Goal: Task Accomplishment & Management: Manage account settings

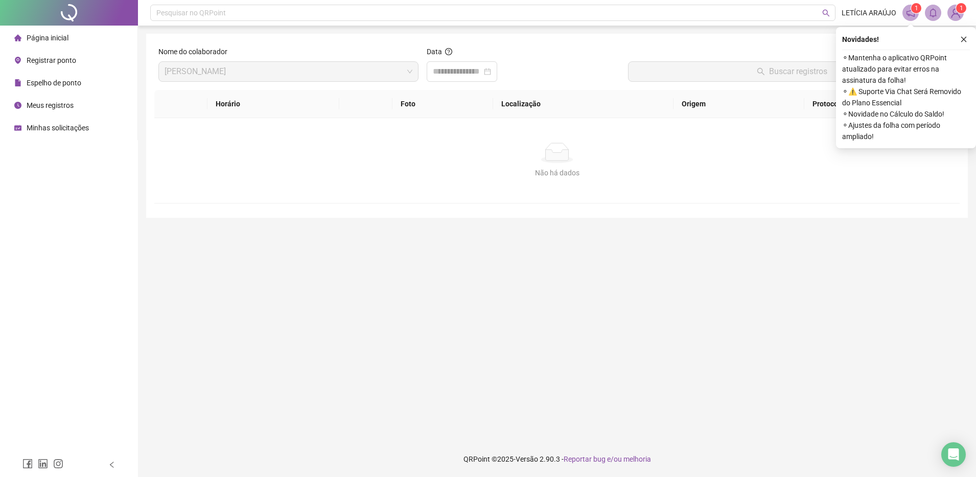
click at [956, 16] on img at bounding box center [955, 12] width 15 height 15
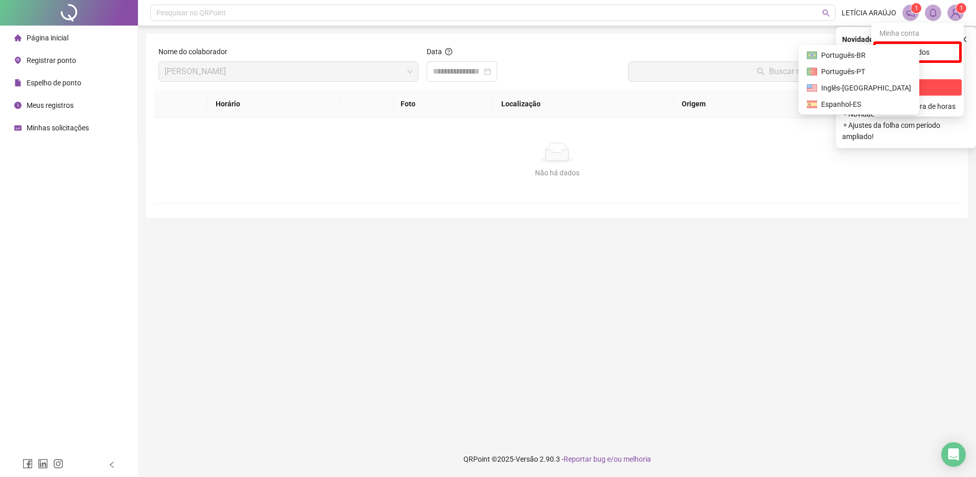
click at [916, 88] on span "Sair" at bounding box center [918, 87] width 76 height 11
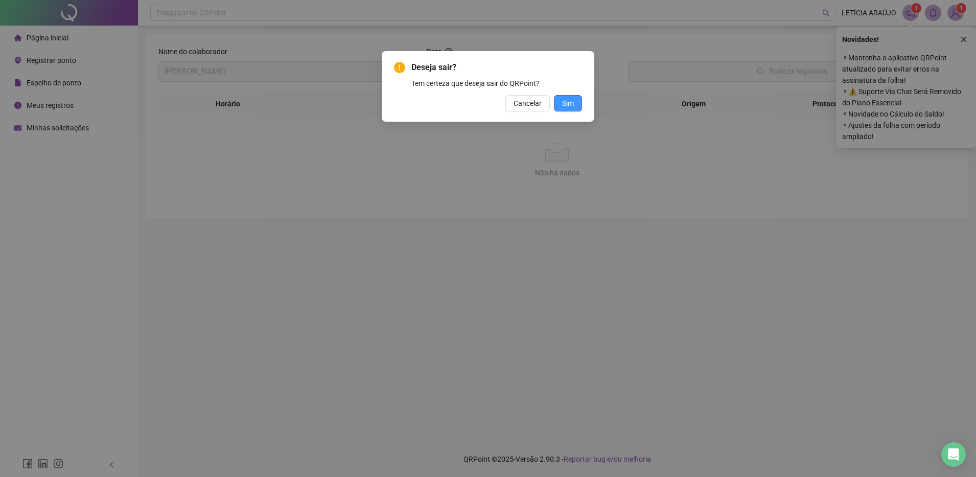
click at [566, 107] on span "Sim" at bounding box center [568, 103] width 12 height 11
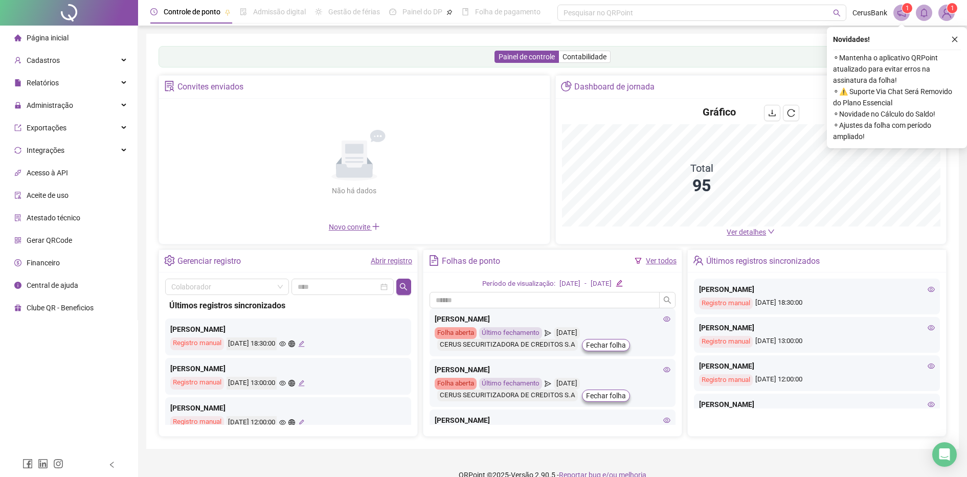
click at [29, 49] on ul "Página inicial Cadastros Relatórios Administração Exportações Integrações Acess…" at bounding box center [69, 173] width 138 height 294
click at [32, 51] on span "Cadastros" at bounding box center [36, 60] width 45 height 20
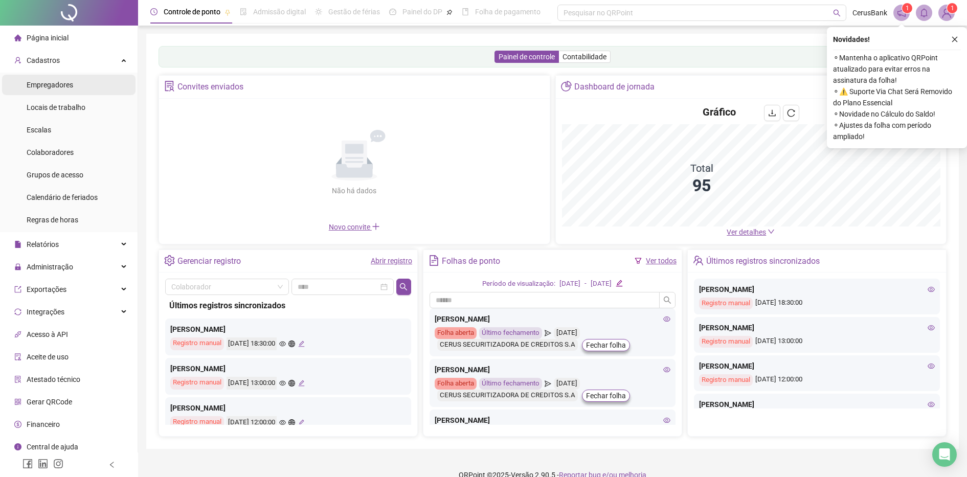
click at [49, 83] on span "Empregadores" at bounding box center [50, 85] width 47 height 8
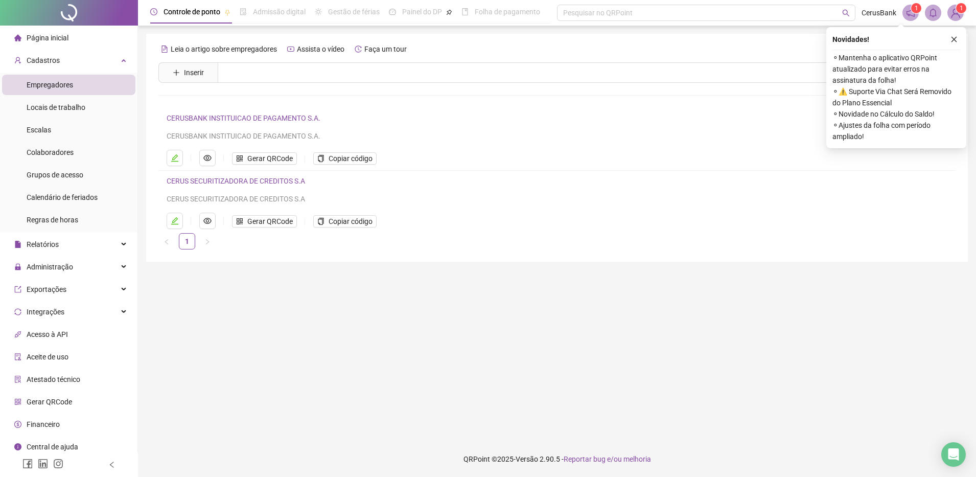
click at [44, 34] on span "Página inicial" at bounding box center [48, 38] width 42 height 8
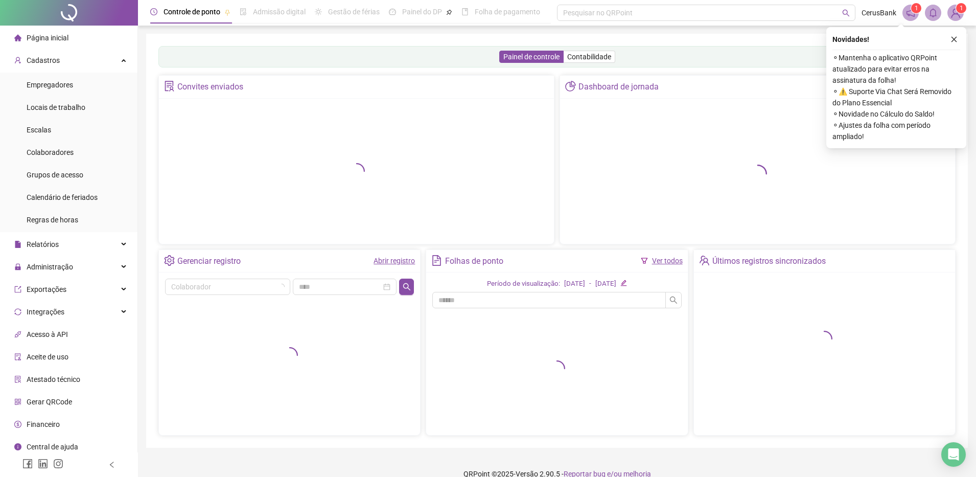
click at [44, 34] on span "Página inicial" at bounding box center [48, 38] width 42 height 8
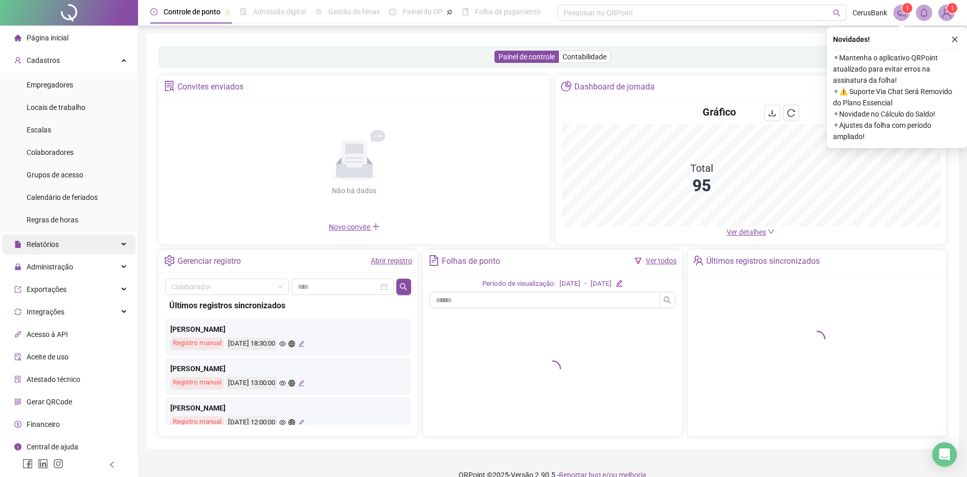
click at [51, 242] on span "Relatórios" at bounding box center [43, 244] width 32 height 8
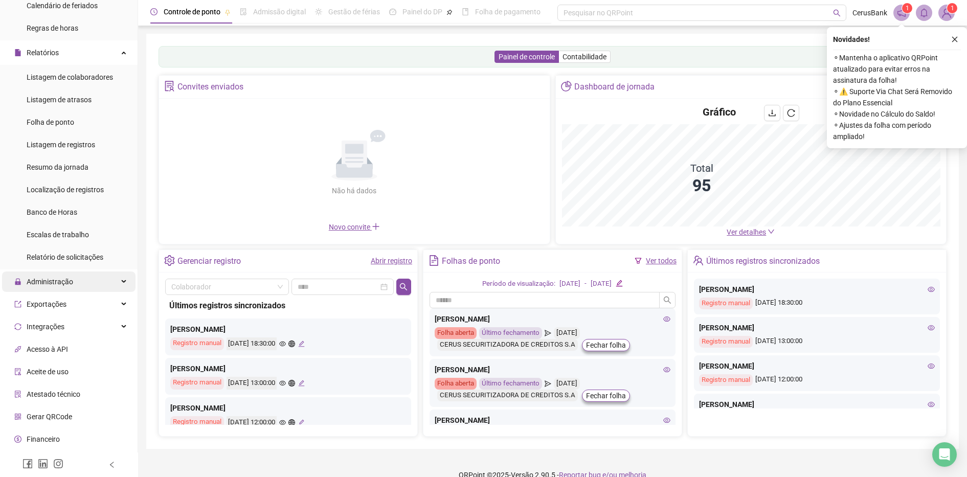
click at [55, 283] on span "Administração" at bounding box center [50, 282] width 47 height 8
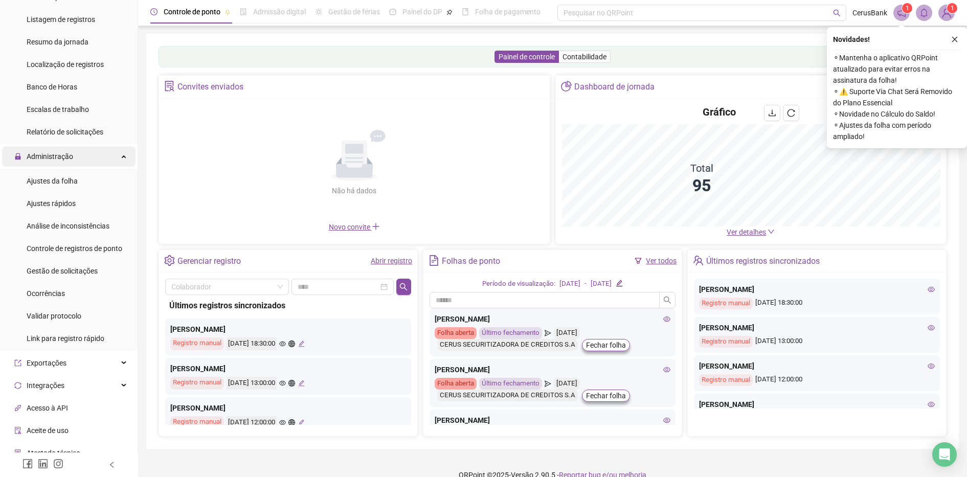
scroll to position [319, 0]
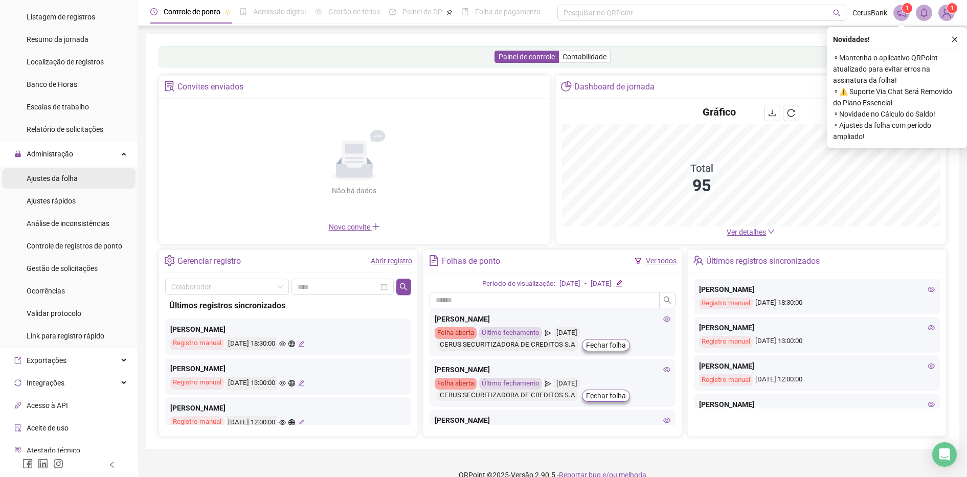
click at [77, 178] on li "Ajustes da folha" at bounding box center [68, 178] width 133 height 20
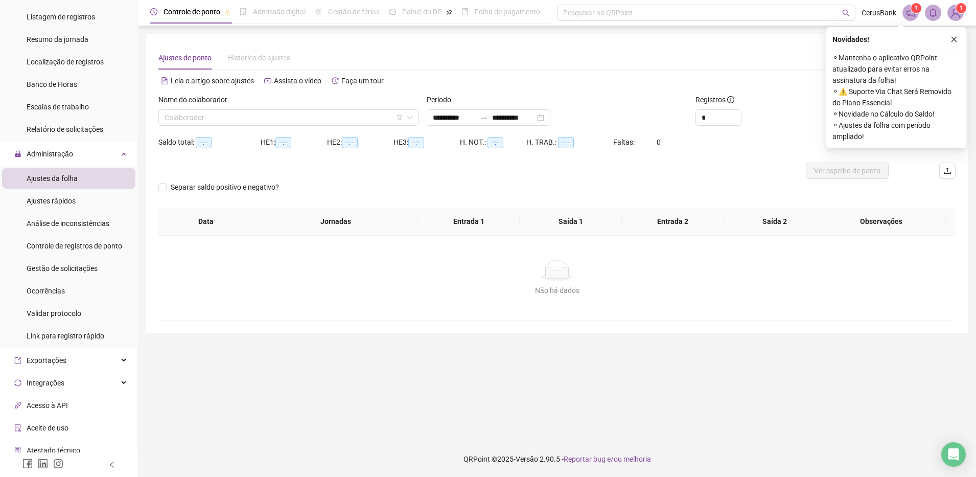
type input "**********"
click at [243, 118] on input "search" at bounding box center [284, 117] width 239 height 15
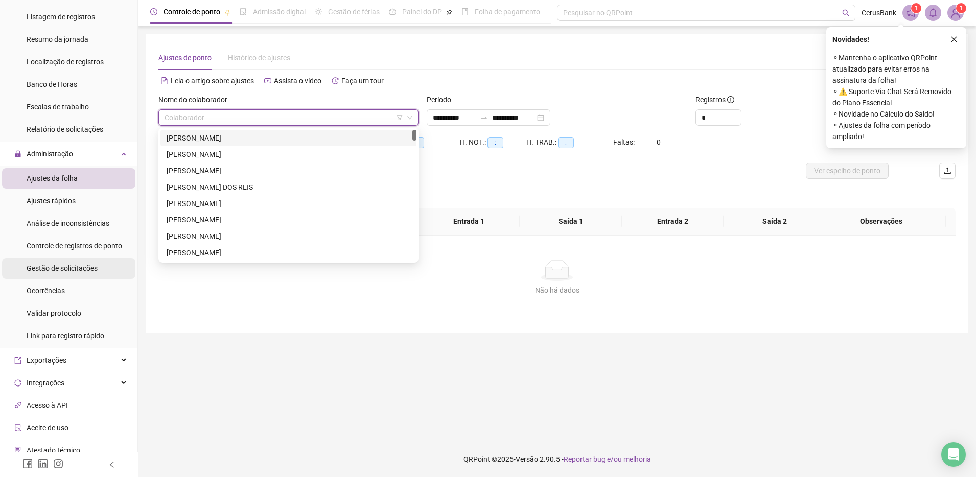
click at [74, 275] on div "Gestão de solicitações" at bounding box center [62, 268] width 71 height 20
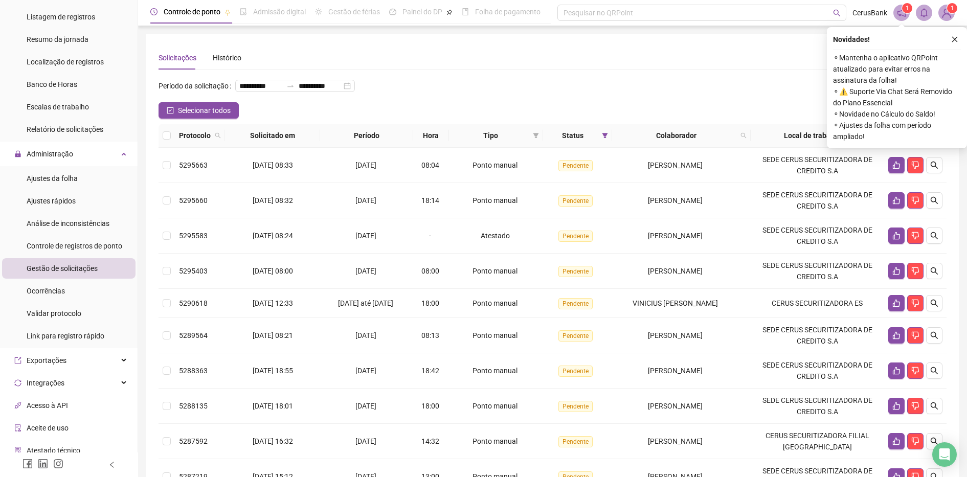
click at [953, 35] on button "button" at bounding box center [954, 39] width 12 height 12
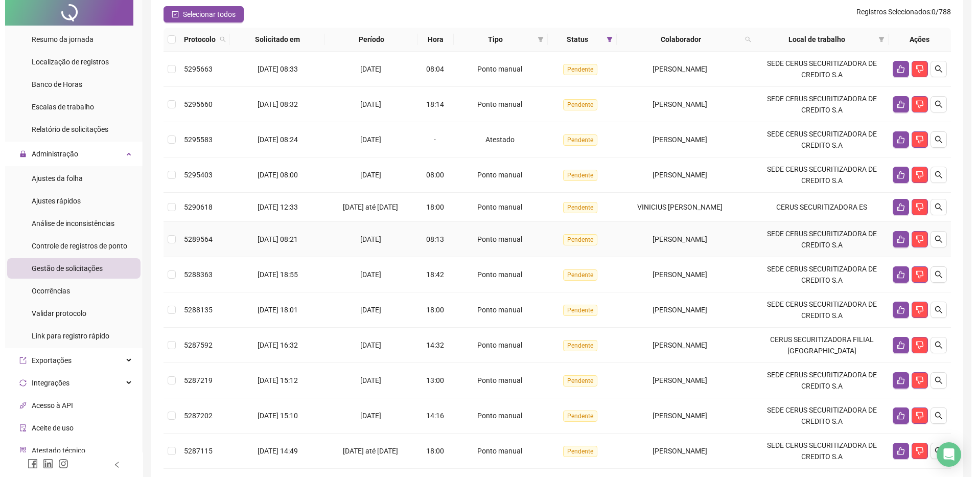
scroll to position [195, 0]
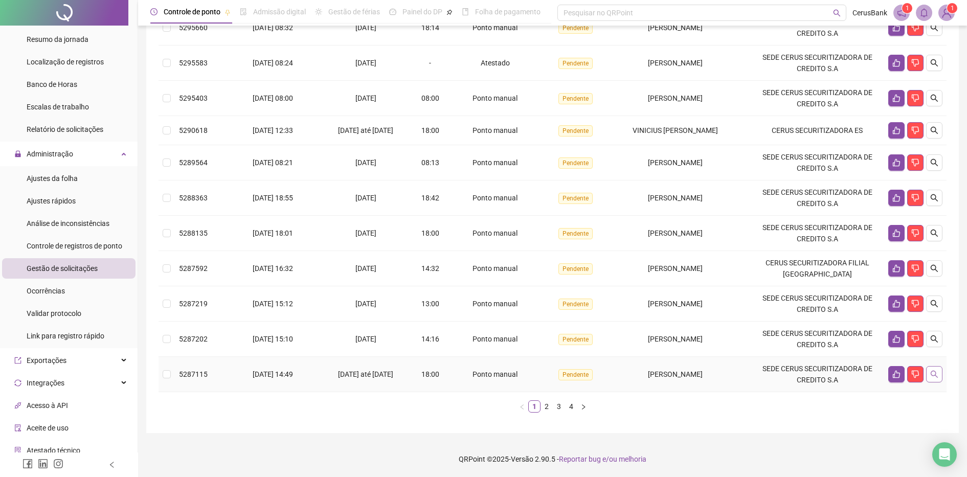
click at [936, 375] on icon "search" at bounding box center [934, 374] width 8 height 8
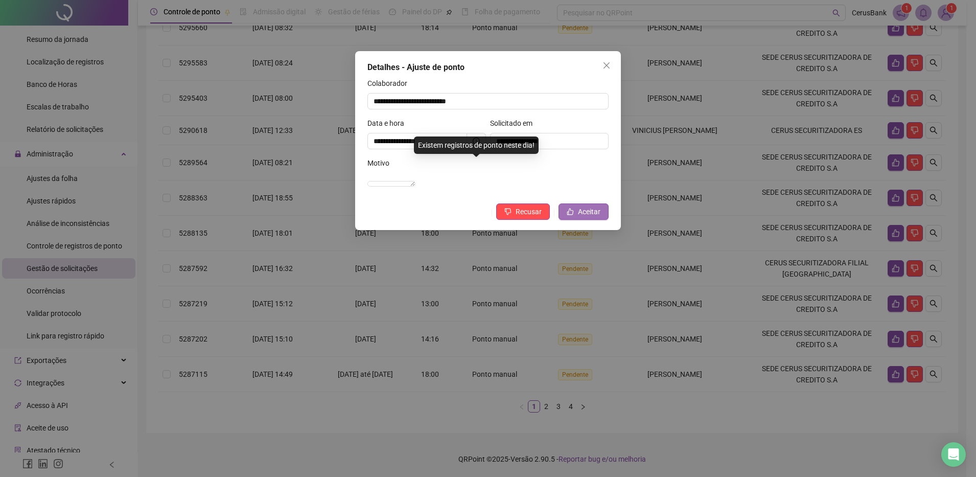
click at [576, 220] on button "Aceitar" at bounding box center [584, 211] width 50 height 16
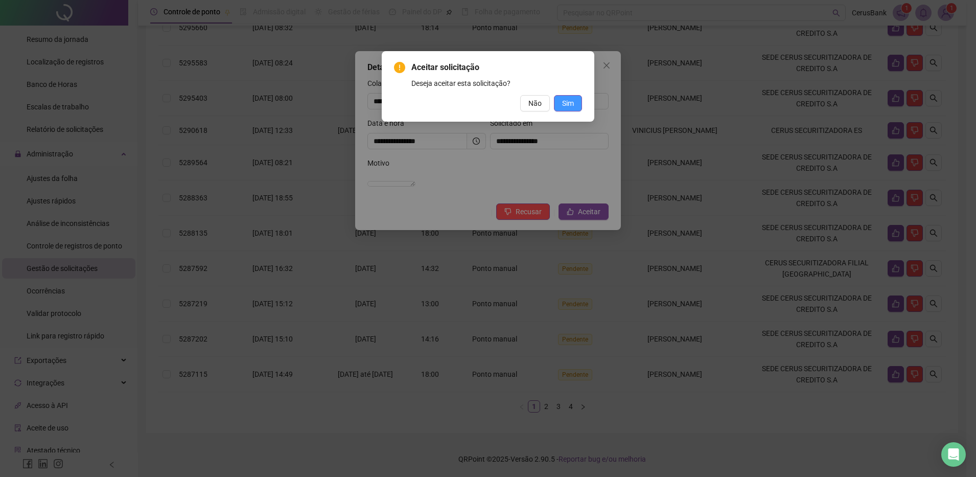
click at [568, 109] on button "Sim" at bounding box center [568, 103] width 28 height 16
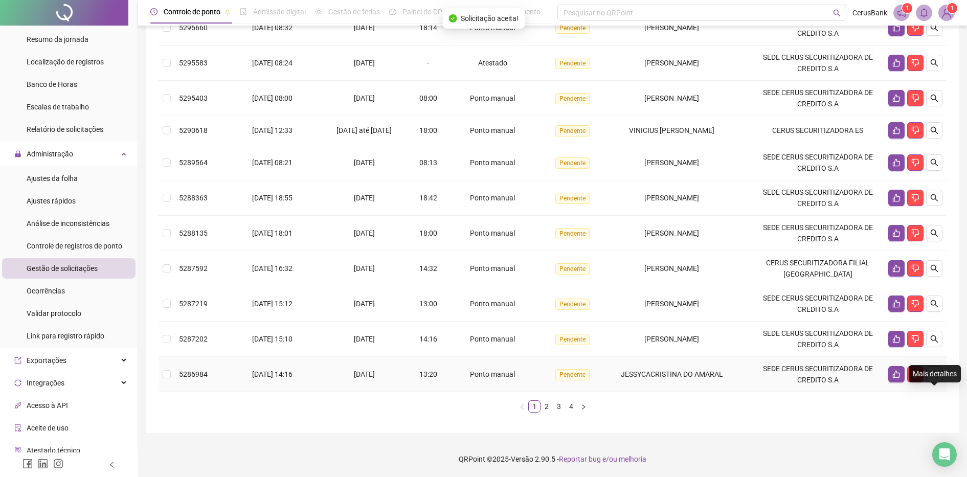
click at [939, 375] on button "button" at bounding box center [934, 374] width 16 height 16
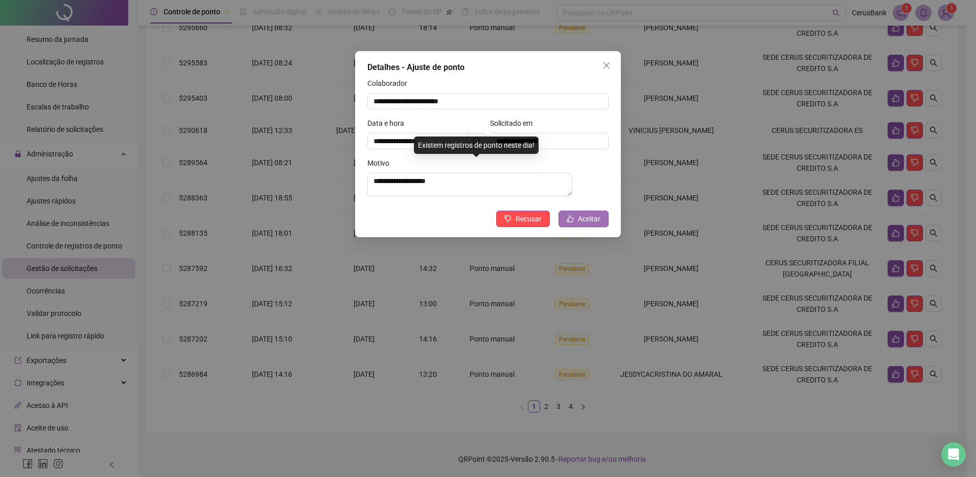
click at [595, 224] on span "Aceitar" at bounding box center [589, 218] width 22 height 11
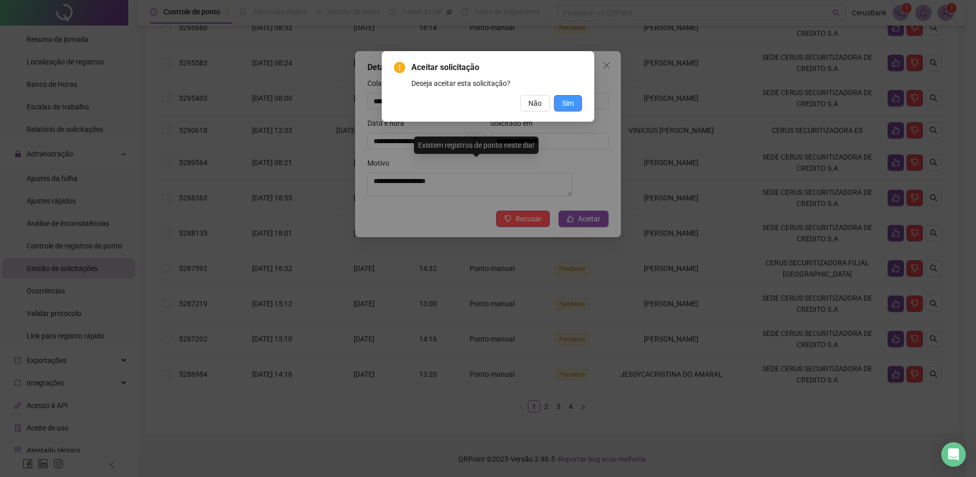
click at [571, 100] on span "Sim" at bounding box center [568, 103] width 12 height 11
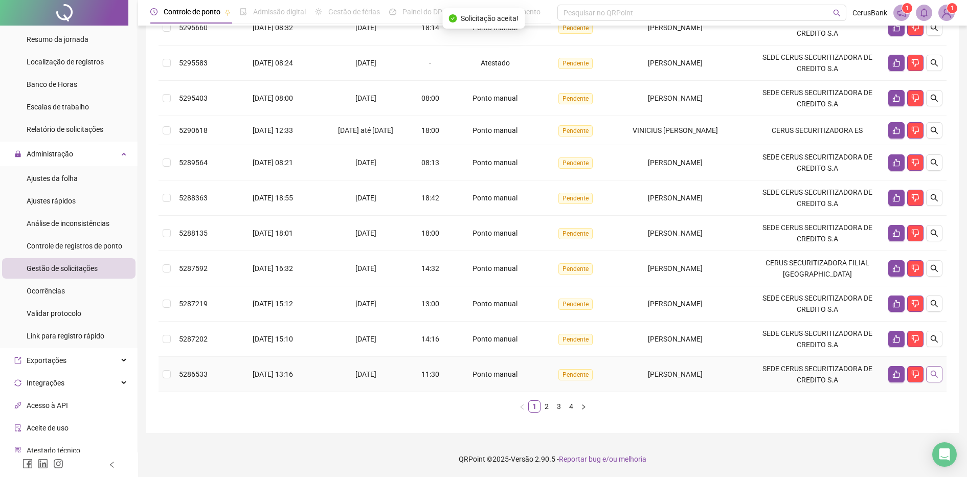
click at [932, 372] on icon "search" at bounding box center [934, 374] width 8 height 8
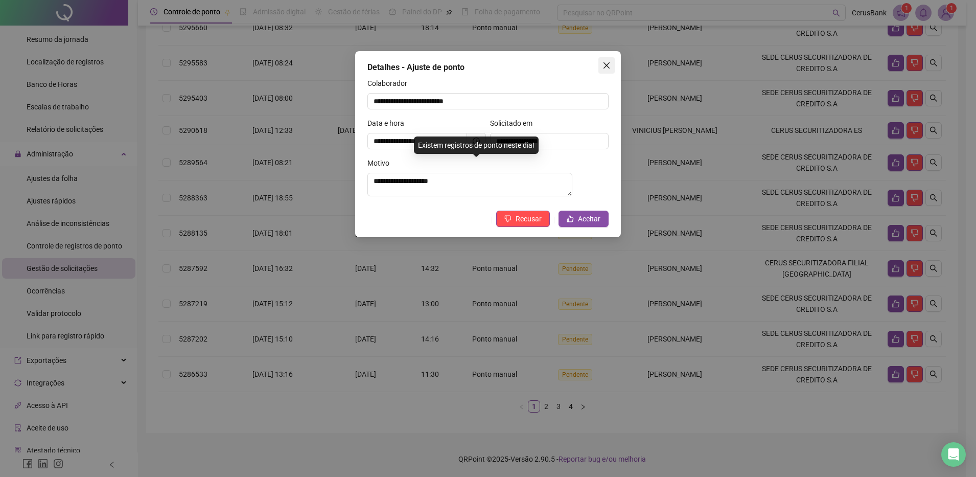
click at [608, 63] on icon "close" at bounding box center [607, 65] width 8 height 8
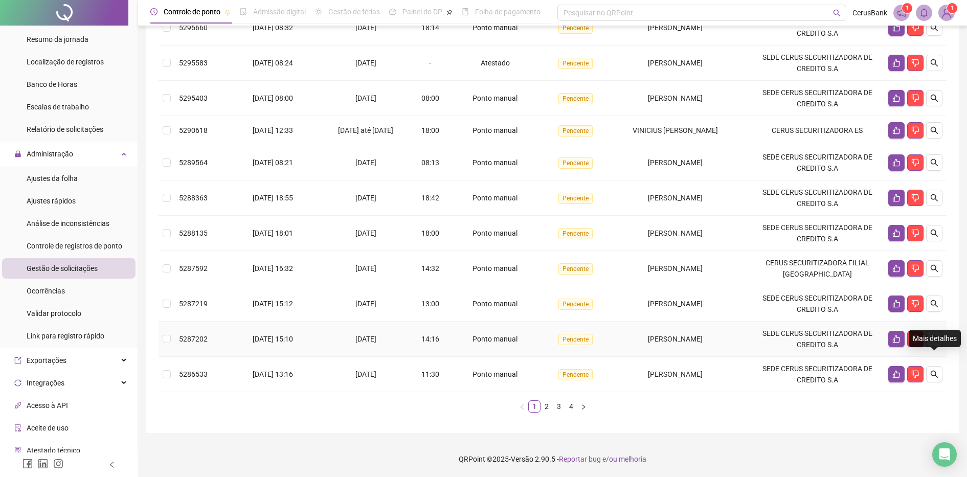
click at [934, 337] on icon "search" at bounding box center [934, 339] width 8 height 8
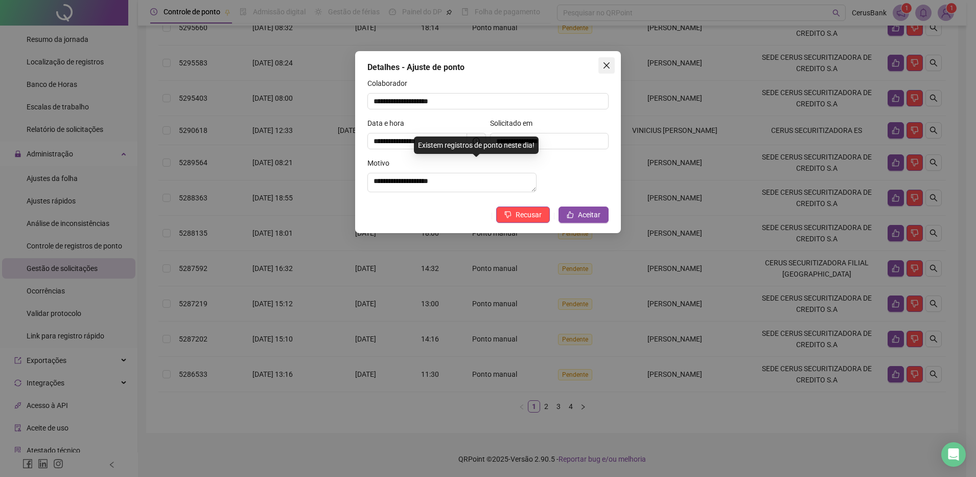
click at [601, 72] on button "Close" at bounding box center [607, 65] width 16 height 16
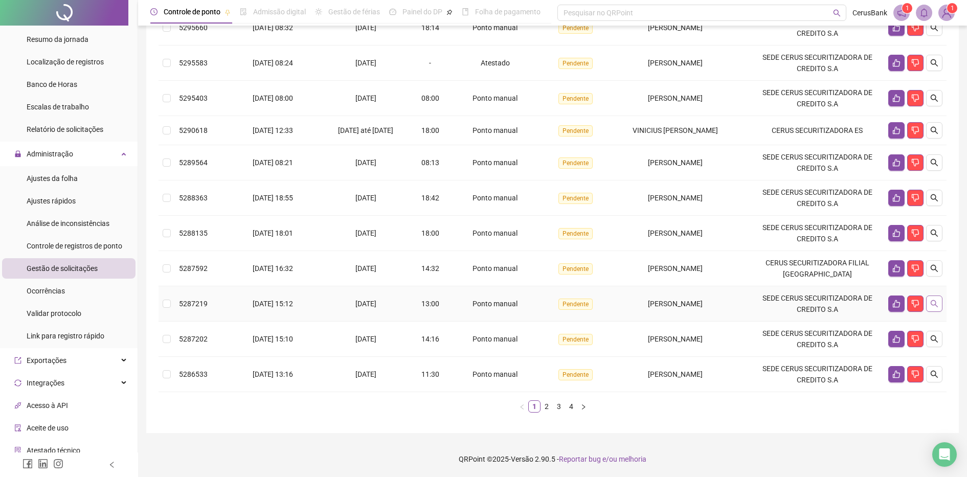
click at [932, 304] on icon "search" at bounding box center [934, 304] width 8 height 8
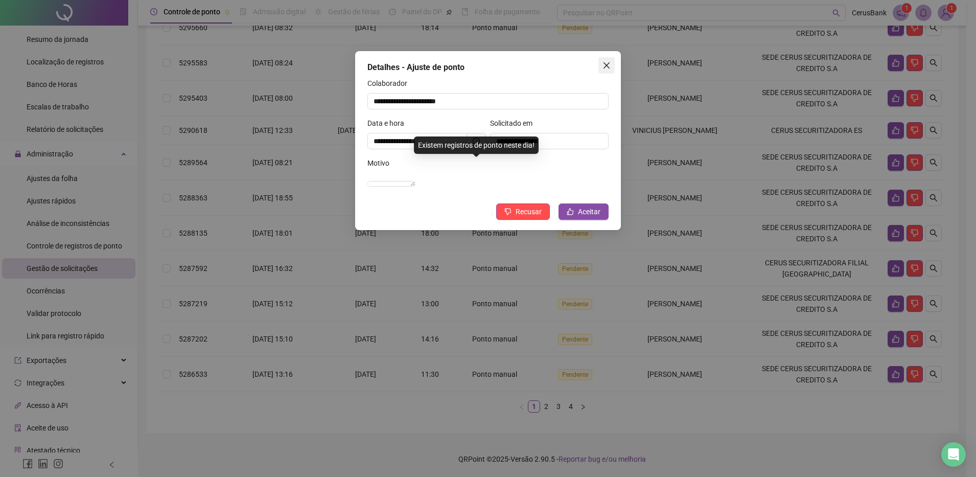
click at [607, 62] on icon "close" at bounding box center [607, 65] width 8 height 8
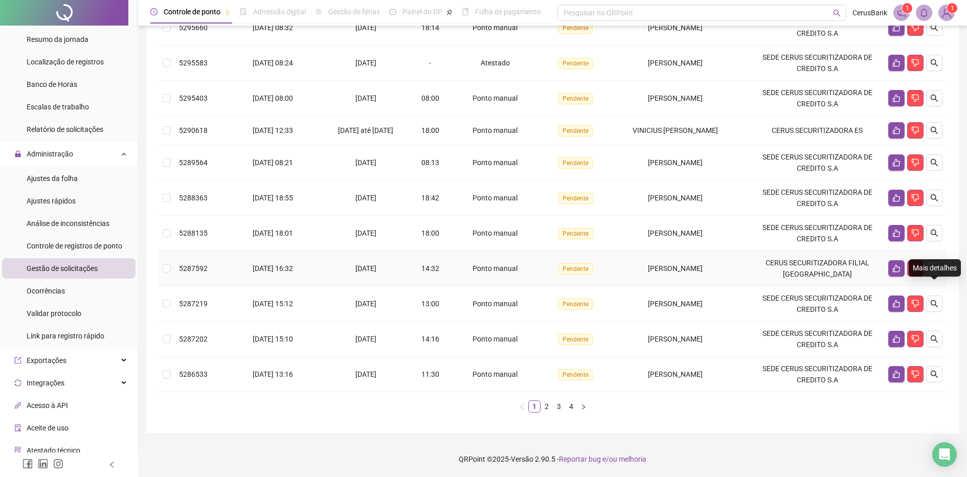
click at [933, 264] on icon "search" at bounding box center [934, 268] width 8 height 8
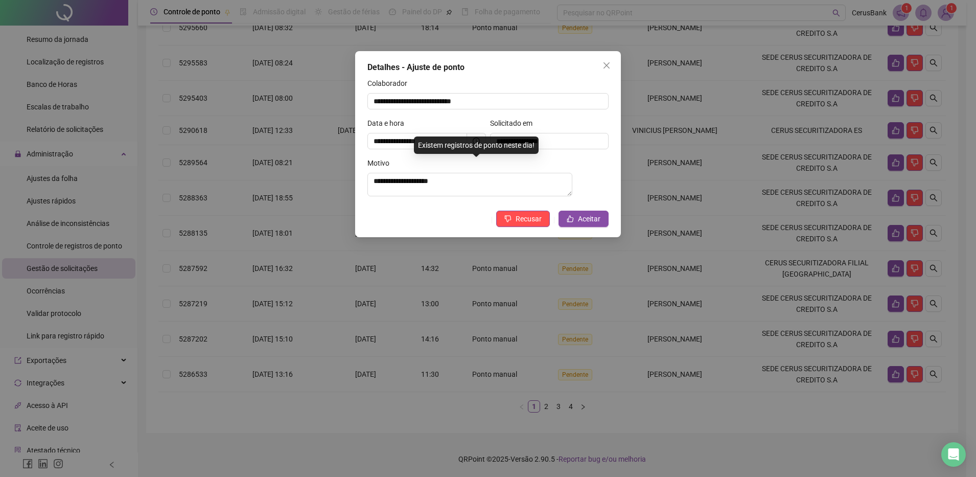
click at [610, 59] on button "Close" at bounding box center [607, 65] width 16 height 16
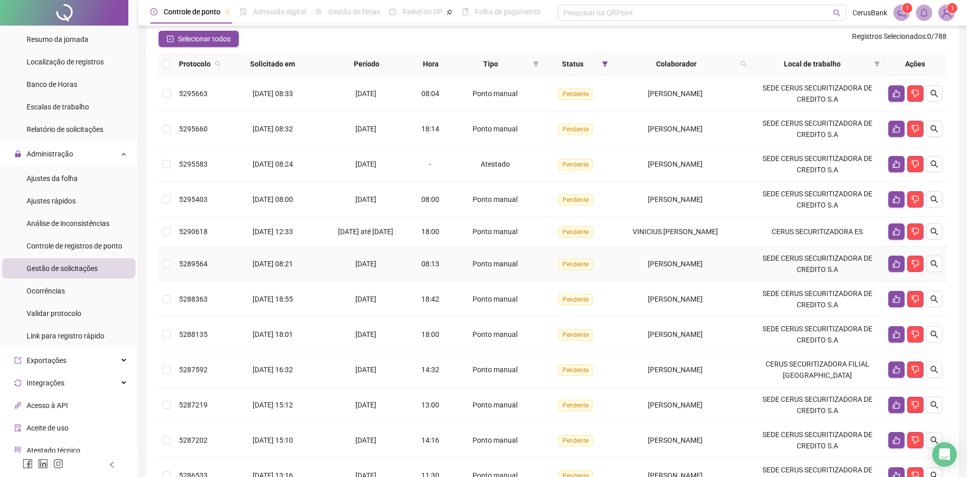
scroll to position [67, 0]
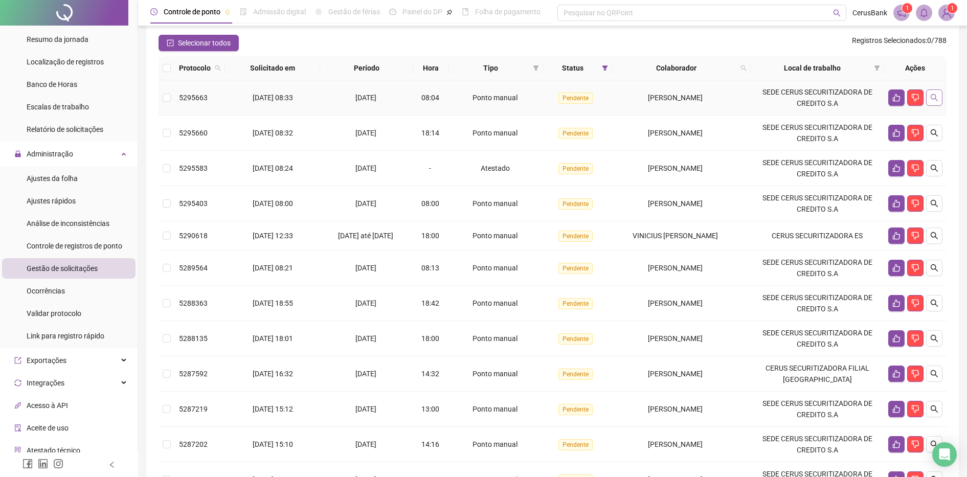
click at [934, 102] on icon "search" at bounding box center [934, 98] width 8 height 8
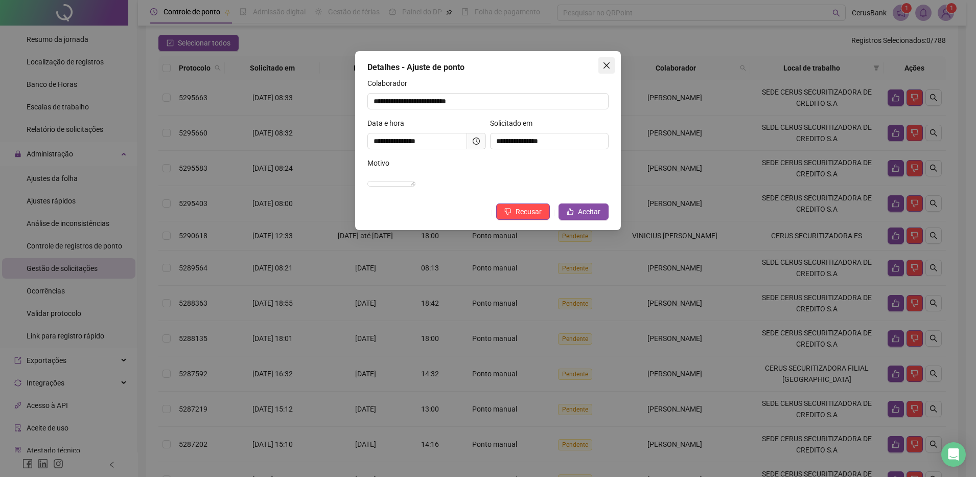
click at [602, 58] on button "Close" at bounding box center [607, 65] width 16 height 16
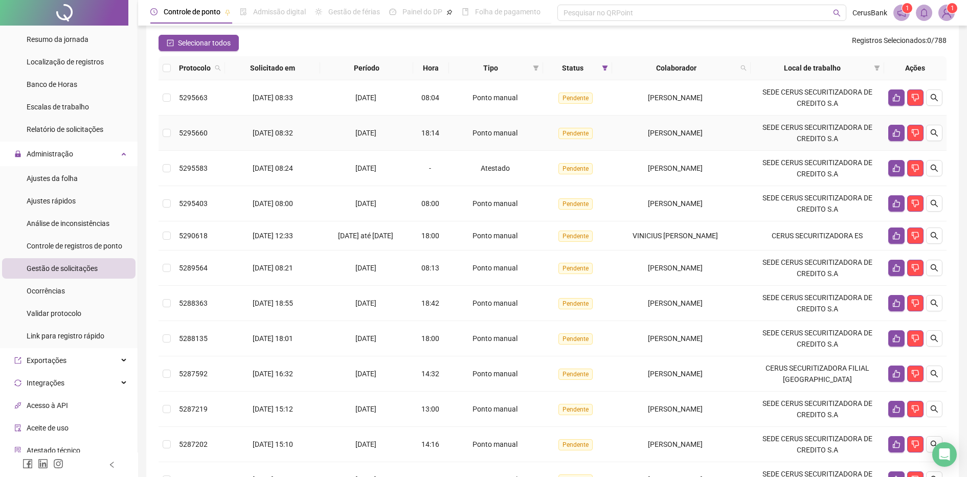
click at [942, 148] on td at bounding box center [915, 133] width 62 height 35
click at [931, 137] on icon "search" at bounding box center [934, 133] width 8 height 8
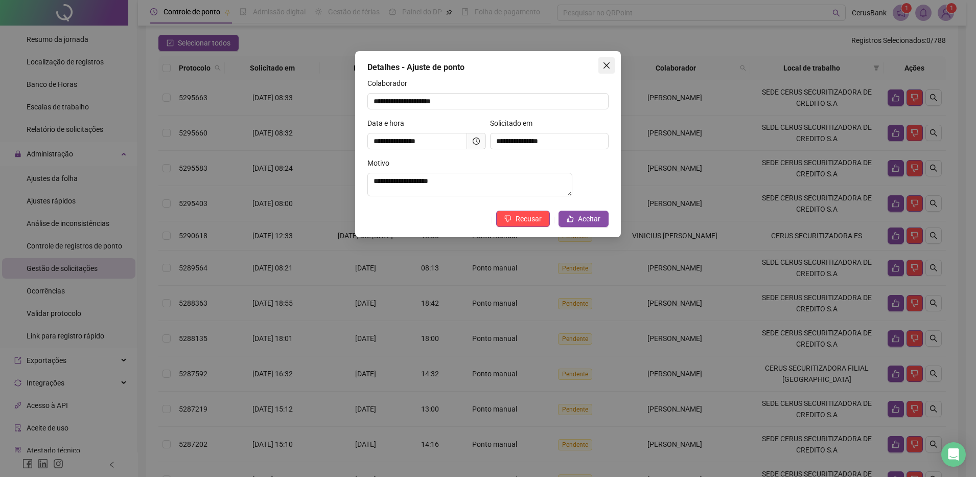
click at [604, 66] on icon "close" at bounding box center [607, 65] width 8 height 8
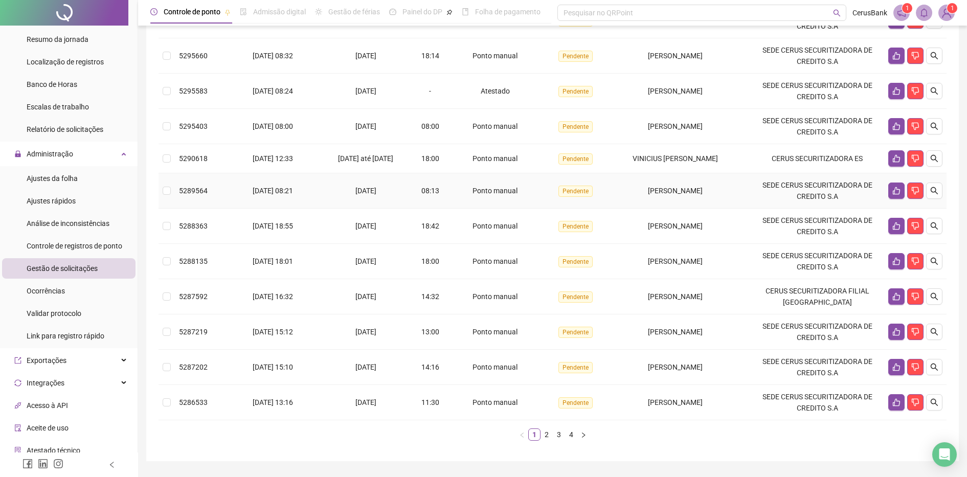
scroll to position [195, 0]
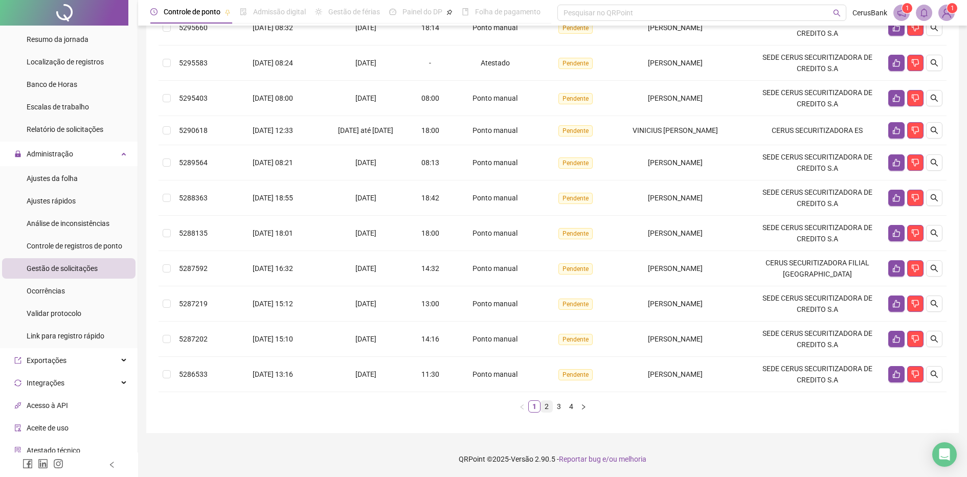
click at [546, 405] on link "2" at bounding box center [546, 406] width 11 height 11
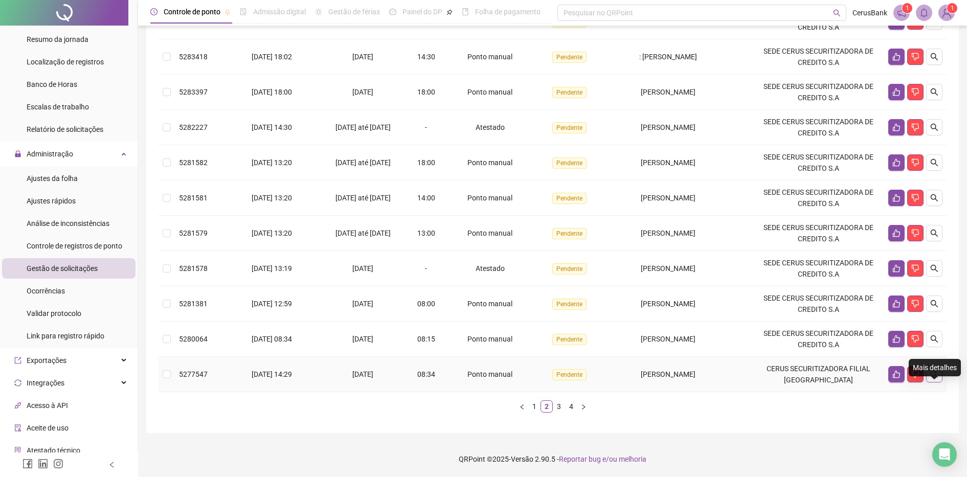
click at [936, 378] on icon "search" at bounding box center [934, 374] width 8 height 8
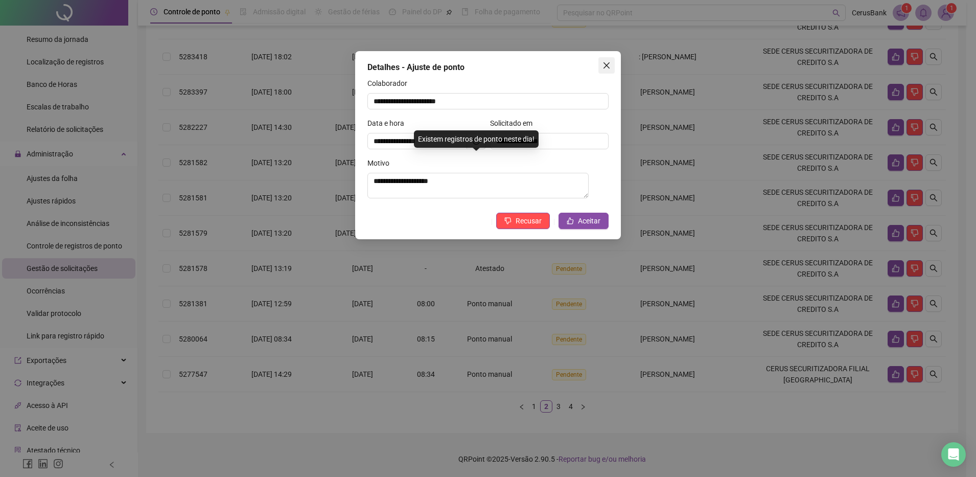
click at [604, 67] on icon "close" at bounding box center [607, 65] width 8 height 8
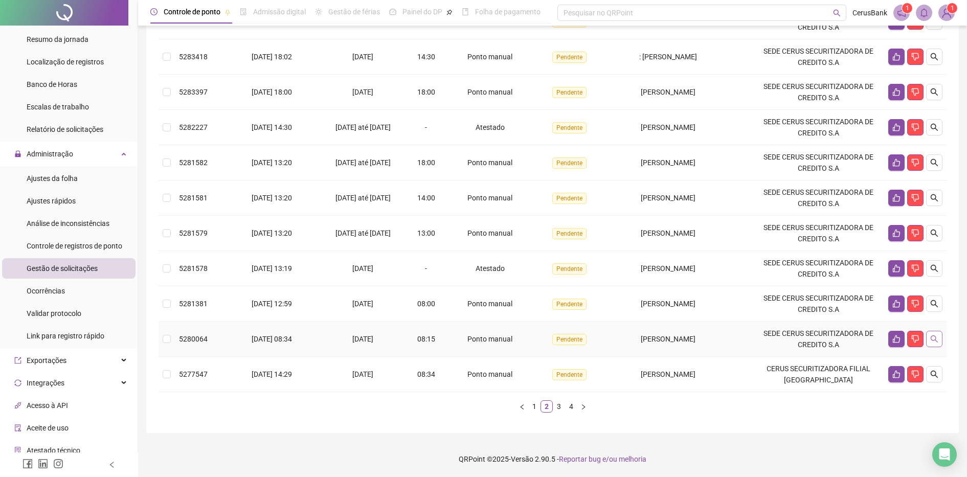
click at [932, 331] on button "button" at bounding box center [934, 339] width 16 height 16
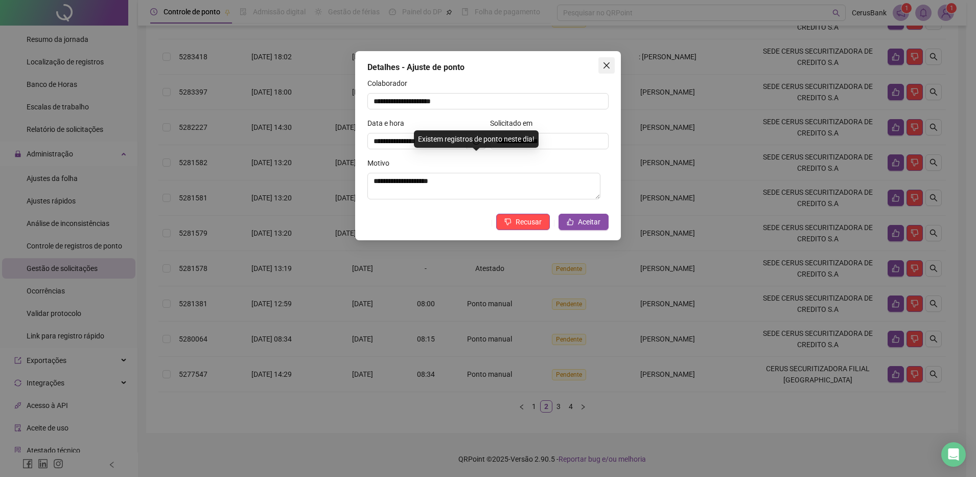
click at [601, 67] on span "Close" at bounding box center [607, 65] width 16 height 8
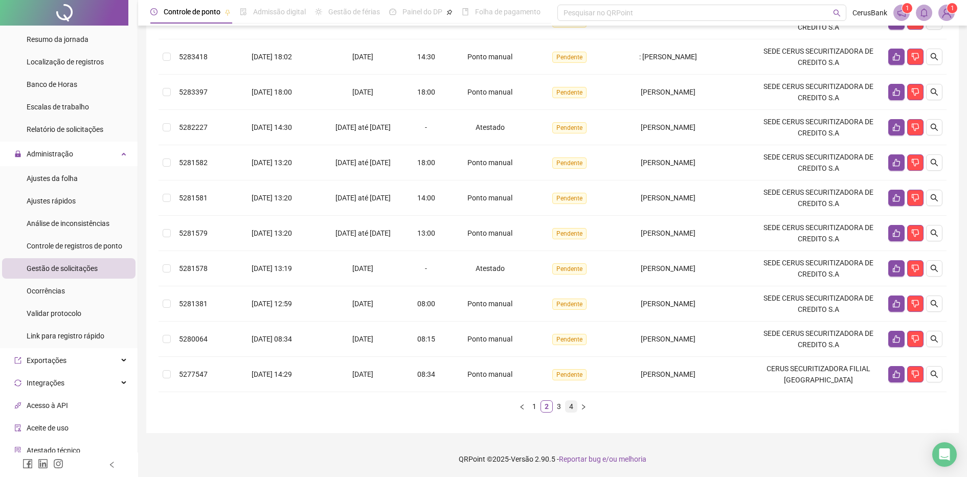
click at [567, 406] on link "4" at bounding box center [570, 406] width 11 height 11
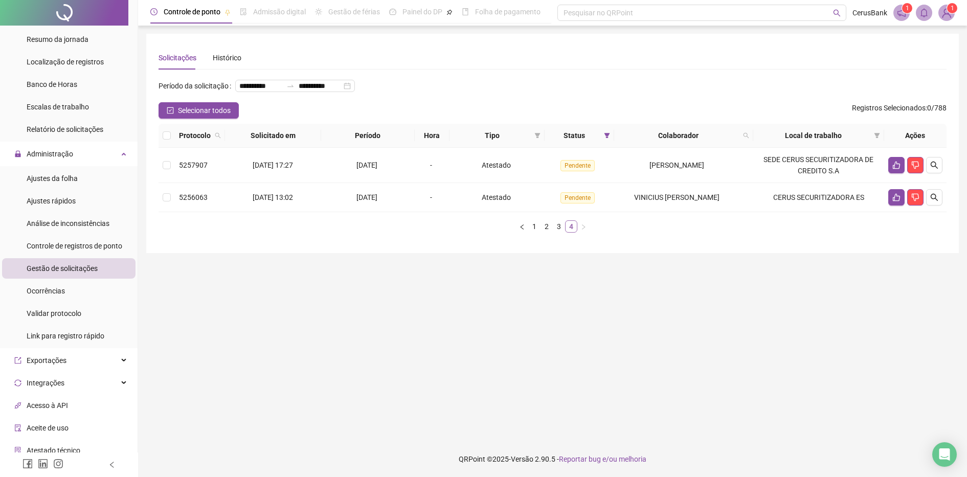
scroll to position [0, 0]
click at [562, 232] on link "3" at bounding box center [563, 226] width 11 height 11
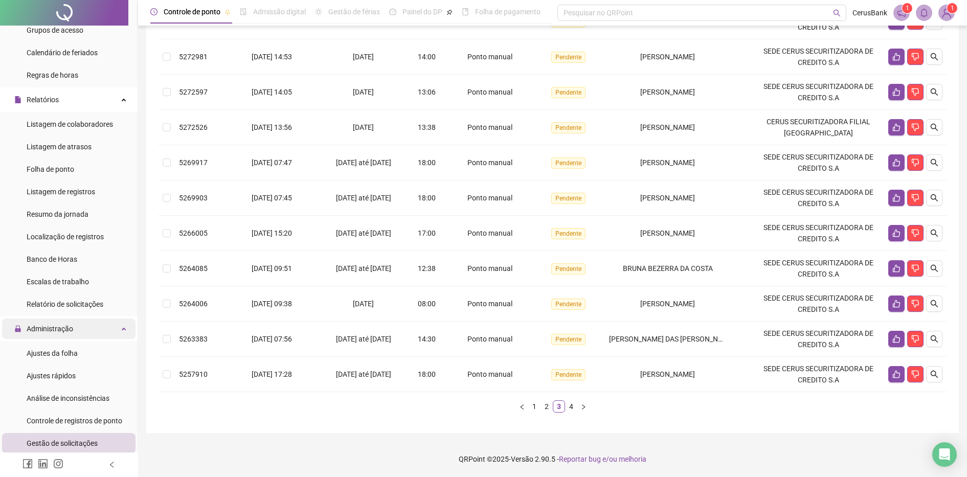
scroll to position [128, 0]
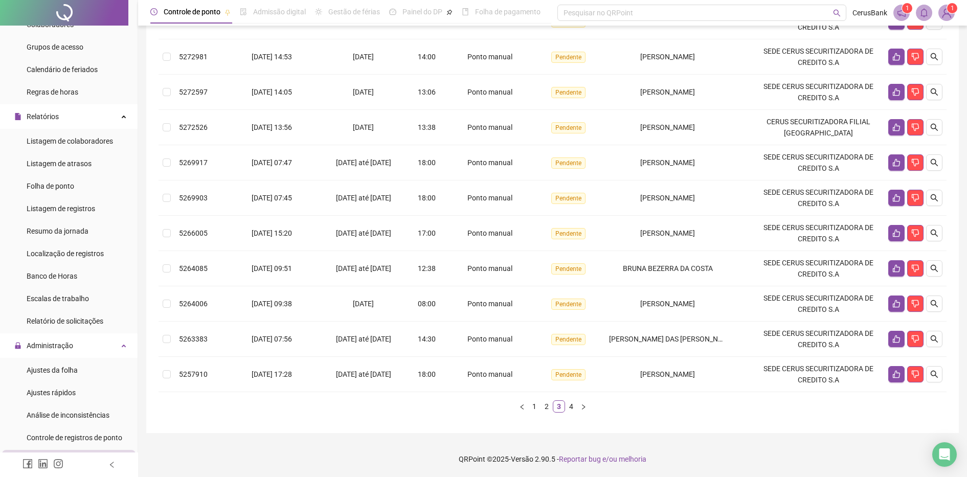
click at [82, 175] on ul "Listagem de colaboradores Listagem de atrasos Folha de ponto Listagem de regist…" at bounding box center [68, 231] width 137 height 204
click at [77, 187] on li "Folha de ponto" at bounding box center [68, 186] width 133 height 20
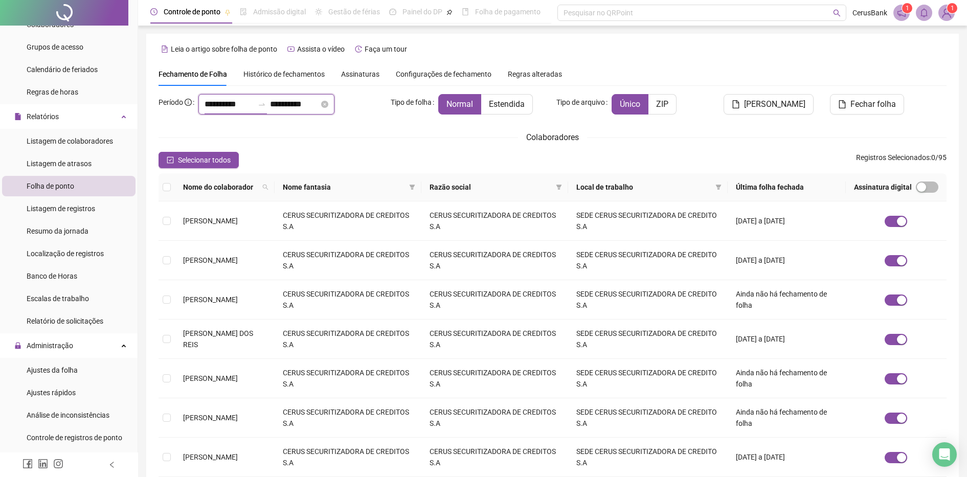
click at [238, 105] on input "**********" at bounding box center [228, 104] width 49 height 12
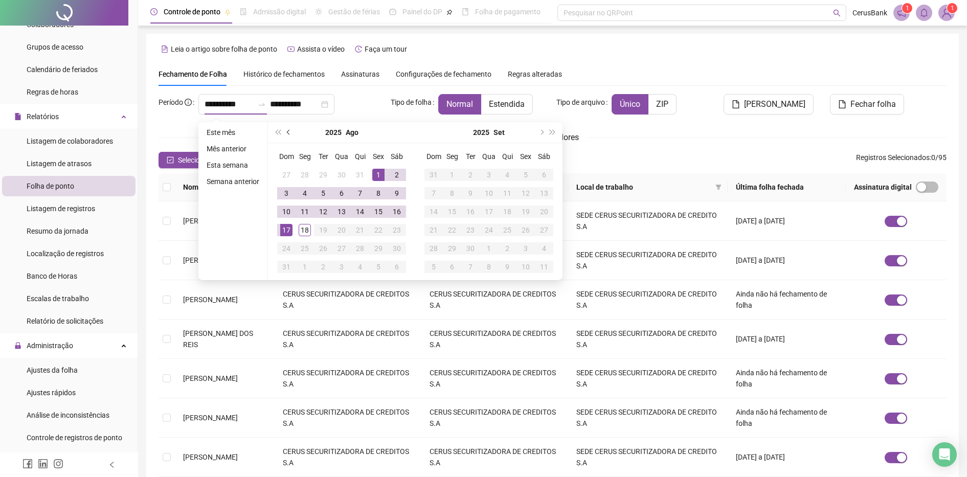
click at [292, 134] on button "prev-year" at bounding box center [288, 132] width 11 height 20
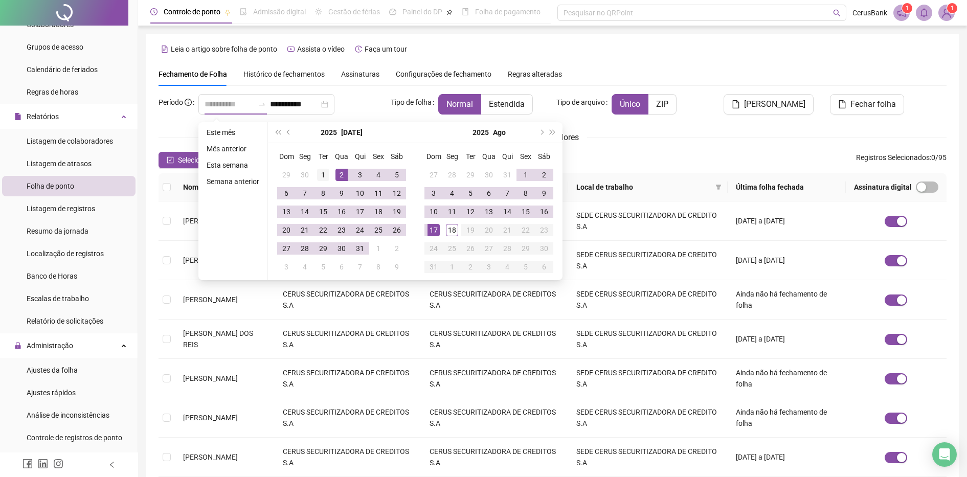
type input "**********"
drag, startPoint x: 322, startPoint y: 172, endPoint x: 339, endPoint y: 181, distance: 20.4
click at [322, 171] on div "1" at bounding box center [323, 175] width 12 height 12
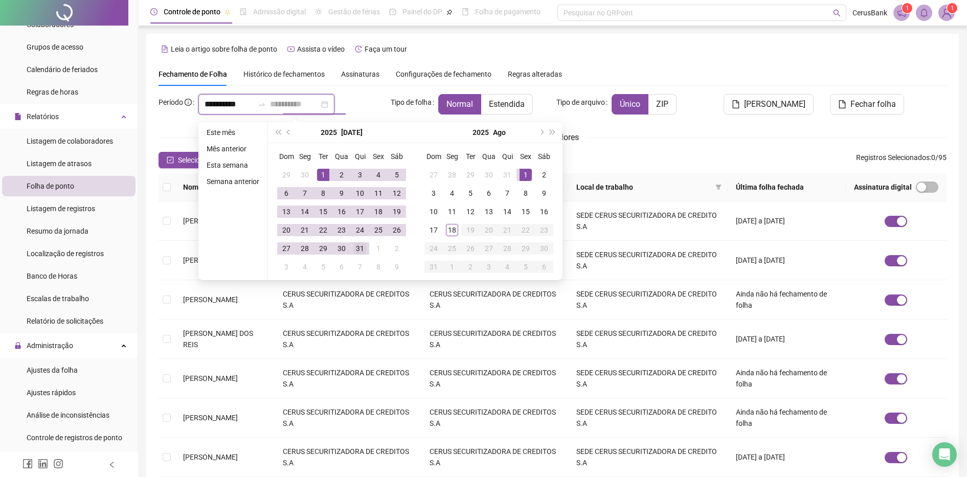
type input "**********"
click at [360, 248] on div "31" at bounding box center [360, 248] width 12 height 12
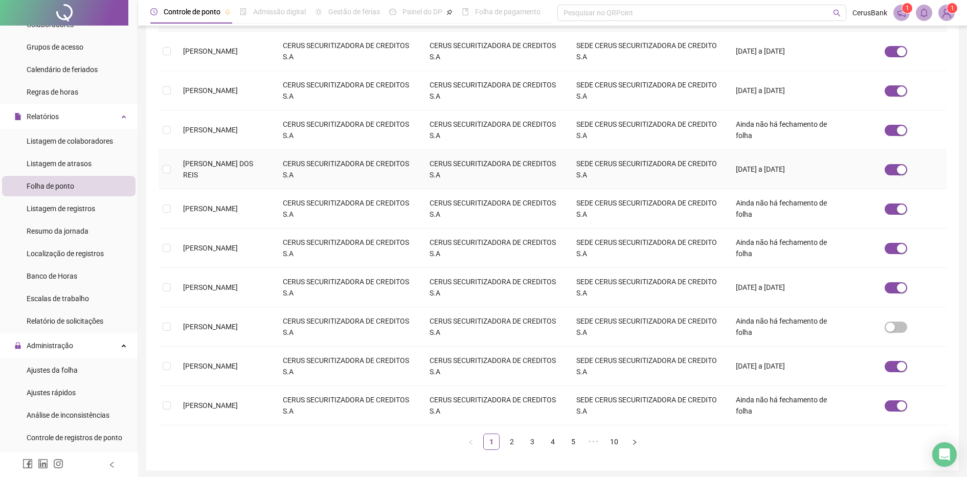
scroll to position [192, 0]
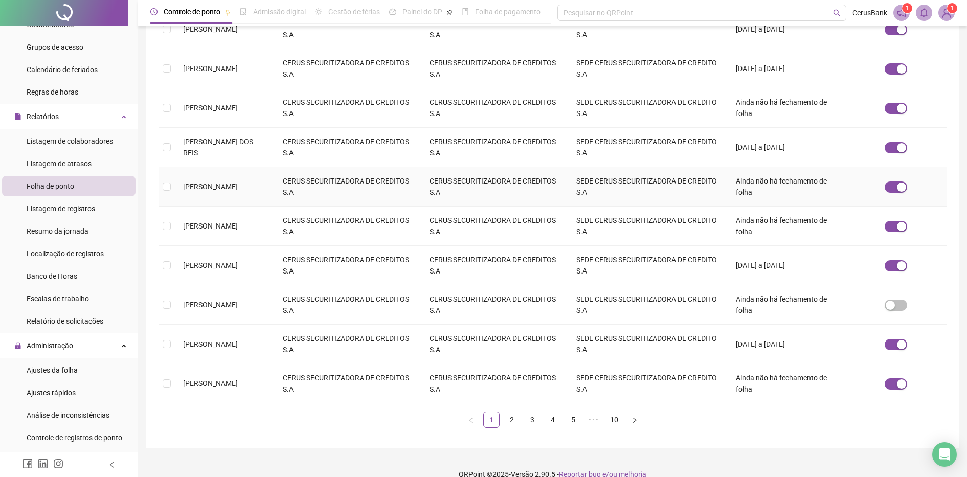
click at [182, 182] on td "ANDERSON CAIO PEREIRA DE SOUZA" at bounding box center [225, 186] width 100 height 39
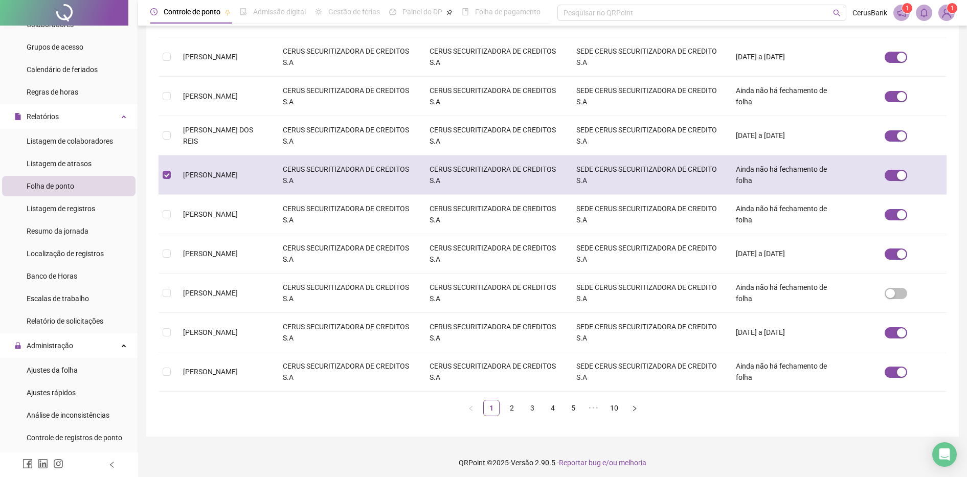
scroll to position [207, 0]
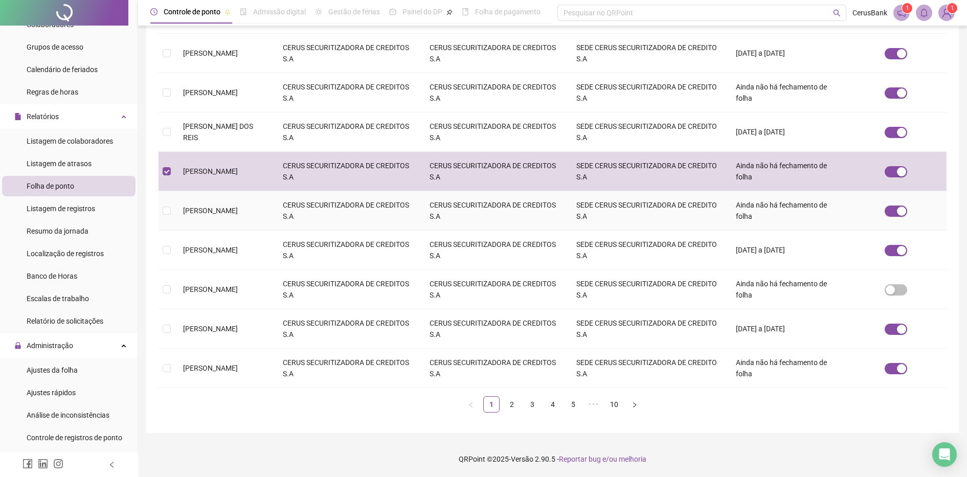
click at [189, 206] on span "ANDRIELE RAMOS DA SILVA" at bounding box center [210, 210] width 55 height 8
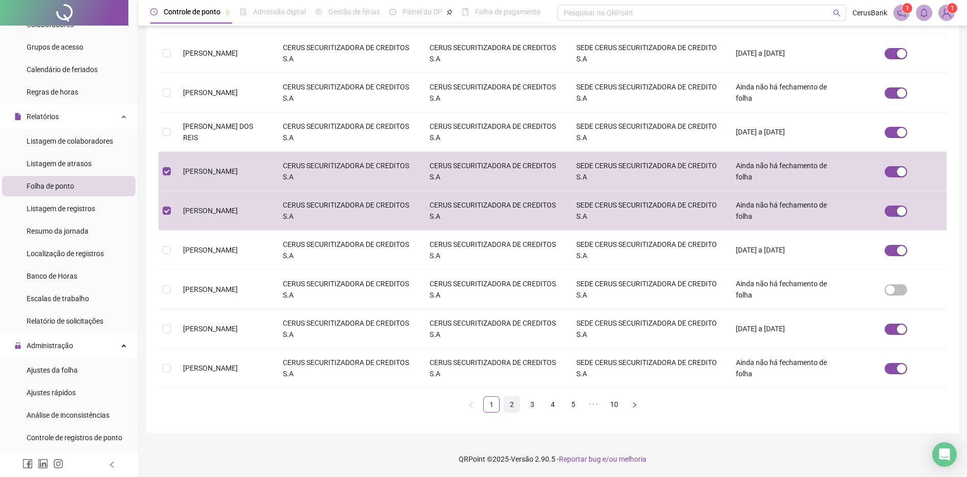
click at [516, 405] on link "2" at bounding box center [511, 404] width 15 height 15
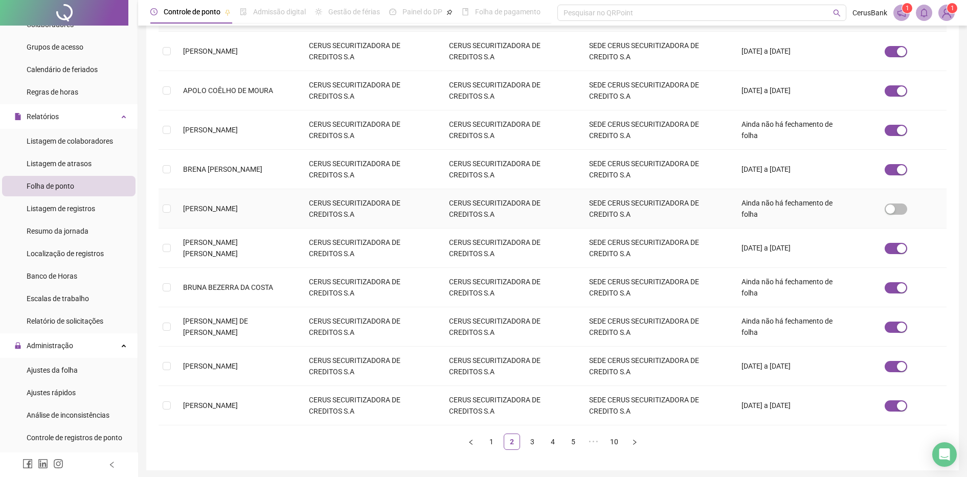
scroll to position [192, 0]
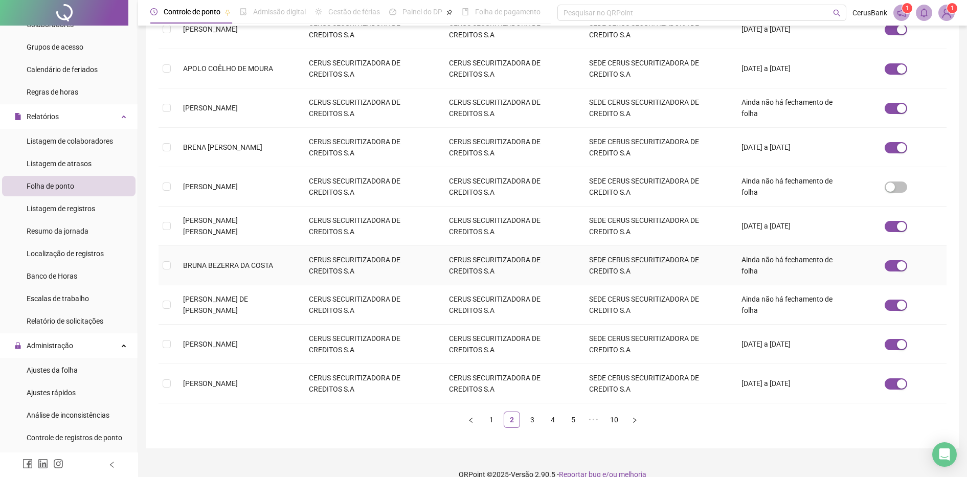
click at [236, 267] on span "BRUNA BEZERRA DA COSTA" at bounding box center [228, 265] width 90 height 8
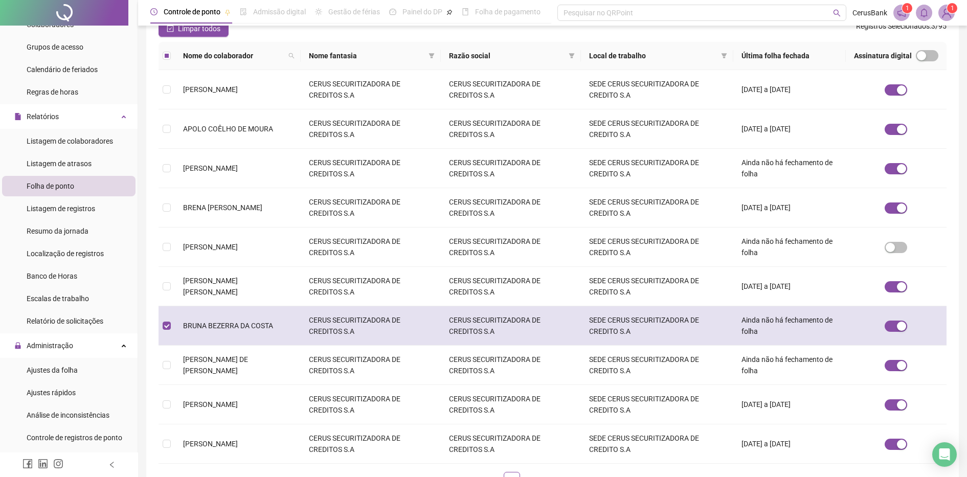
scroll to position [207, 0]
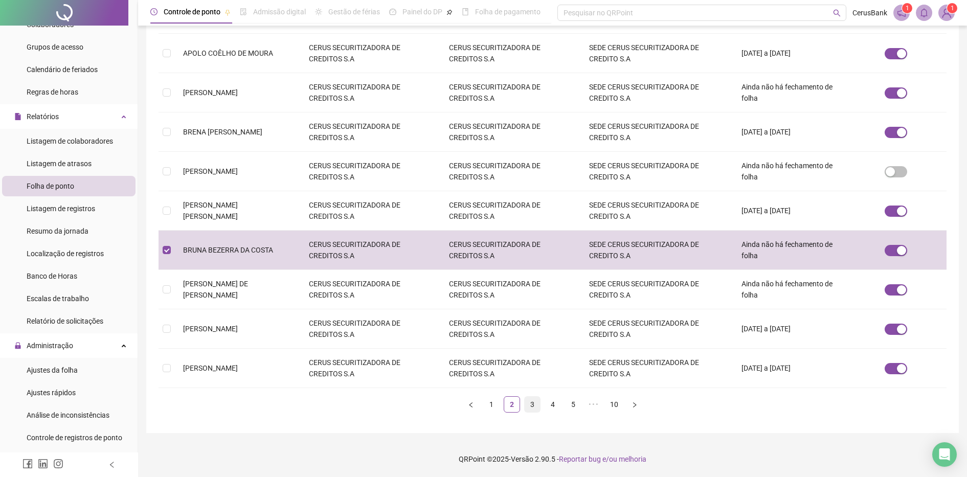
click at [537, 407] on link "3" at bounding box center [531, 404] width 15 height 15
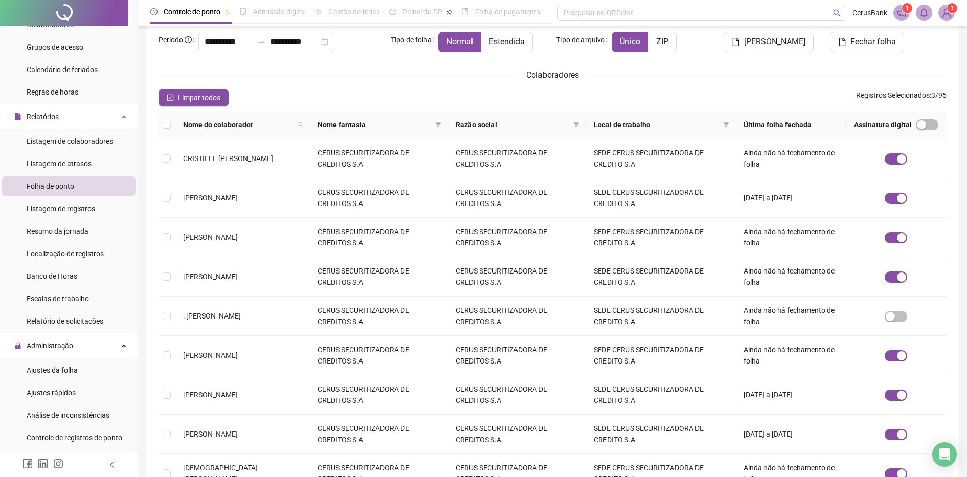
scroll to position [128, 0]
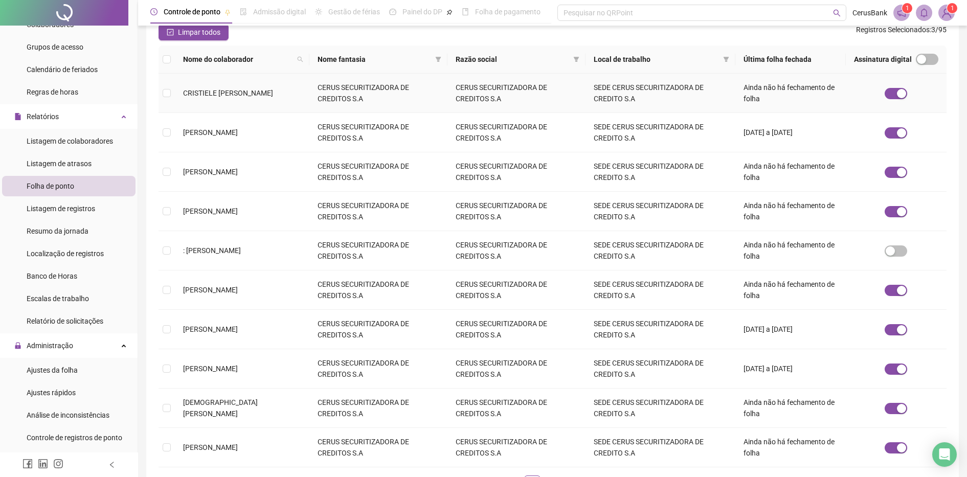
click at [206, 91] on span "CRISTIELE ROMIA MENDES MAGALHAES" at bounding box center [228, 93] width 90 height 8
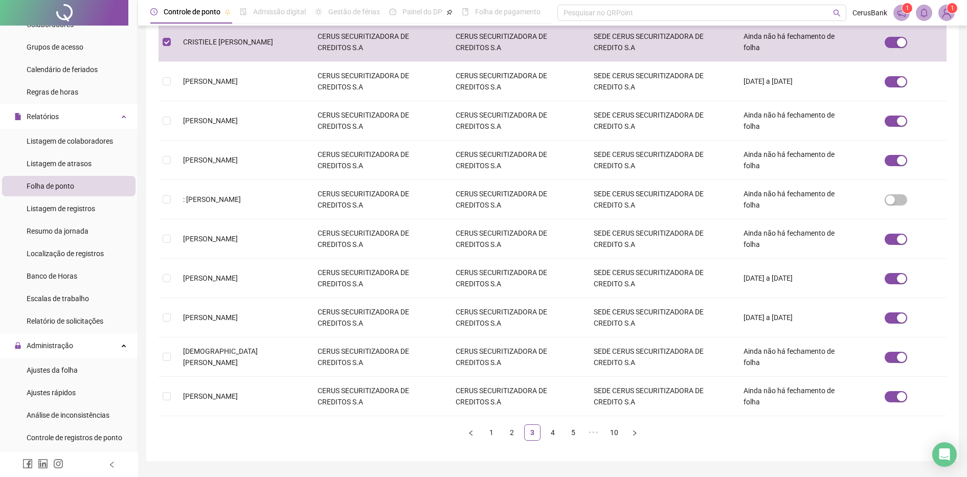
scroll to position [192, 0]
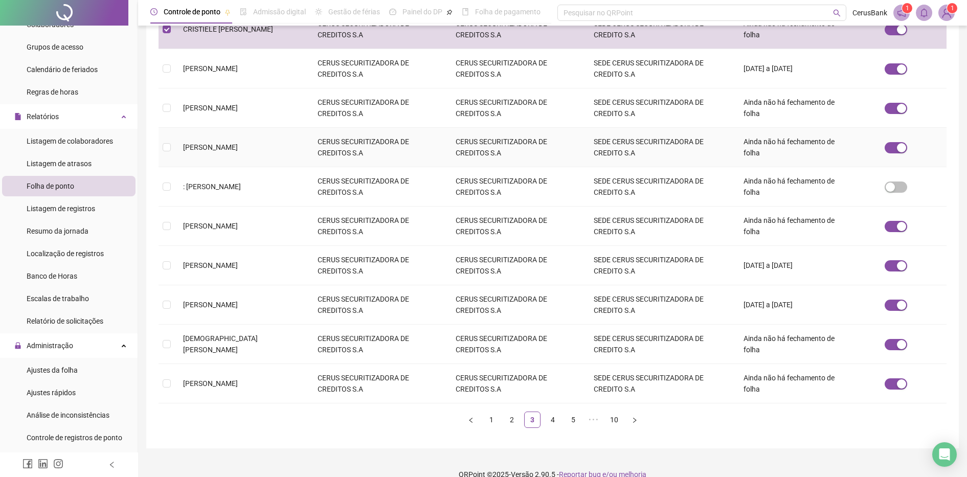
click at [197, 151] on span "DANYELA GOMES DE VASCONCELOS" at bounding box center [210, 147] width 55 height 8
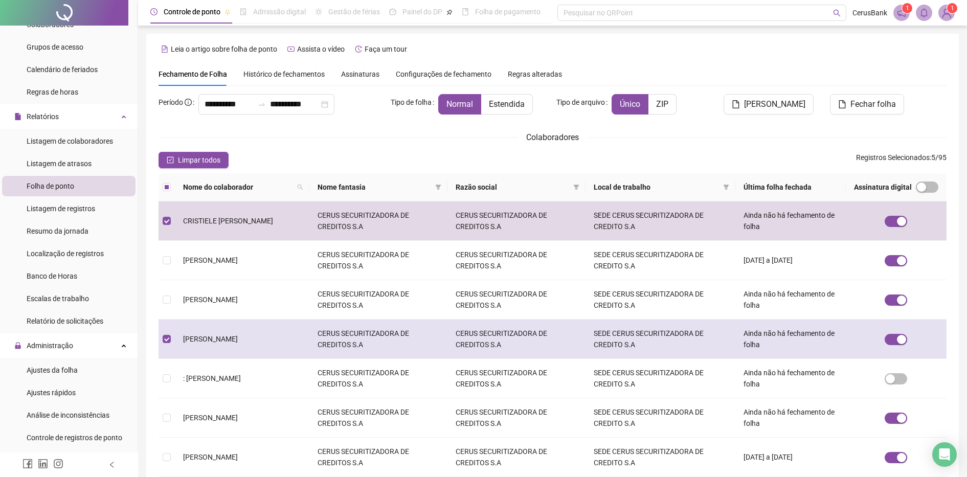
scroll to position [207, 0]
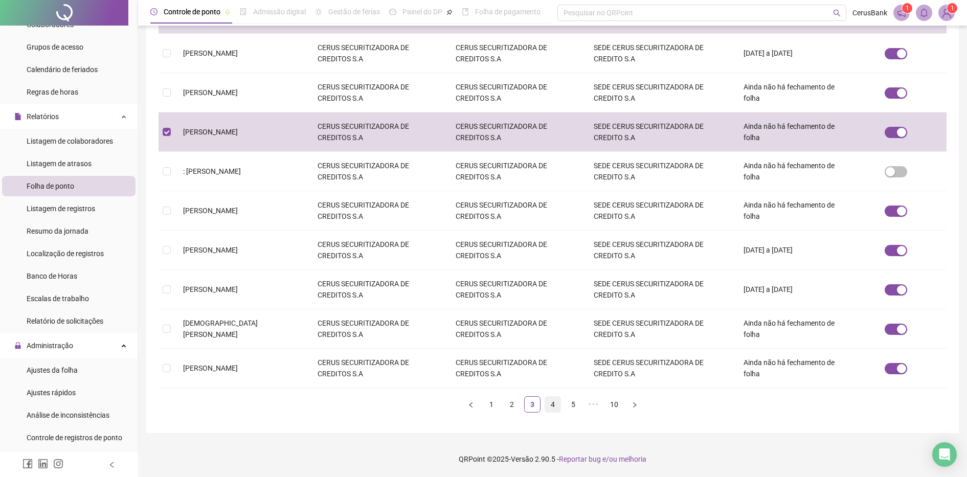
click at [553, 407] on link "4" at bounding box center [552, 404] width 15 height 15
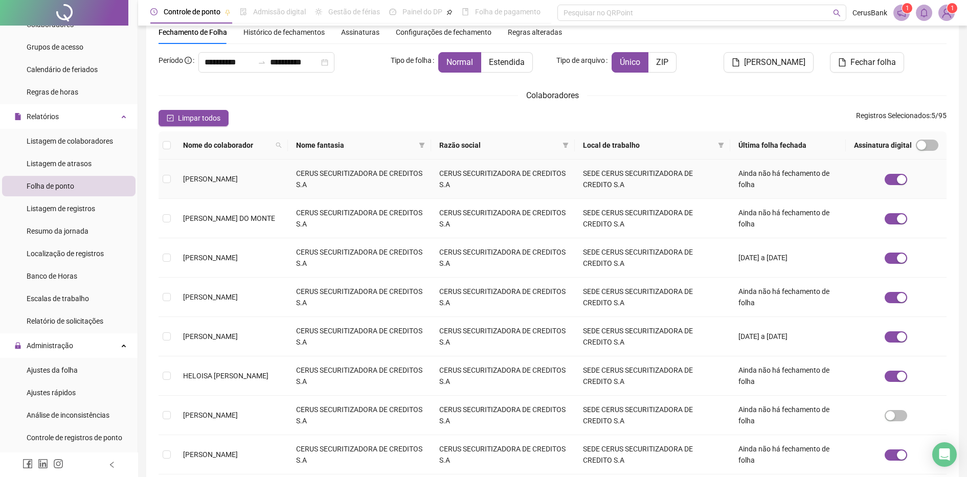
scroll to position [64, 0]
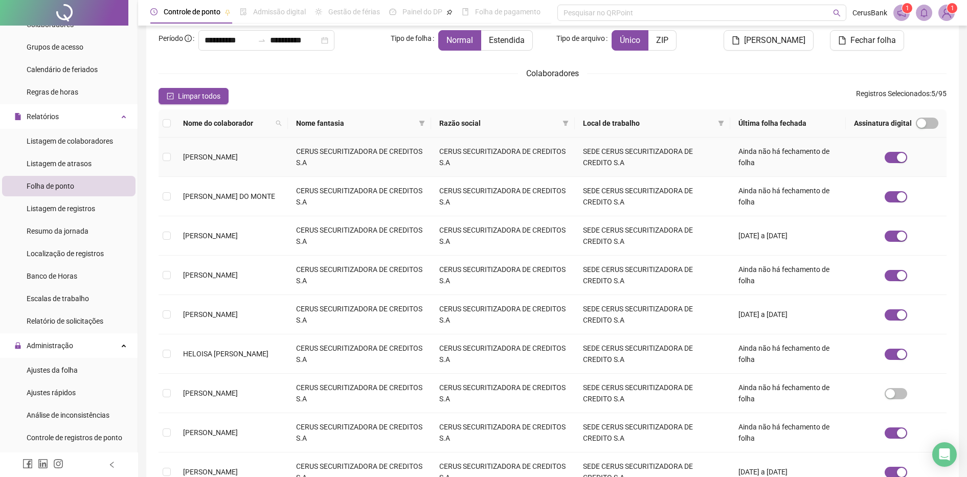
click at [204, 161] on span "FRANCISCO ALEXANDRE PAIXÃO DO SANTOS" at bounding box center [210, 157] width 55 height 8
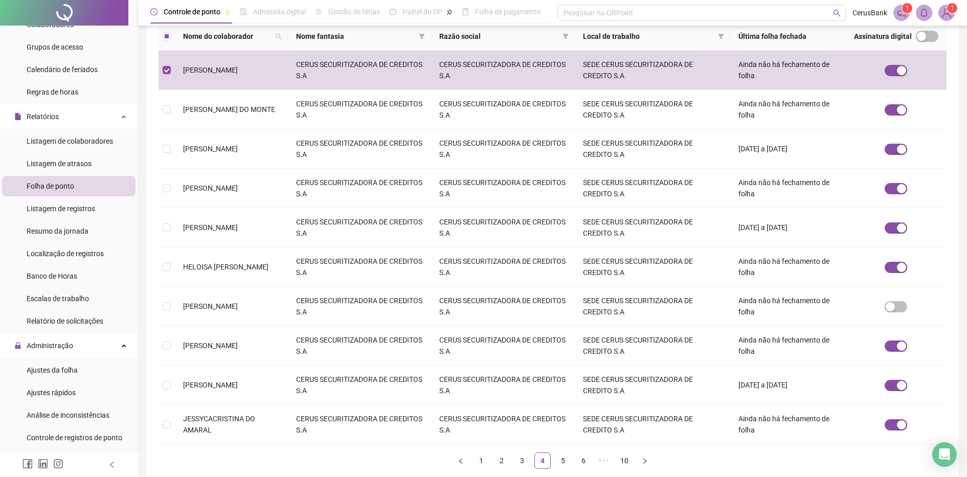
scroll to position [192, 0]
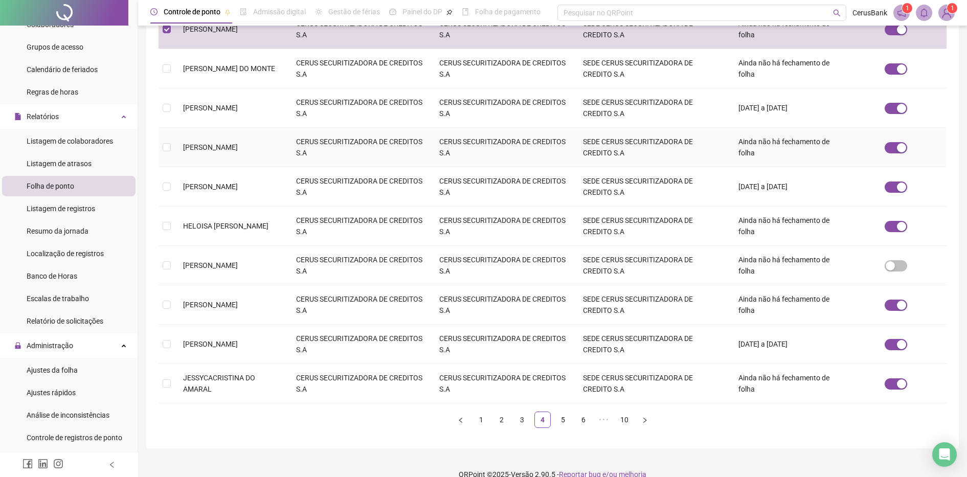
click at [212, 151] on span "GUILHERME ARAÚJO BEZERRA" at bounding box center [210, 147] width 55 height 8
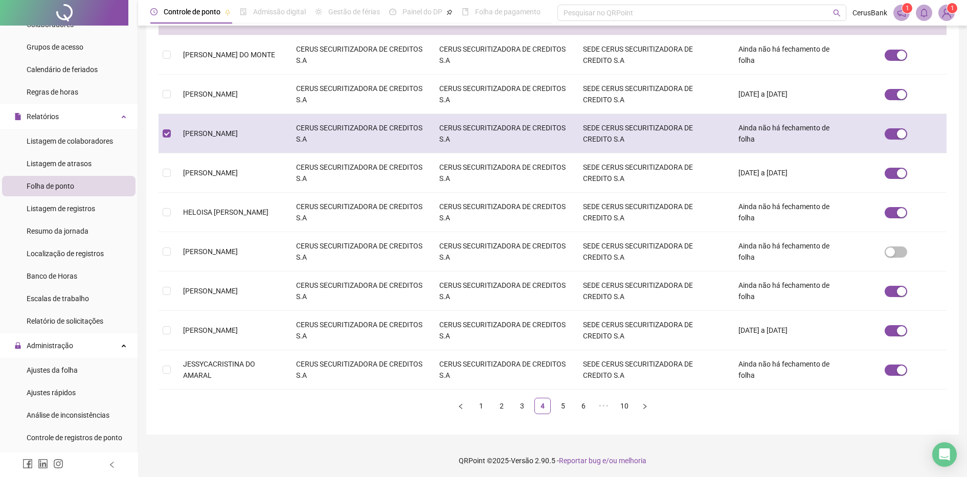
scroll to position [207, 0]
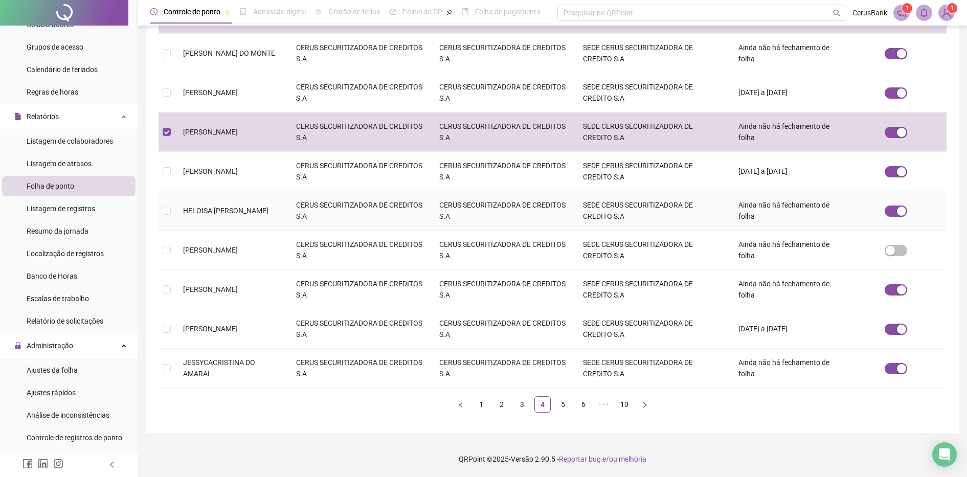
click at [237, 214] on td "HELOISA MARCIA RAULINO DE SOUZA SANTOS" at bounding box center [231, 210] width 113 height 39
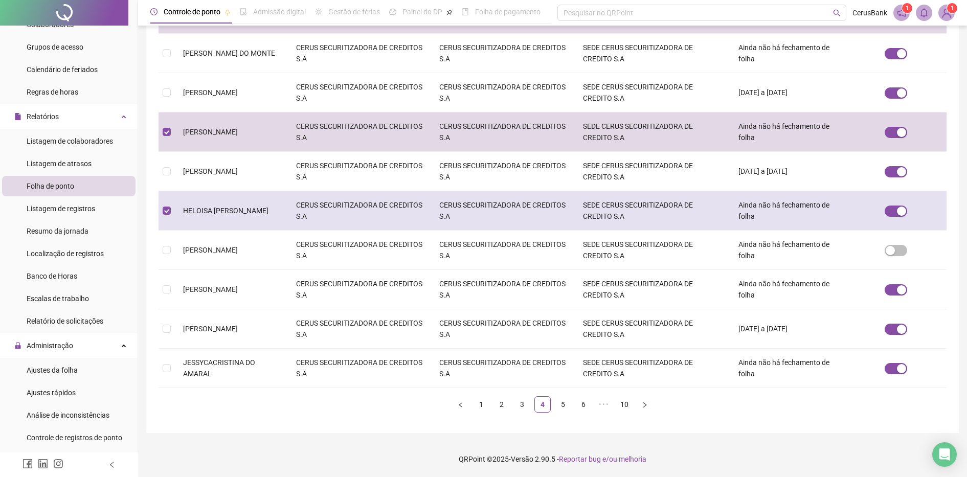
click at [201, 206] on span "HELOISA MARCIA RAULINO DE SOUZA SANTOS" at bounding box center [225, 210] width 85 height 8
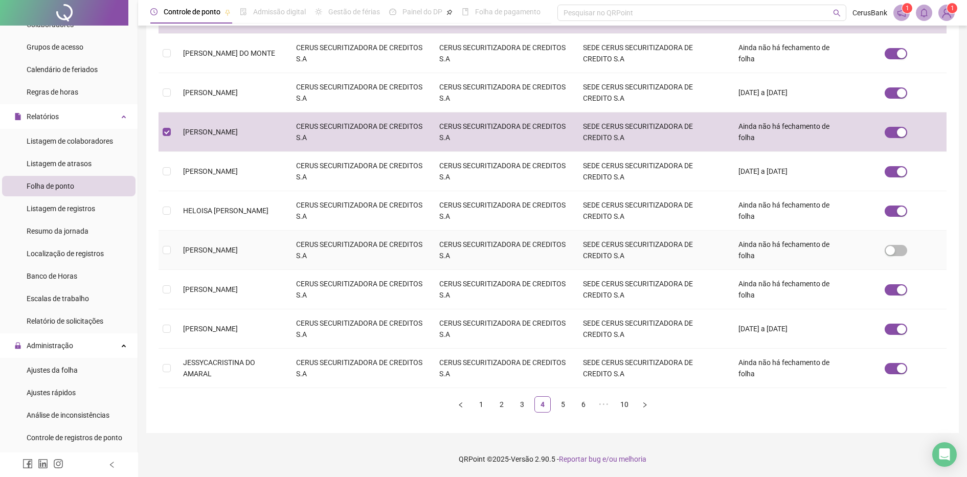
click at [226, 256] on td "IVYNA ALVES MEDEIROS" at bounding box center [231, 250] width 113 height 39
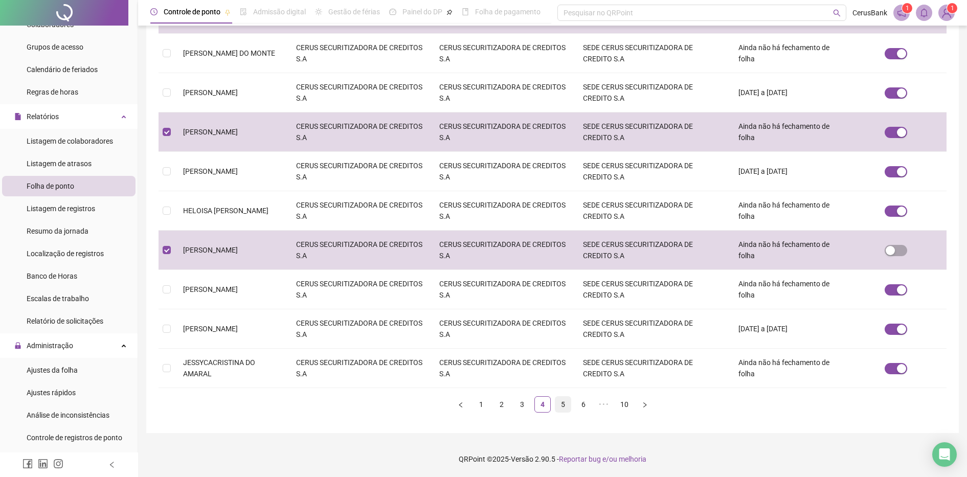
click at [565, 405] on link "5" at bounding box center [562, 404] width 15 height 15
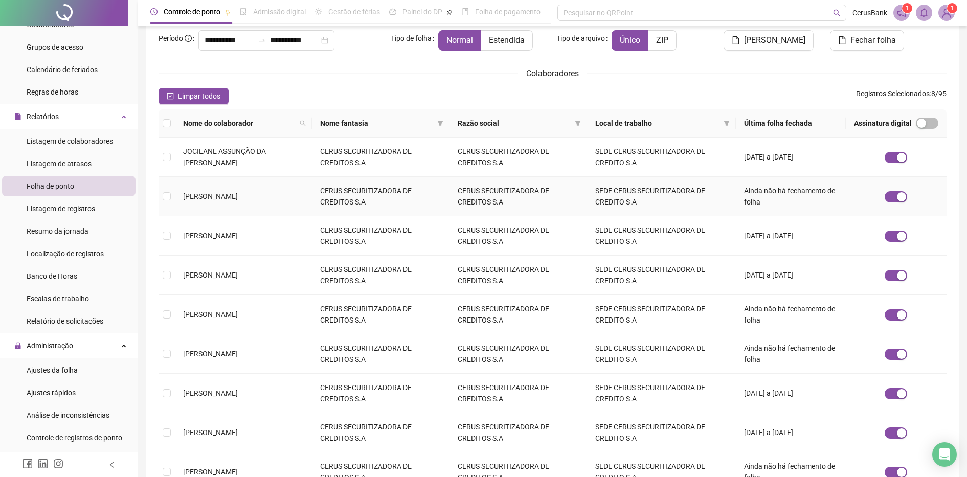
scroll to position [128, 0]
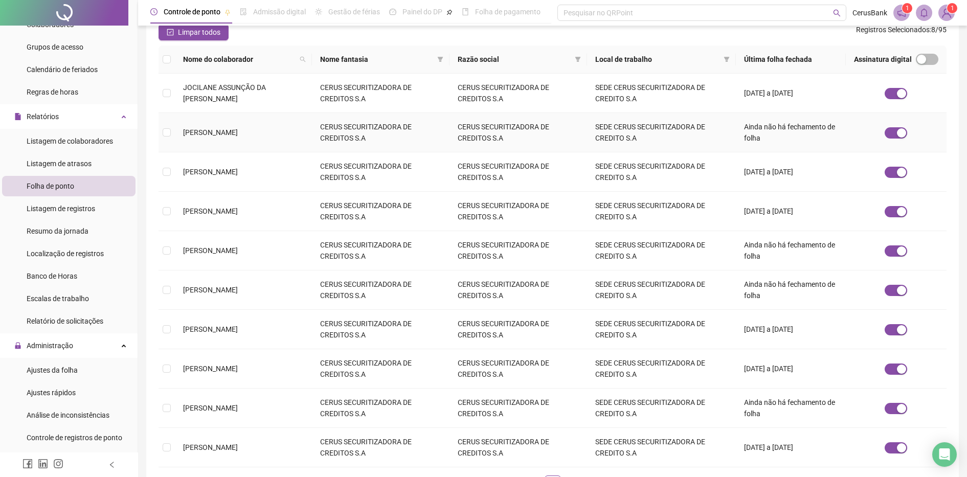
click at [228, 135] on span "JOSIANE PINHEIRO SILVA LINO" at bounding box center [210, 132] width 55 height 8
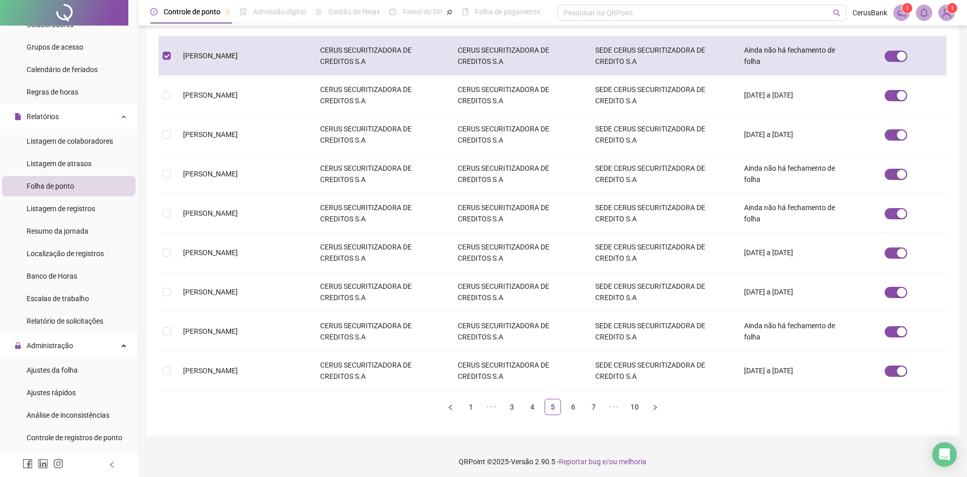
scroll to position [207, 0]
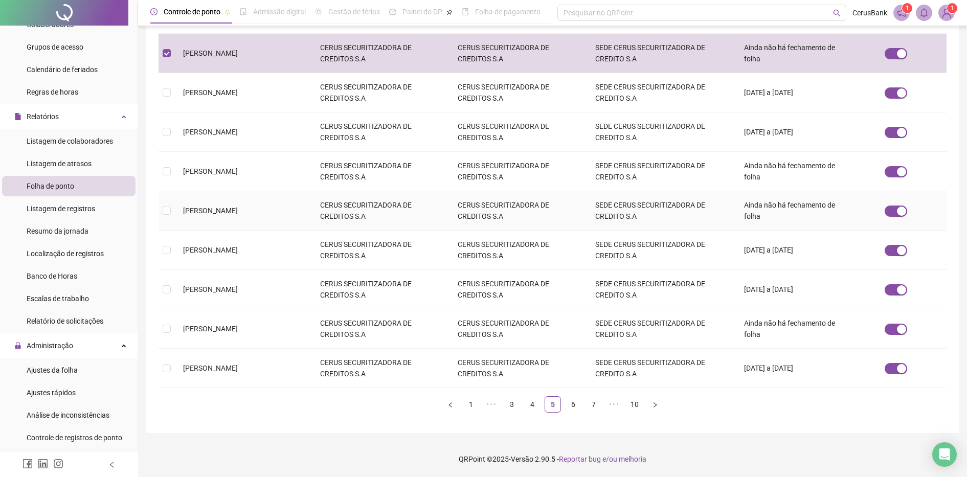
click at [227, 209] on span "KESSYA LARYSA DA SILVA" at bounding box center [210, 210] width 55 height 8
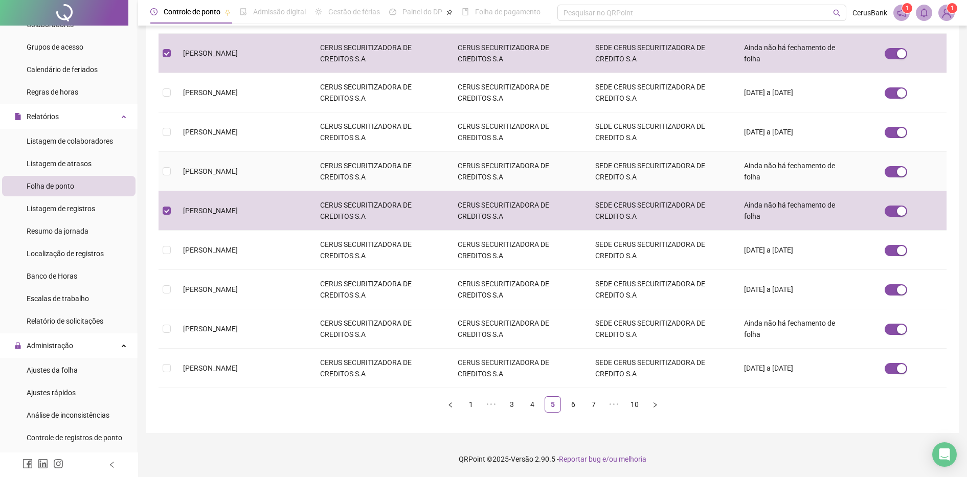
click at [227, 169] on span "KARLA FABIANA SOUSA QUEIROZ" at bounding box center [210, 171] width 55 height 8
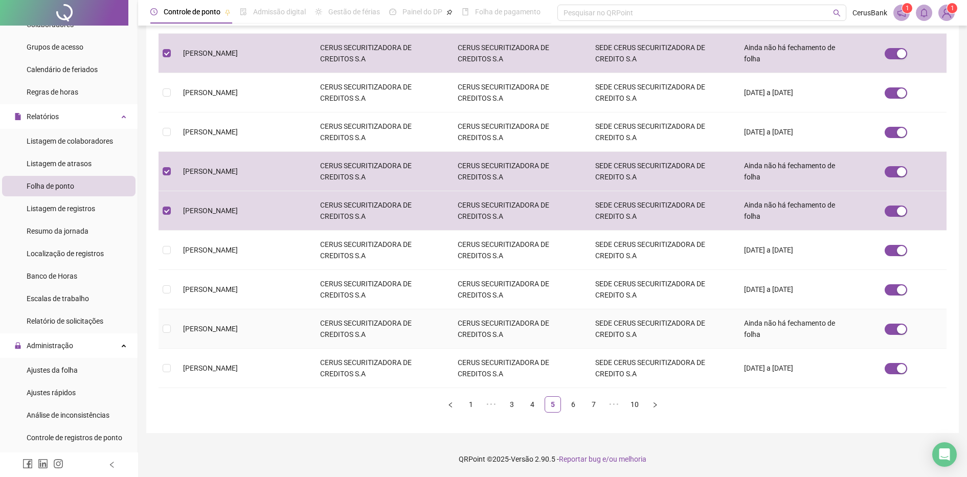
click at [235, 332] on span "LETICIA DOS SANTOS TEIXEIRA" at bounding box center [210, 329] width 55 height 8
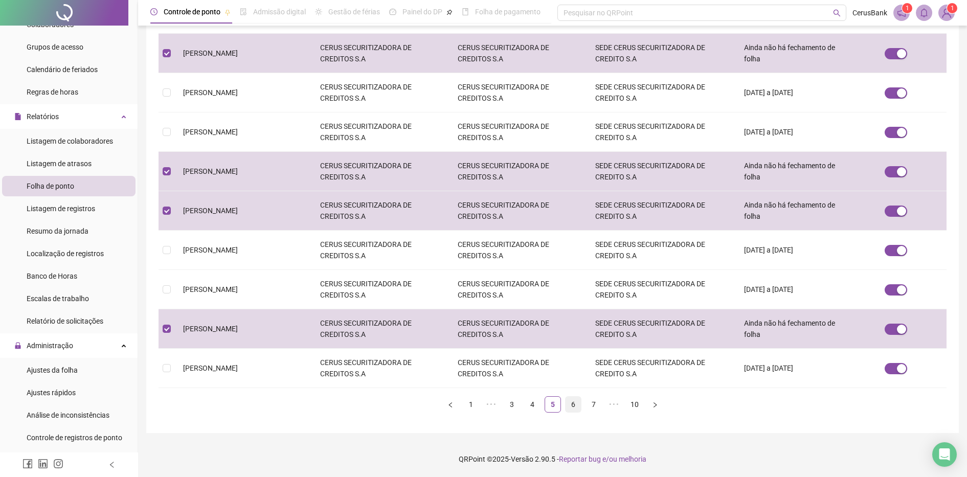
click at [580, 405] on link "6" at bounding box center [572, 404] width 15 height 15
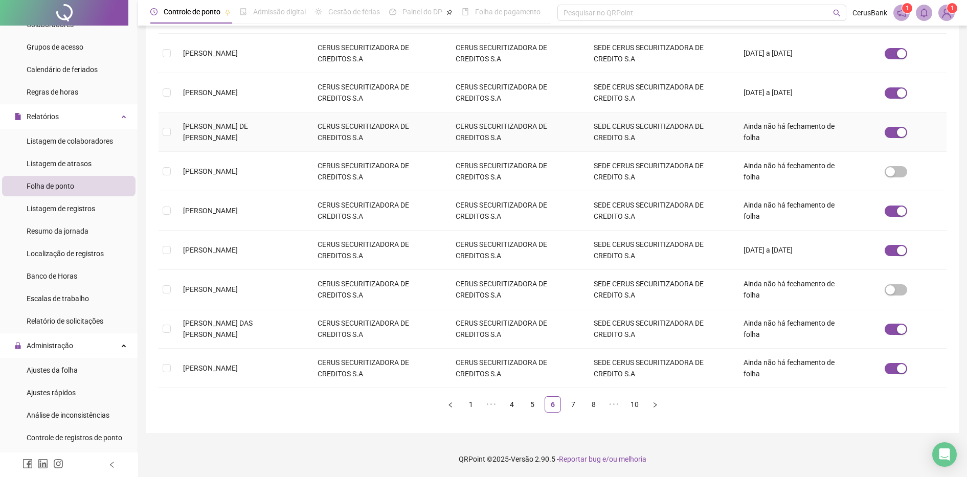
click at [258, 136] on td "MACILEUDA GOMES DE MACEDO MOREIRA" at bounding box center [242, 131] width 134 height 39
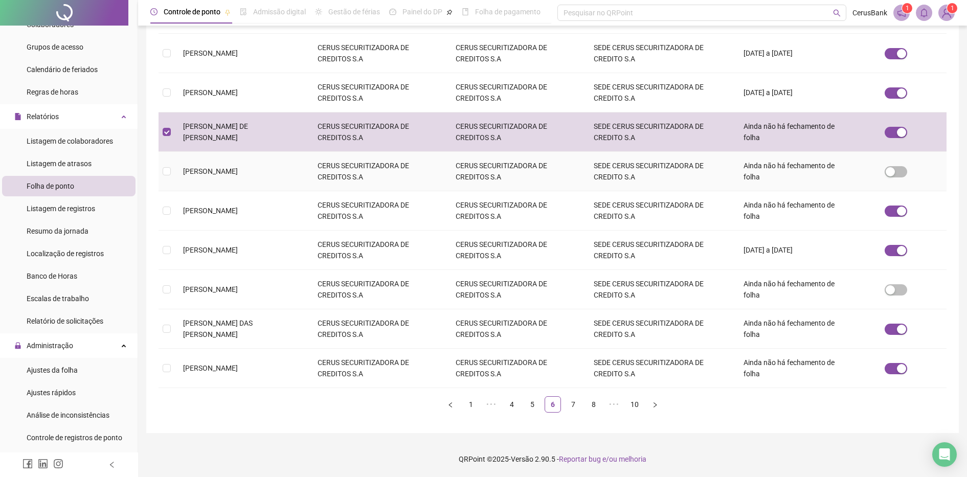
click at [236, 180] on td "MARCIA COELHO LOPES" at bounding box center [242, 171] width 134 height 39
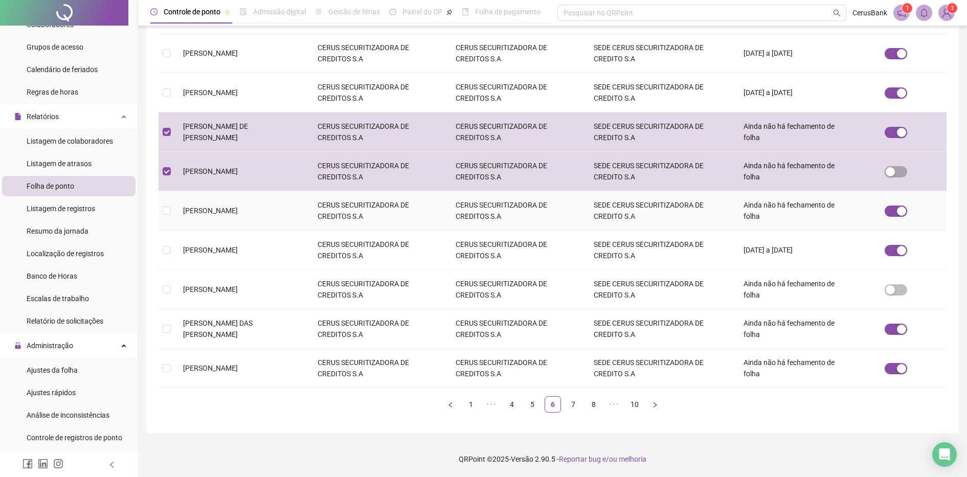
click at [236, 206] on span "MARCIA PEREIRA MAGALHAES" at bounding box center [210, 210] width 55 height 8
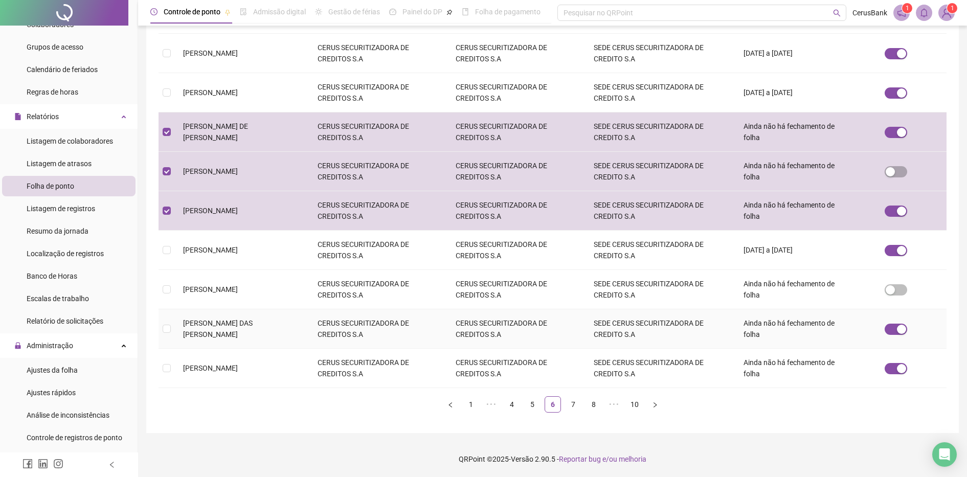
click at [252, 326] on span "MARIA DAS DORES MATIAS DOS SANTOS" at bounding box center [218, 328] width 70 height 19
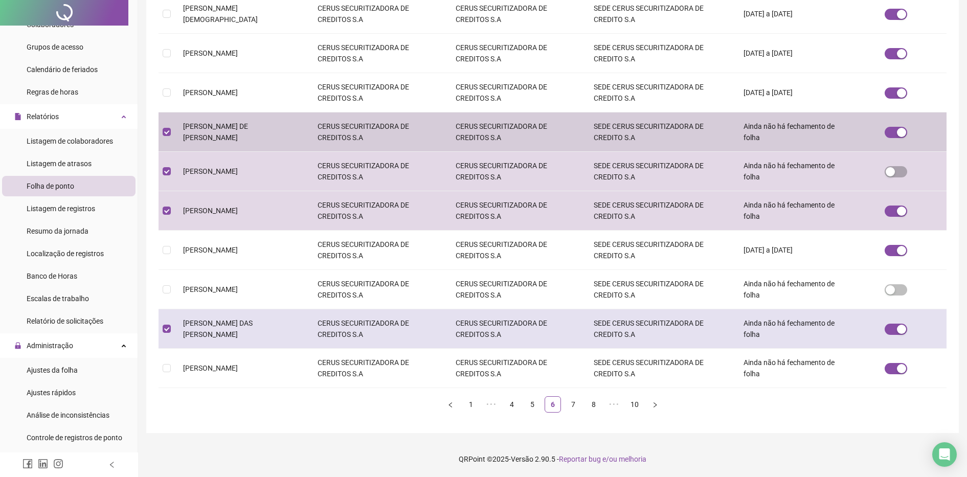
scroll to position [0, 0]
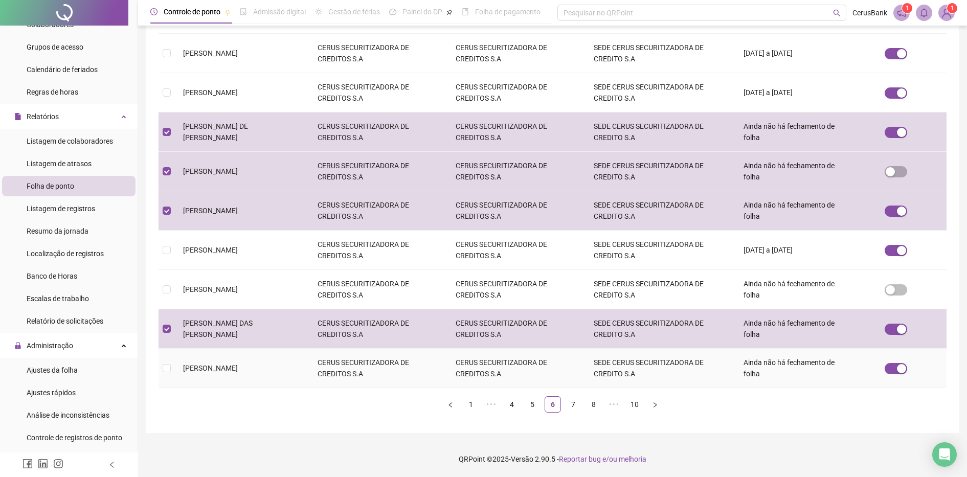
click at [238, 371] on span "MARIA IZIDIA DE FREITAS" at bounding box center [210, 368] width 55 height 8
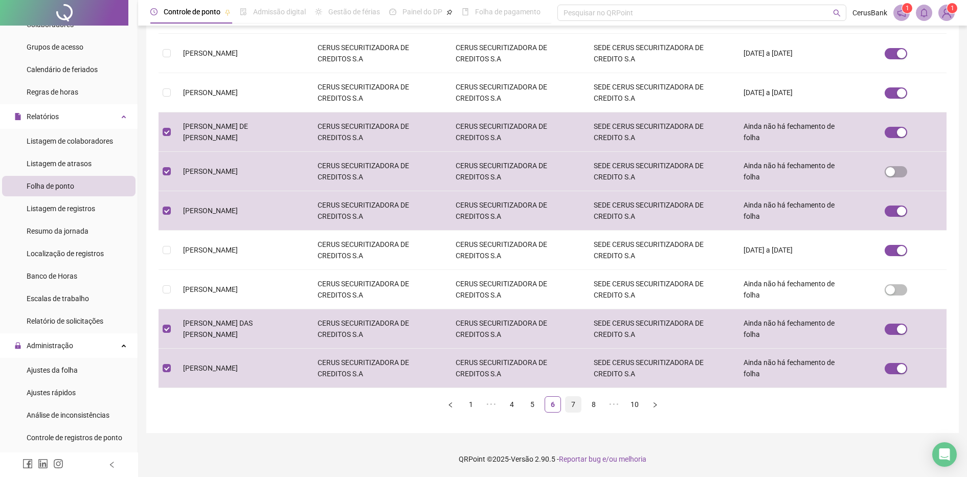
click at [576, 402] on link "7" at bounding box center [572, 404] width 15 height 15
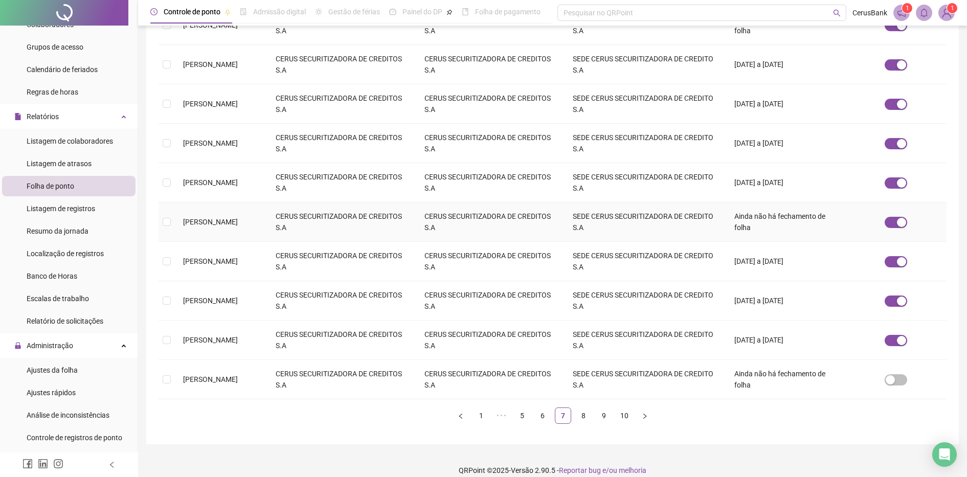
click at [237, 202] on td "MAYARA FEIJO CHAVES" at bounding box center [221, 221] width 93 height 39
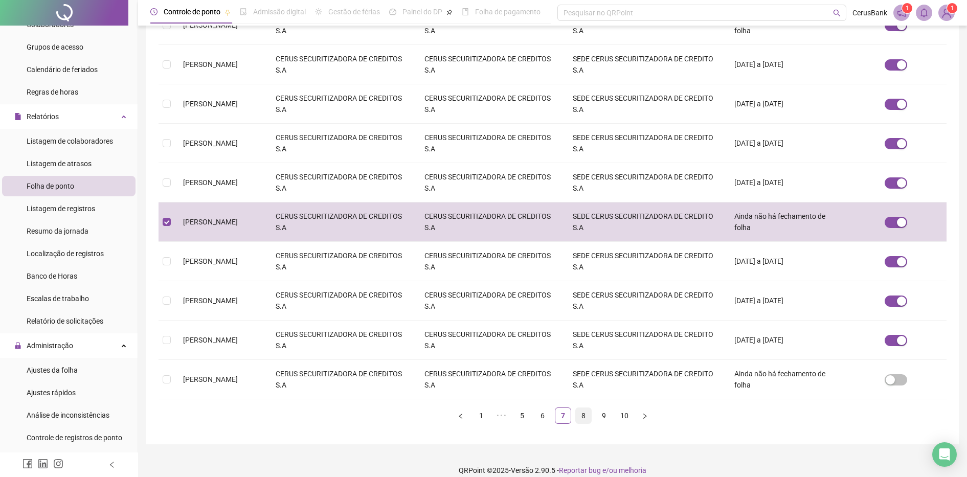
click at [582, 408] on link "8" at bounding box center [583, 415] width 15 height 15
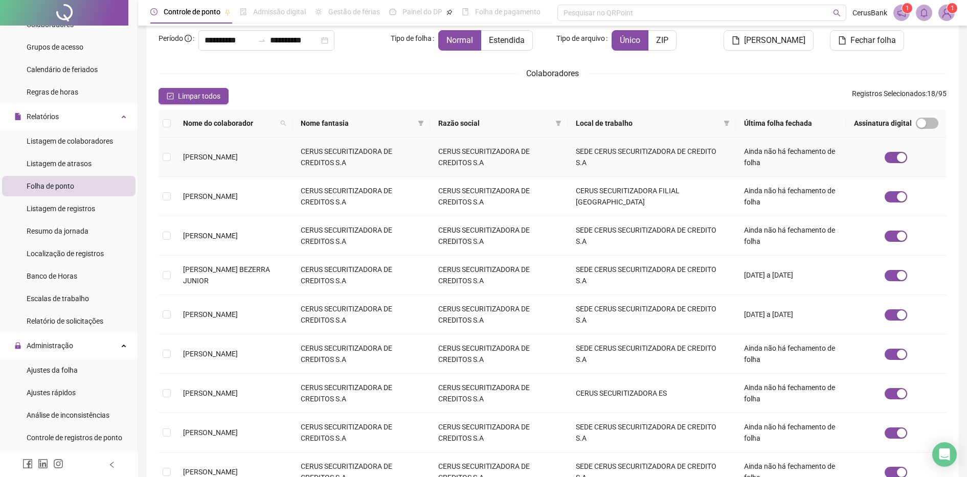
click at [238, 157] on span "NATALIA RODRIGUES DE SOUZA" at bounding box center [210, 157] width 55 height 8
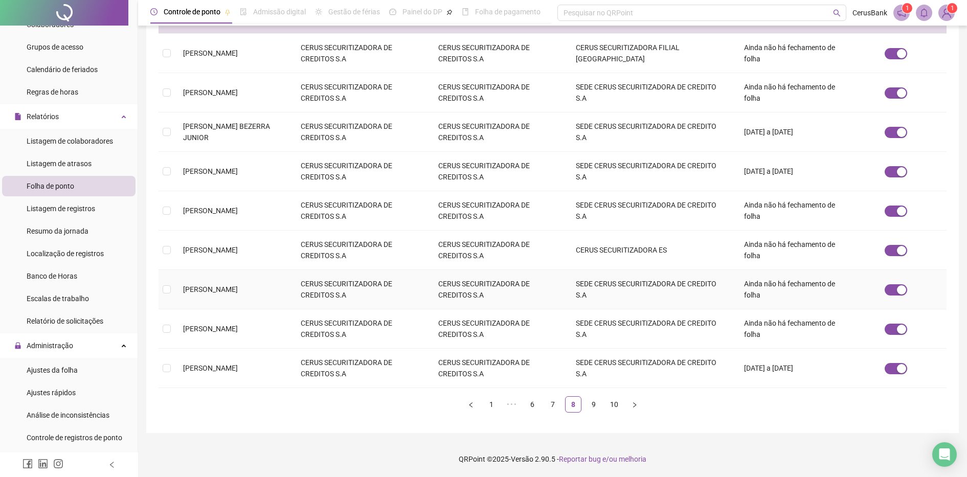
click at [238, 293] on span "RAFAELA SALES OLIVEIRA" at bounding box center [210, 289] width 55 height 8
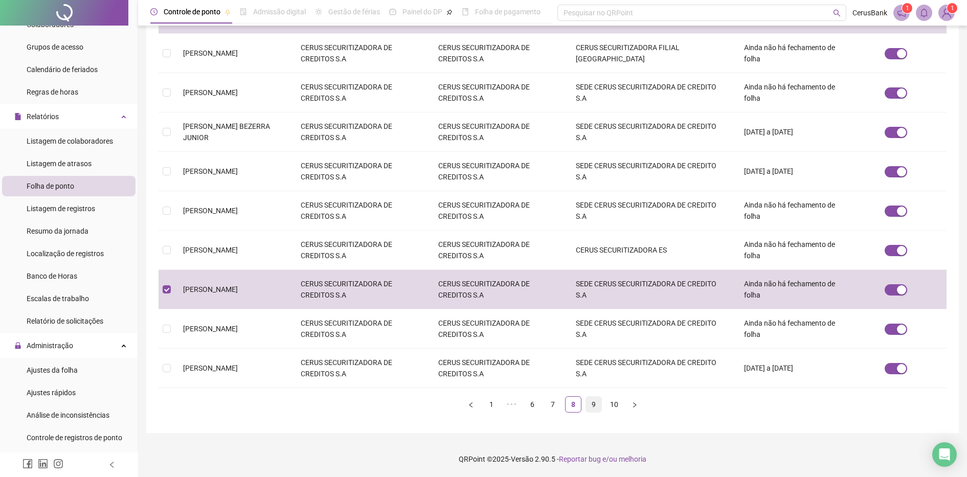
click at [595, 407] on link "9" at bounding box center [593, 404] width 15 height 15
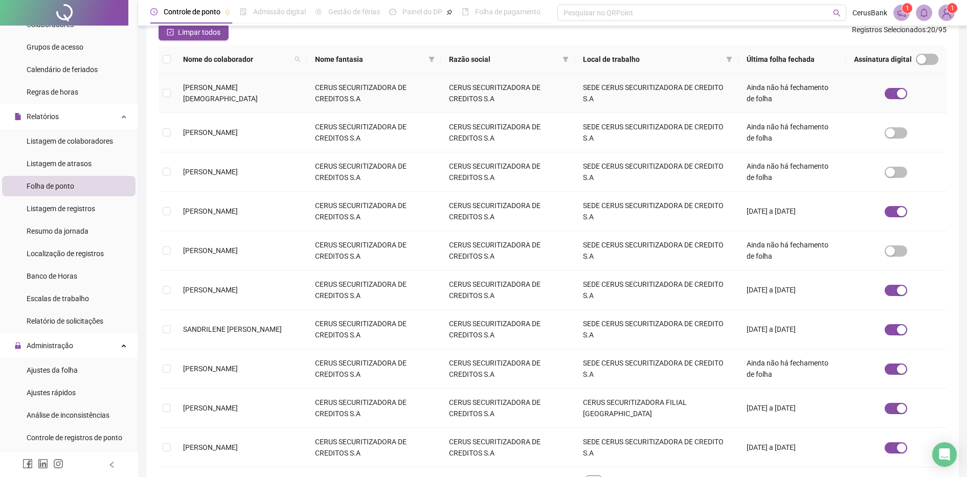
click at [219, 89] on span "RAQUEL ARAUJO OLIVEIRA PASTOR" at bounding box center [220, 92] width 75 height 19
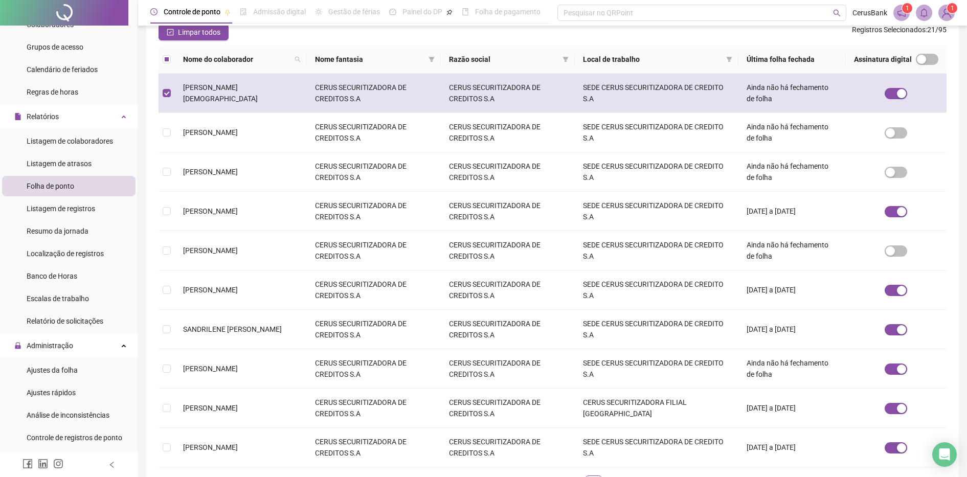
click at [211, 95] on span "RAQUEL ARAUJO OLIVEIRA PASTOR" at bounding box center [220, 92] width 75 height 19
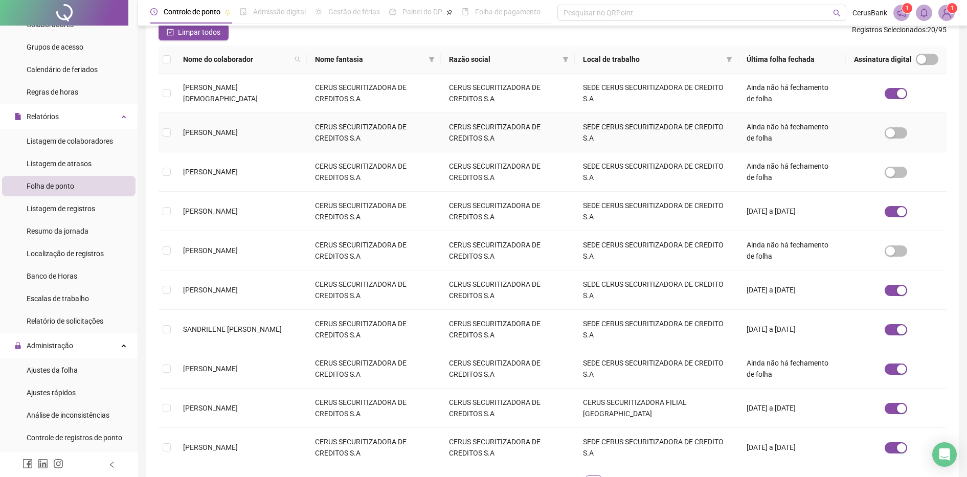
click at [216, 140] on td "RAQUEL LIMA DE SOUSA ALMEIDA" at bounding box center [241, 132] width 132 height 39
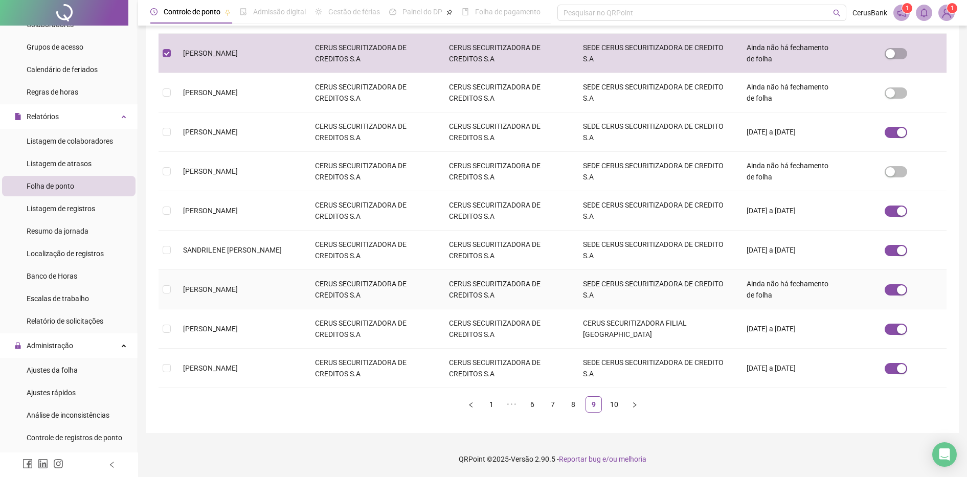
click at [231, 302] on td "SARA MONTEIRO SOUSA" at bounding box center [241, 289] width 132 height 39
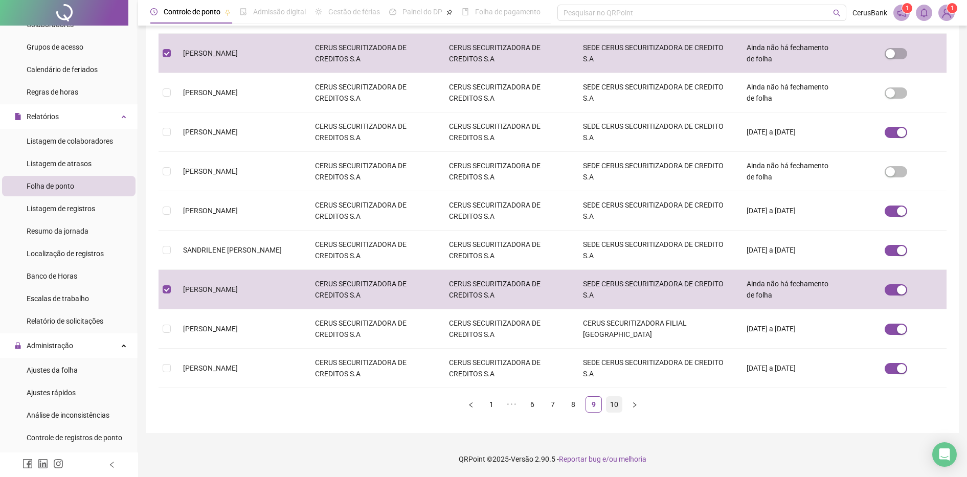
click at [613, 403] on link "10" at bounding box center [613, 404] width 15 height 15
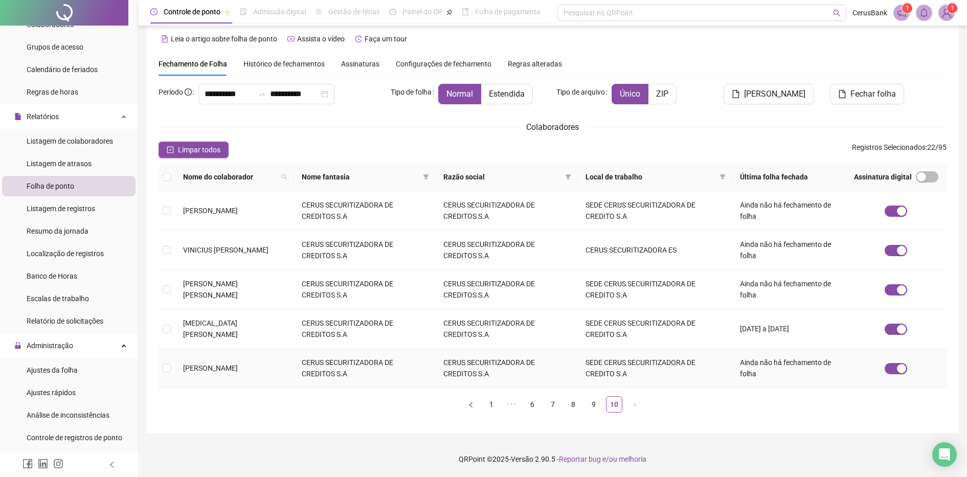
click at [238, 364] on span "YONARA MENEZES DOS SANTOS COSTA" at bounding box center [210, 368] width 55 height 8
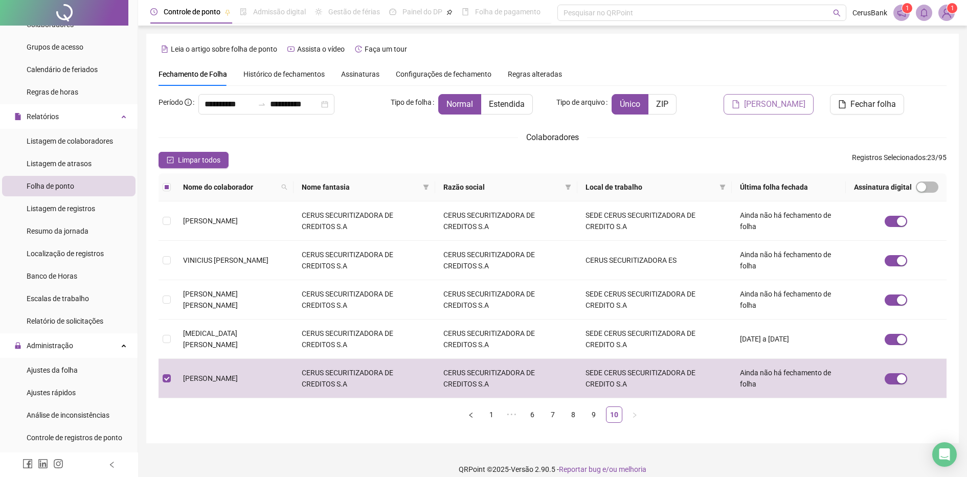
click at [782, 97] on button "Gerar espelho" at bounding box center [768, 104] width 90 height 20
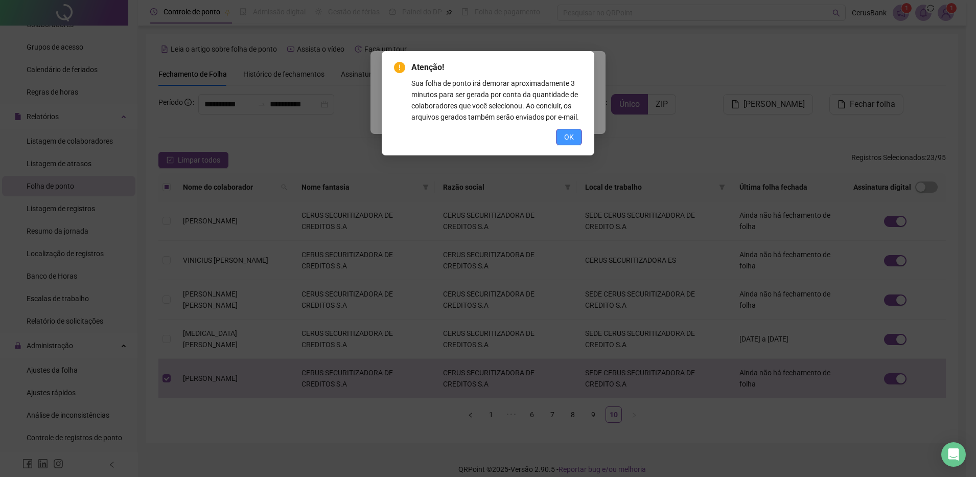
click at [567, 134] on span "OK" at bounding box center [569, 136] width 10 height 11
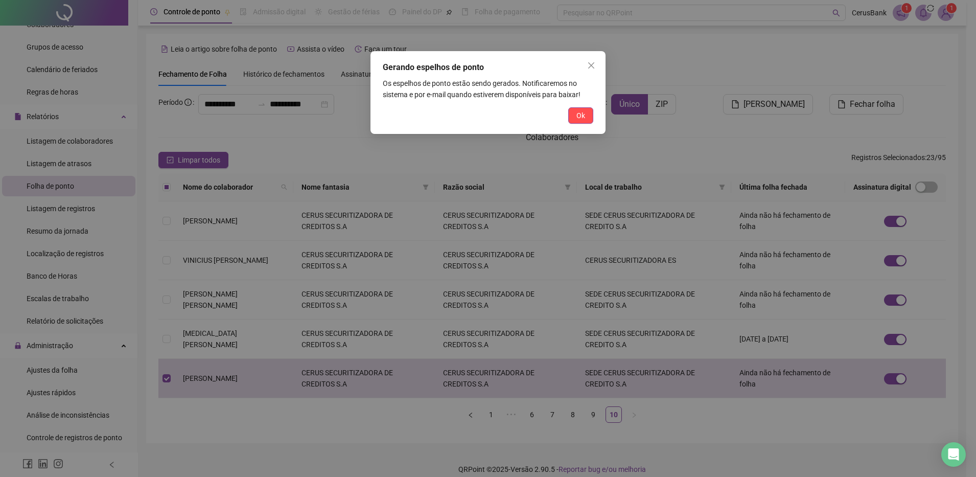
click at [582, 114] on span "Ok" at bounding box center [581, 115] width 9 height 11
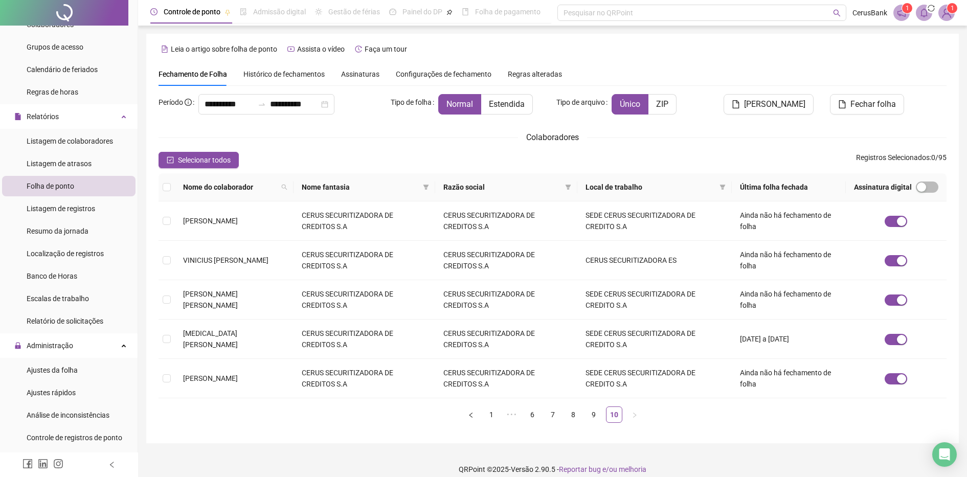
click at [923, 16] on icon "bell" at bounding box center [923, 12] width 7 height 9
click at [916, 10] on span at bounding box center [923, 13] width 16 height 16
click at [923, 11] on icon "bell" at bounding box center [923, 12] width 9 height 9
click at [923, 12] on icon "bell" at bounding box center [923, 12] width 9 height 9
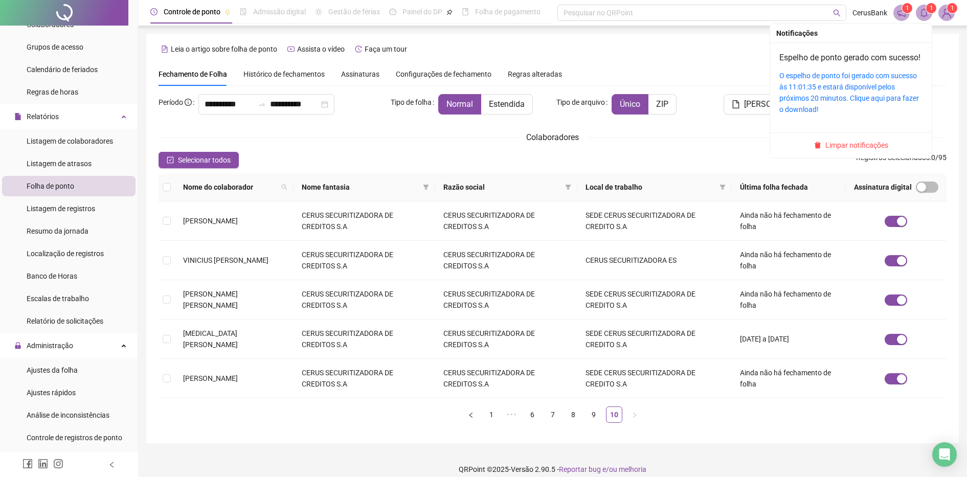
click at [924, 19] on span at bounding box center [923, 13] width 16 height 16
click at [851, 99] on link "O espelho de ponto foi gerado com sucesso às 11:01:35 e estará disponível pelos…" at bounding box center [849, 93] width 140 height 42
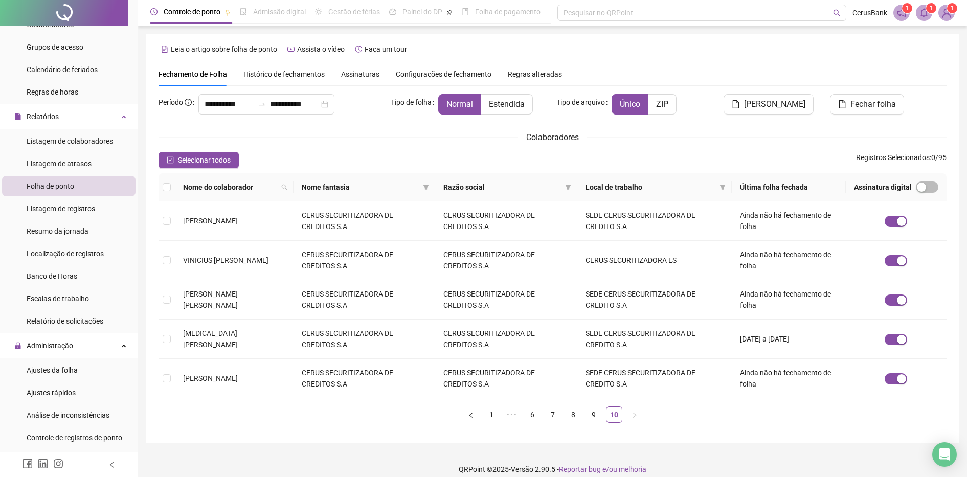
click at [952, 17] on img at bounding box center [945, 12] width 15 height 15
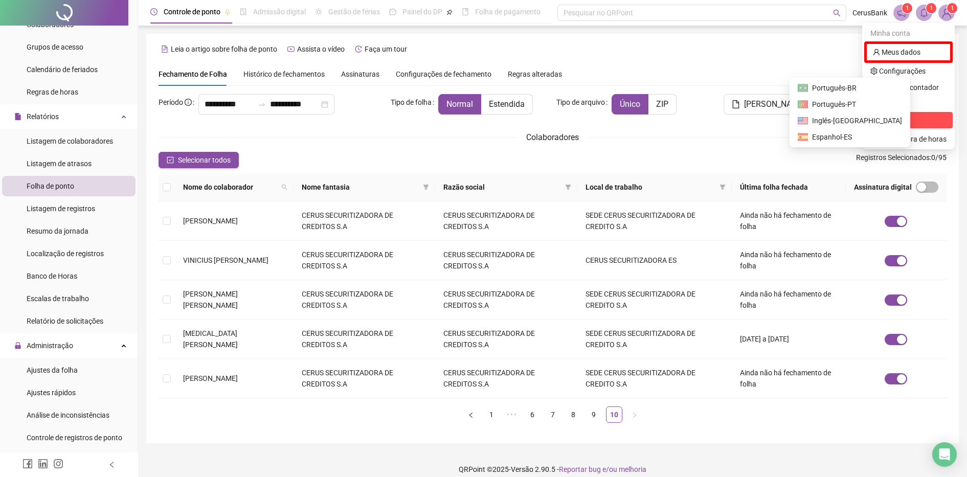
click at [891, 116] on span "Sair" at bounding box center [885, 120] width 12 height 8
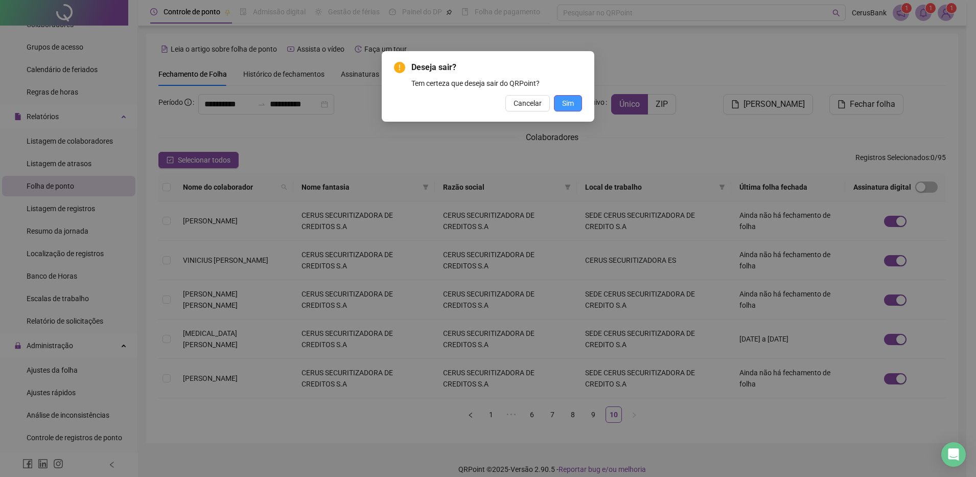
click at [571, 110] on button "Sim" at bounding box center [568, 103] width 28 height 16
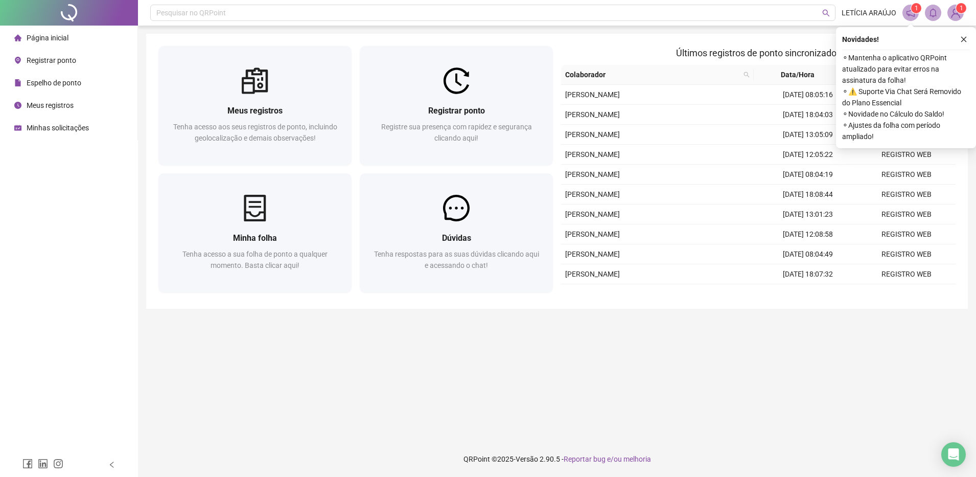
click at [965, 38] on icon "close" at bounding box center [963, 39] width 7 height 7
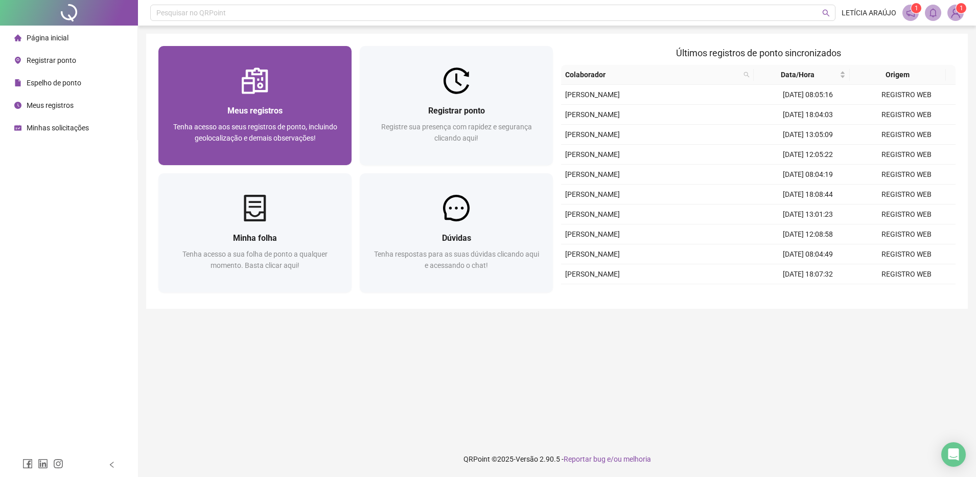
click at [257, 89] on img at bounding box center [255, 80] width 27 height 27
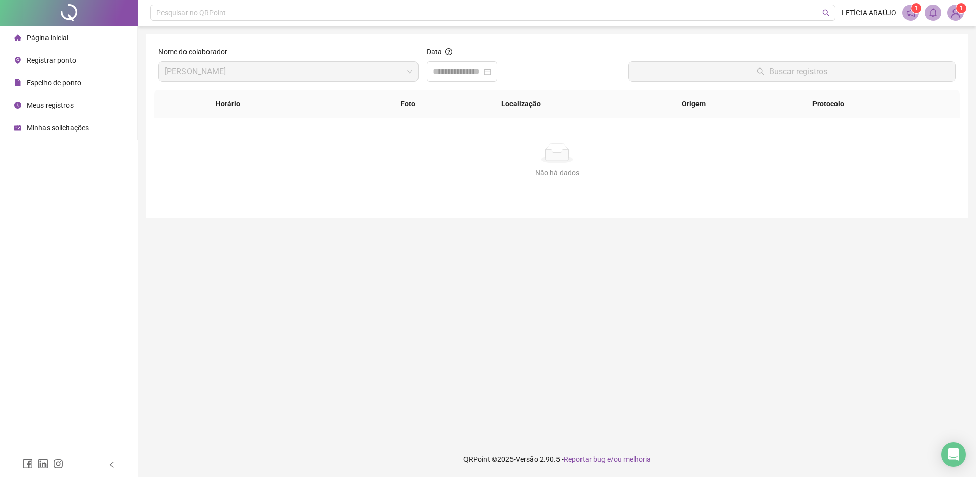
click at [74, 33] on li "Página inicial" at bounding box center [68, 38] width 133 height 20
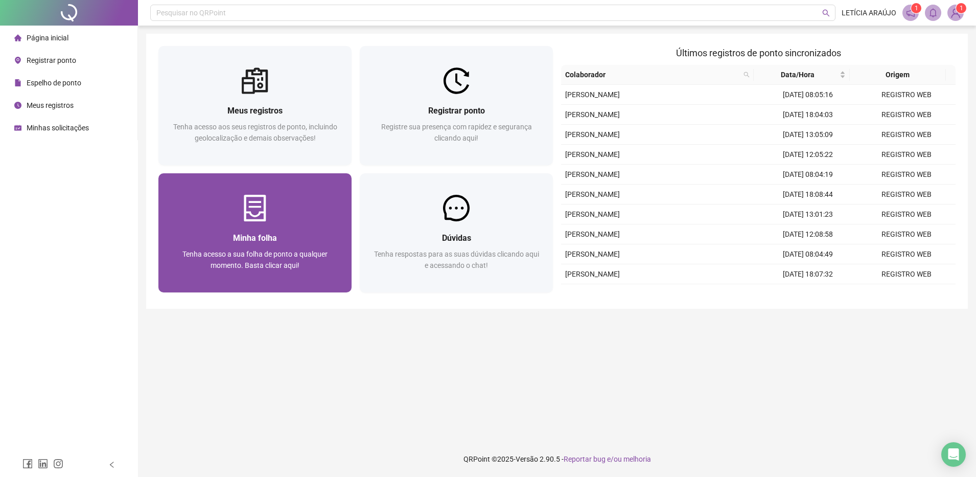
click at [274, 252] on span "Tenha acesso a sua folha de ponto a qualquer momento. Basta clicar aqui!" at bounding box center [254, 259] width 145 height 19
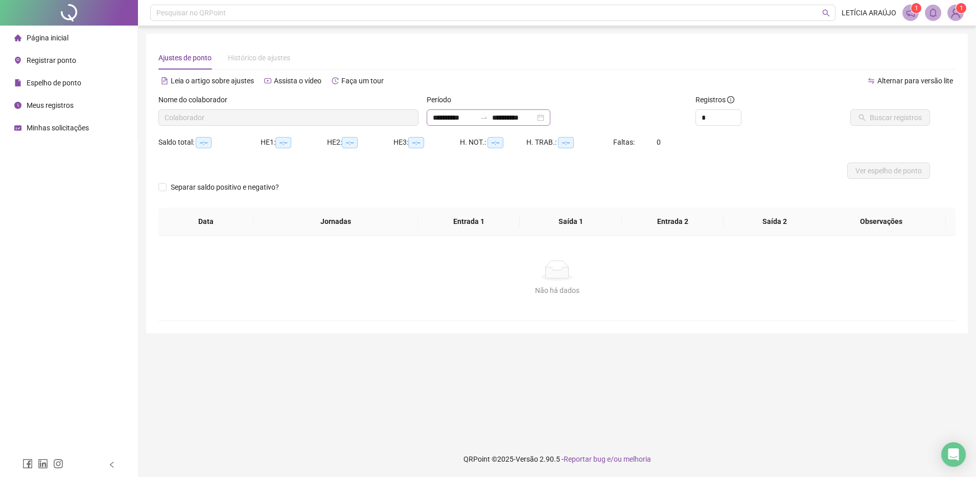
click at [442, 110] on div "**********" at bounding box center [489, 117] width 124 height 16
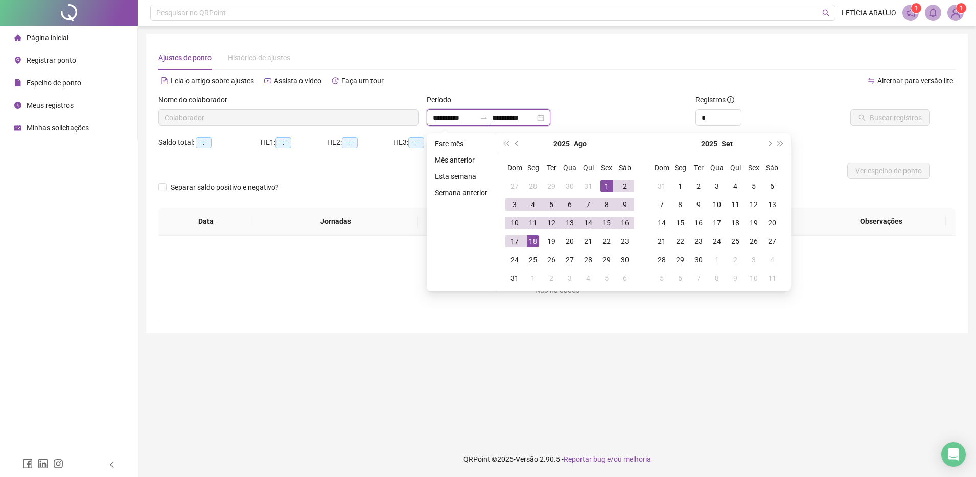
type input "**********"
click at [517, 144] on span "prev-year" at bounding box center [517, 143] width 5 height 5
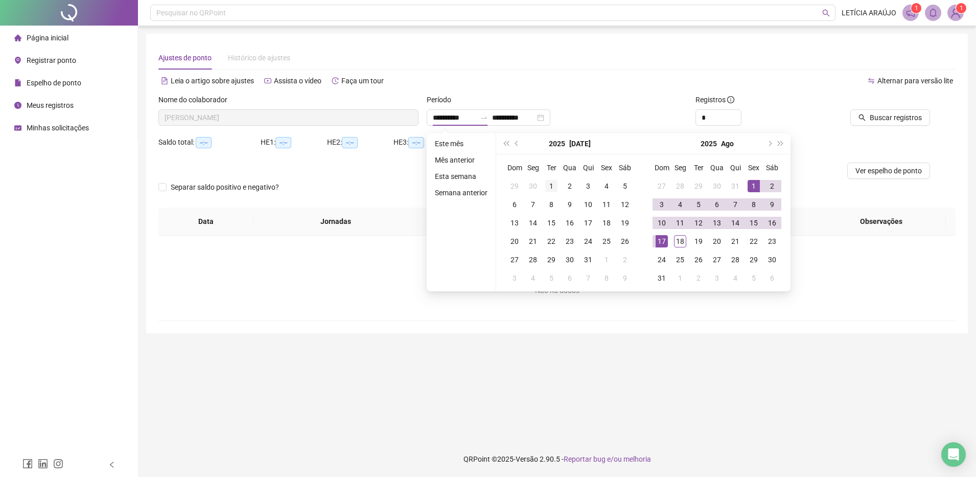
type input "**********"
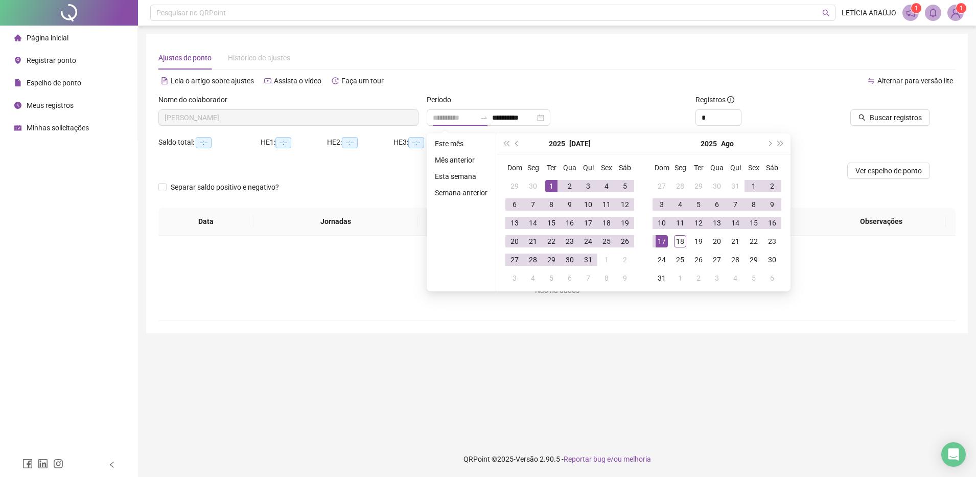
click at [555, 187] on div "1" at bounding box center [551, 186] width 12 height 12
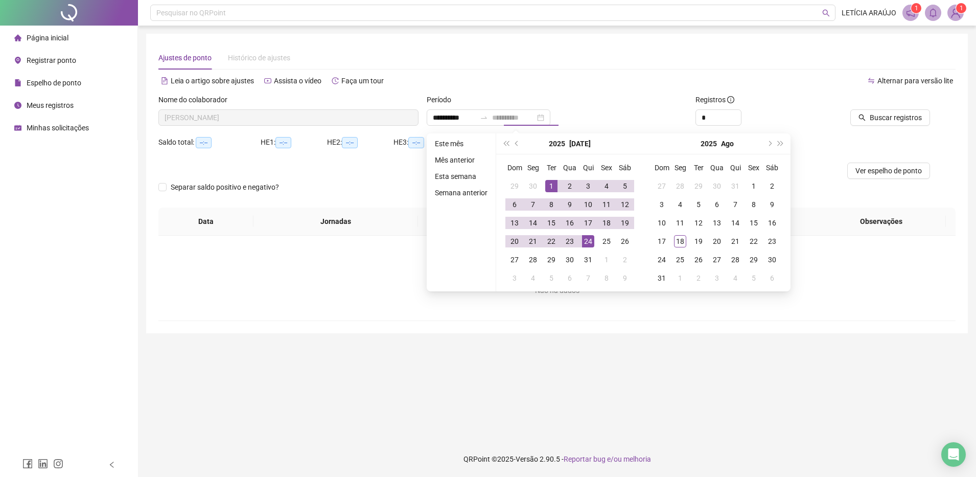
click at [584, 249] on td "24" at bounding box center [588, 241] width 18 height 18
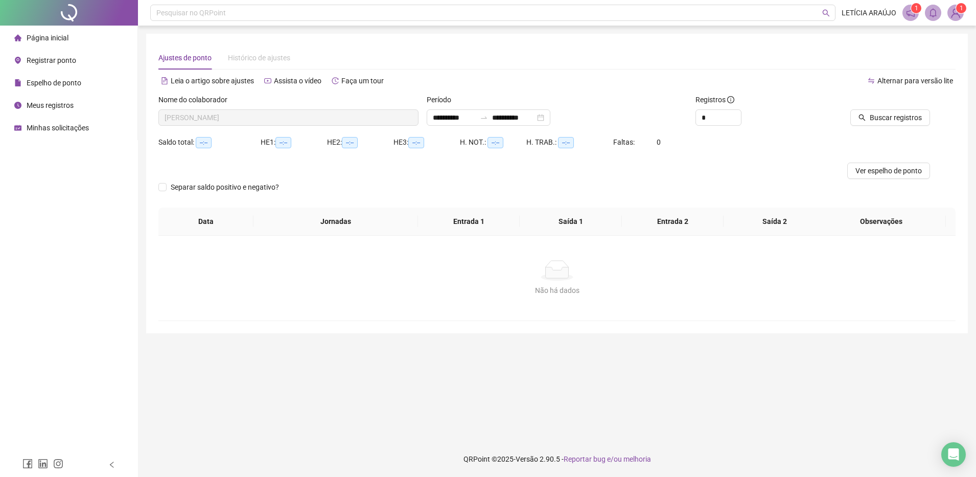
click at [584, 251] on div "Não há dados Não há dados" at bounding box center [556, 278] width 797 height 85
click at [527, 112] on input "**********" at bounding box center [513, 117] width 43 height 11
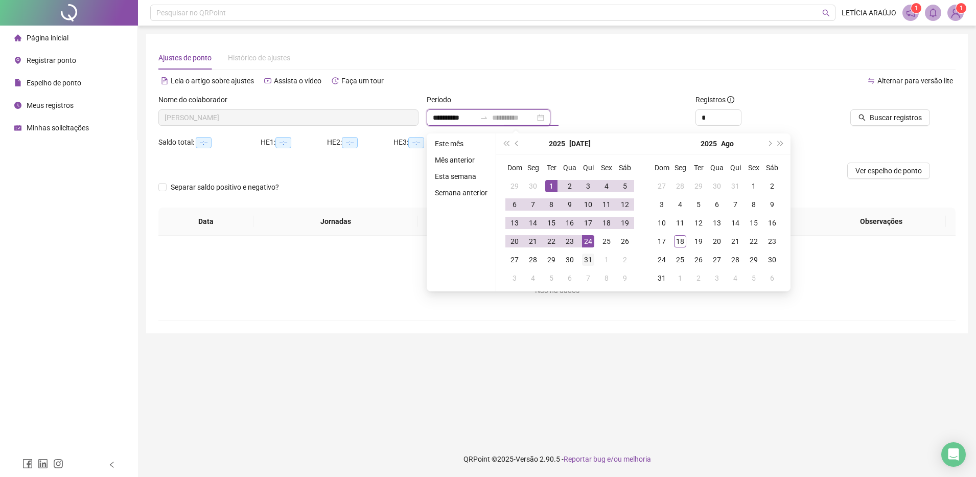
type input "**********"
click at [586, 260] on div "31" at bounding box center [588, 260] width 12 height 12
click at [549, 181] on div "1" at bounding box center [551, 186] width 12 height 12
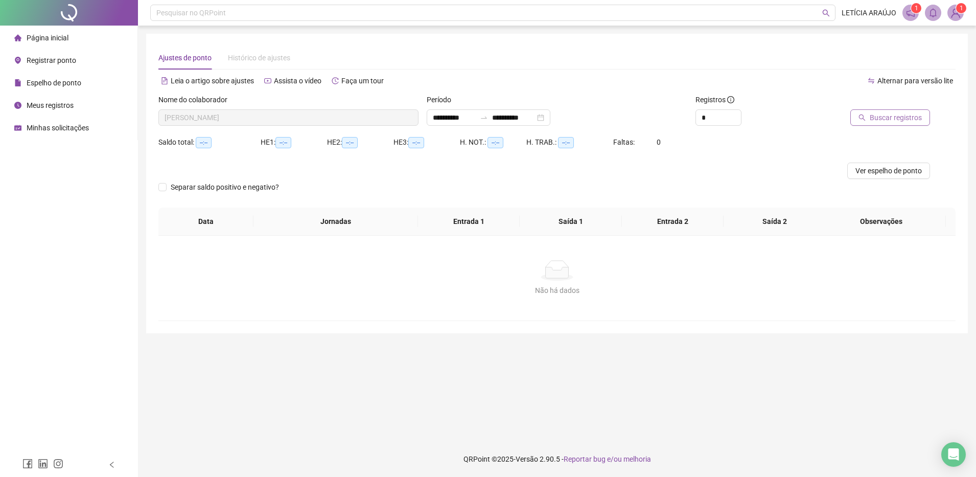
click at [884, 117] on span "Buscar registros" at bounding box center [896, 117] width 52 height 11
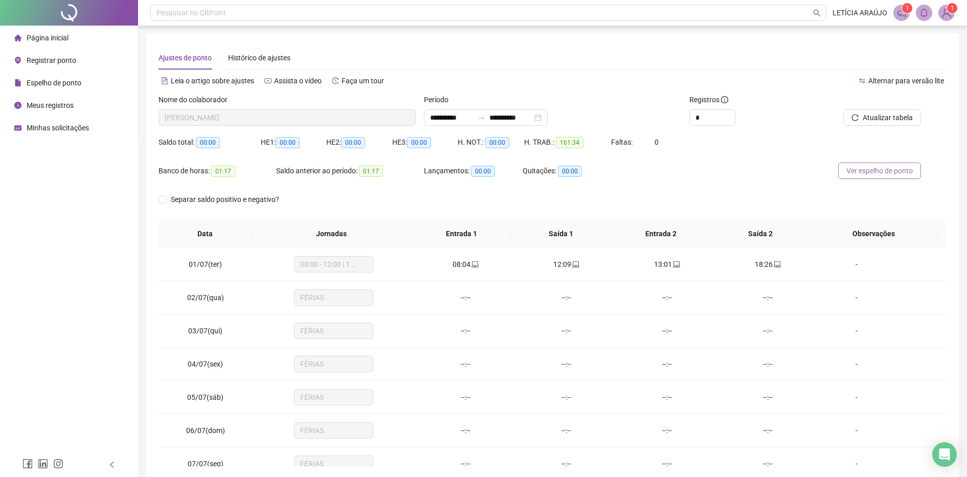
click at [852, 163] on button "Ver espelho de ponto" at bounding box center [879, 171] width 83 height 16
click at [443, 113] on input "**********" at bounding box center [451, 117] width 43 height 11
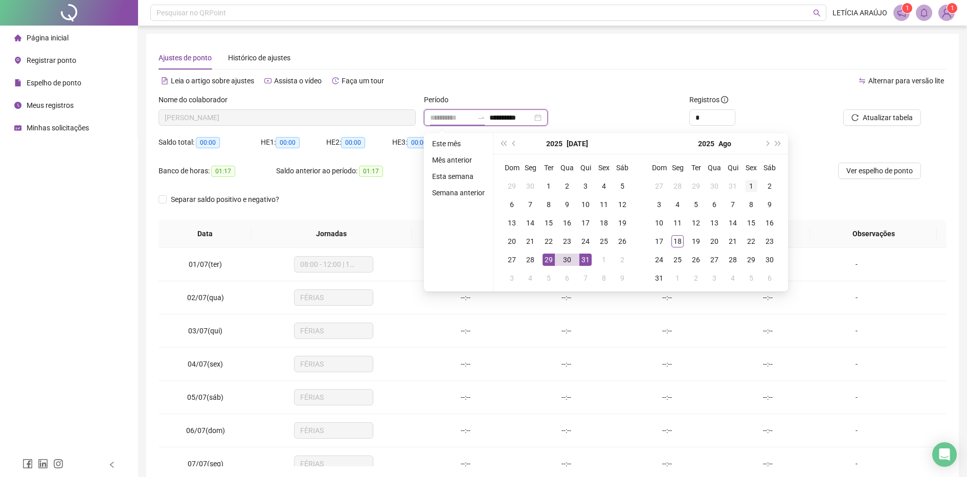
type input "**********"
click at [746, 185] on div "1" at bounding box center [751, 186] width 12 height 12
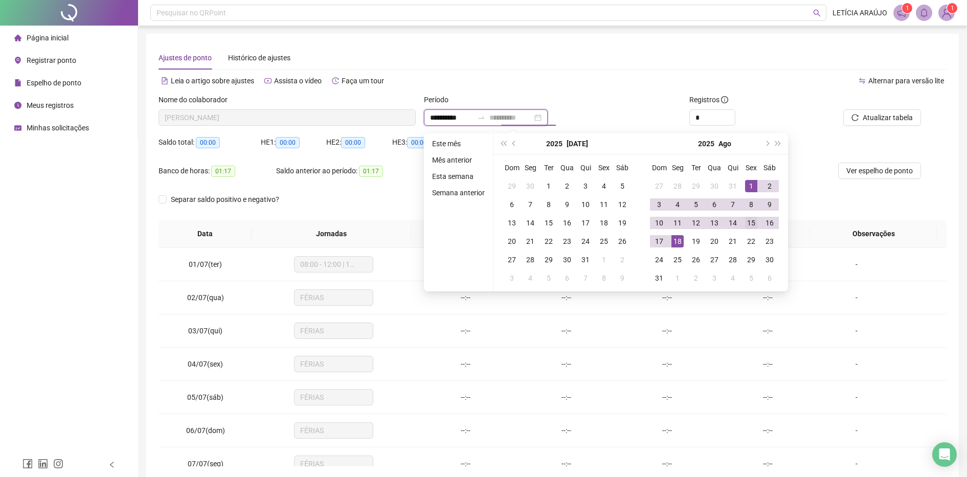
type input "**********"
click at [754, 218] on div "15" at bounding box center [751, 223] width 12 height 12
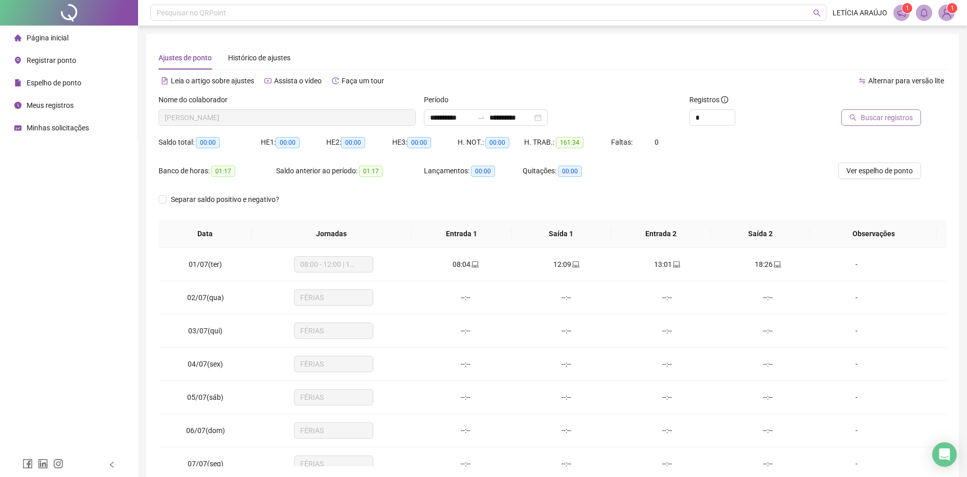
click at [860, 113] on button "Buscar registros" at bounding box center [881, 117] width 80 height 16
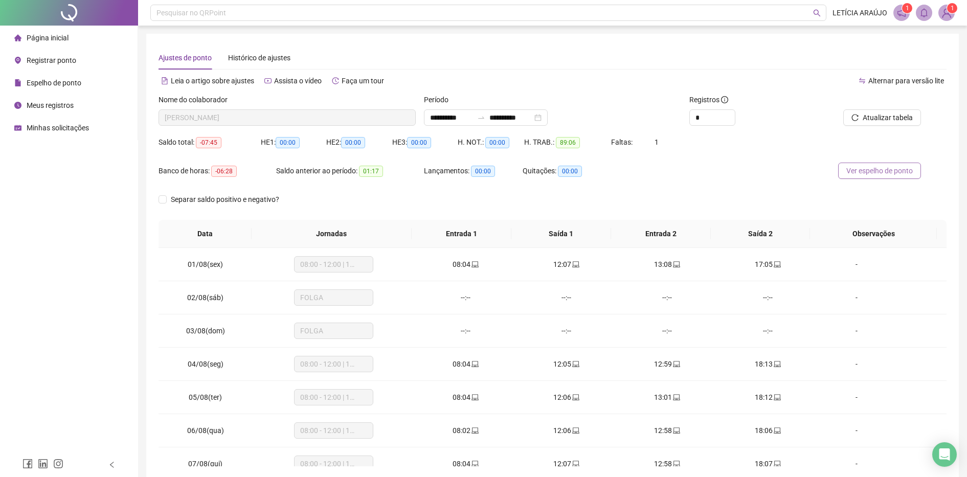
click at [864, 173] on span "Ver espelho de ponto" at bounding box center [879, 170] width 66 height 11
click at [95, 43] on li "Página inicial" at bounding box center [68, 38] width 133 height 20
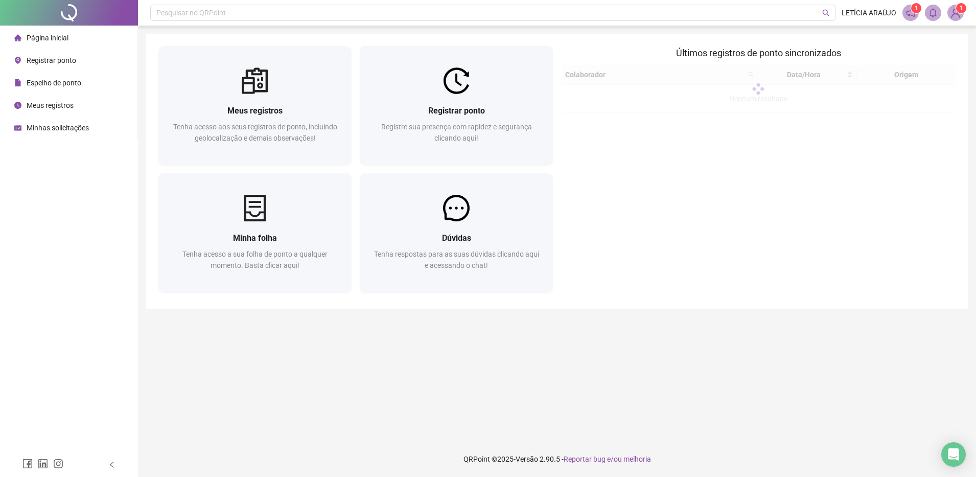
click at [95, 43] on li "Página inicial" at bounding box center [68, 38] width 133 height 20
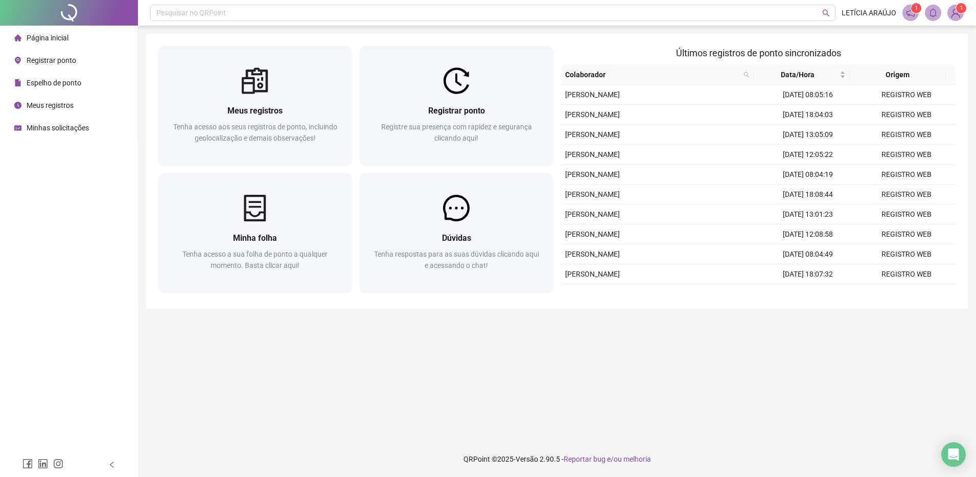
click at [962, 8] on span "1" at bounding box center [962, 8] width 4 height 7
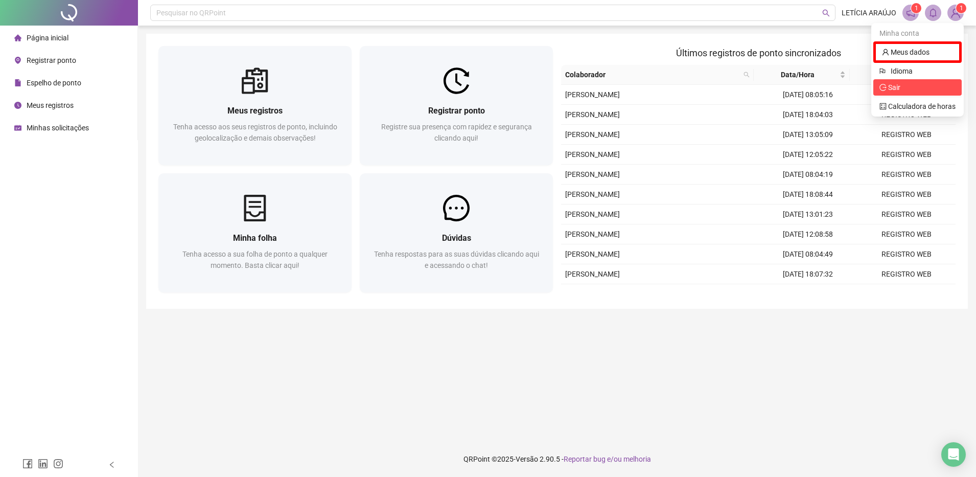
click at [913, 85] on span "Sair" at bounding box center [918, 87] width 76 height 11
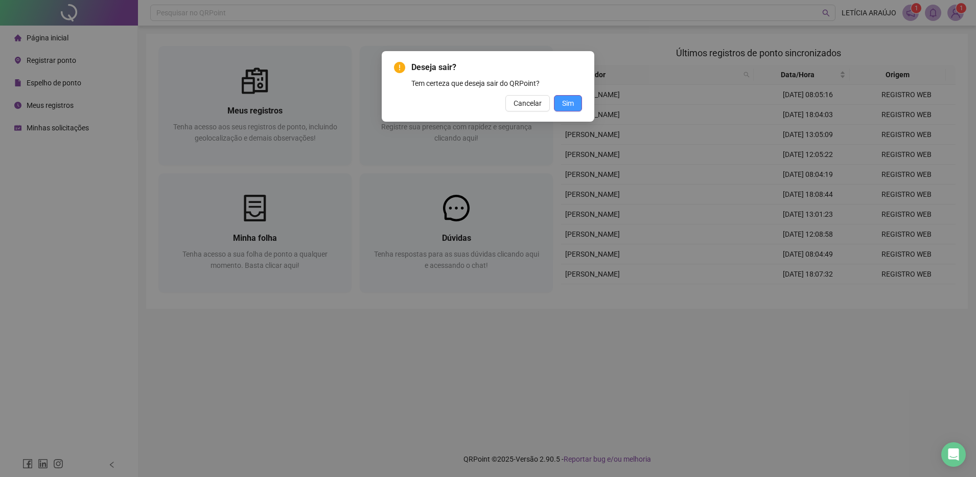
click at [563, 100] on span "Sim" at bounding box center [568, 103] width 12 height 11
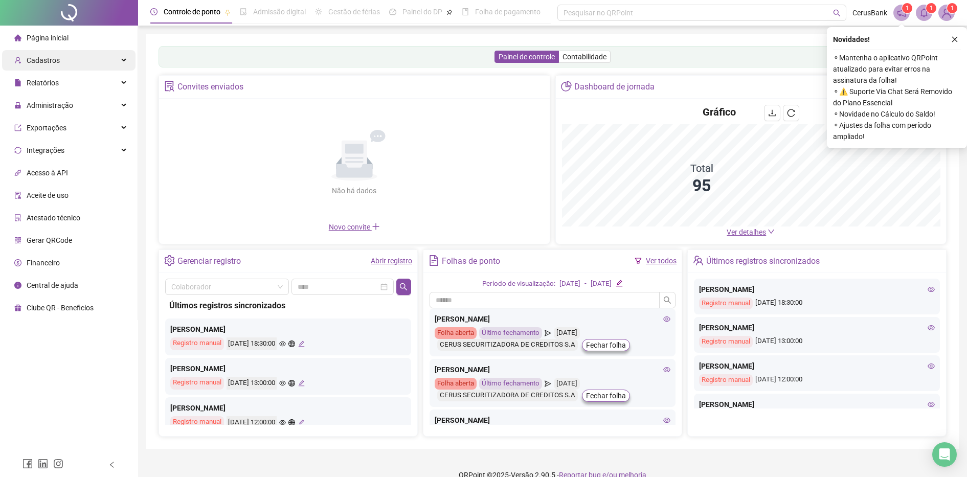
click at [75, 65] on div "Cadastros" at bounding box center [68, 60] width 133 height 20
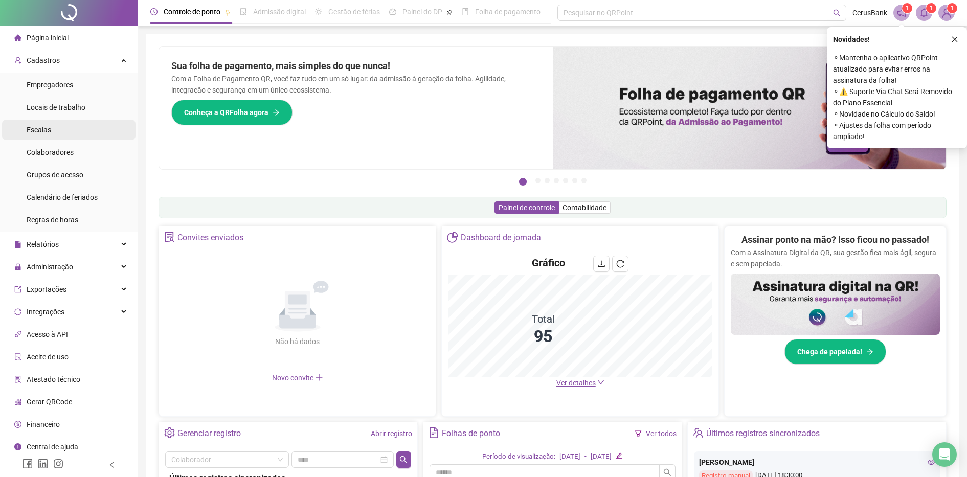
click at [96, 131] on li "Escalas" at bounding box center [68, 130] width 133 height 20
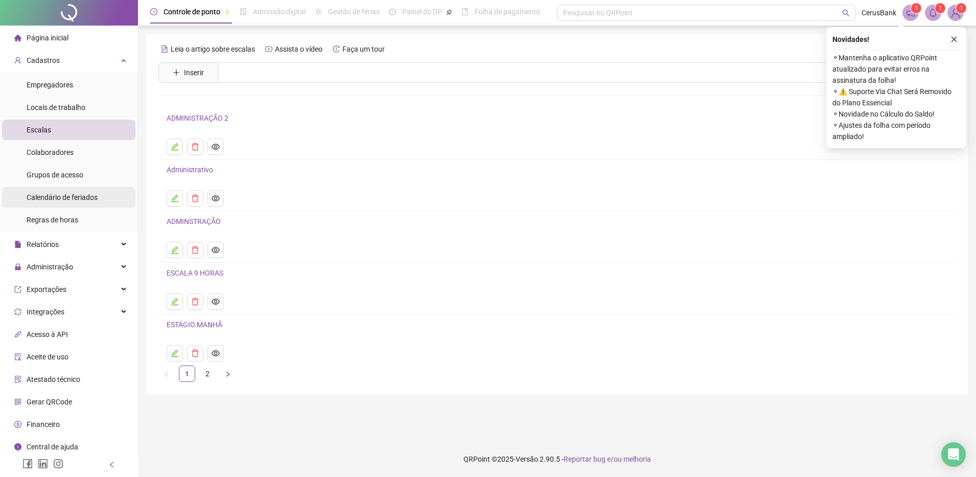
click at [84, 190] on div "Calendário de feriados" at bounding box center [62, 197] width 71 height 20
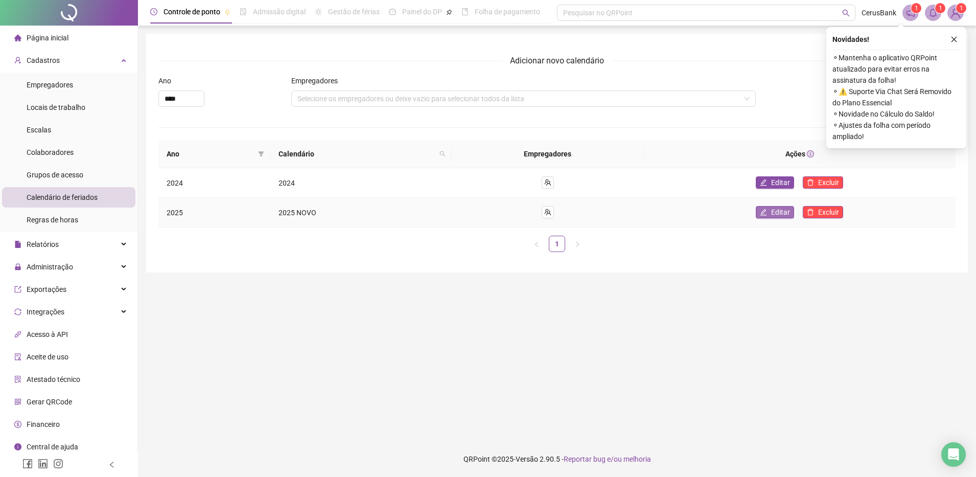
click at [783, 213] on span "Editar" at bounding box center [780, 211] width 19 height 11
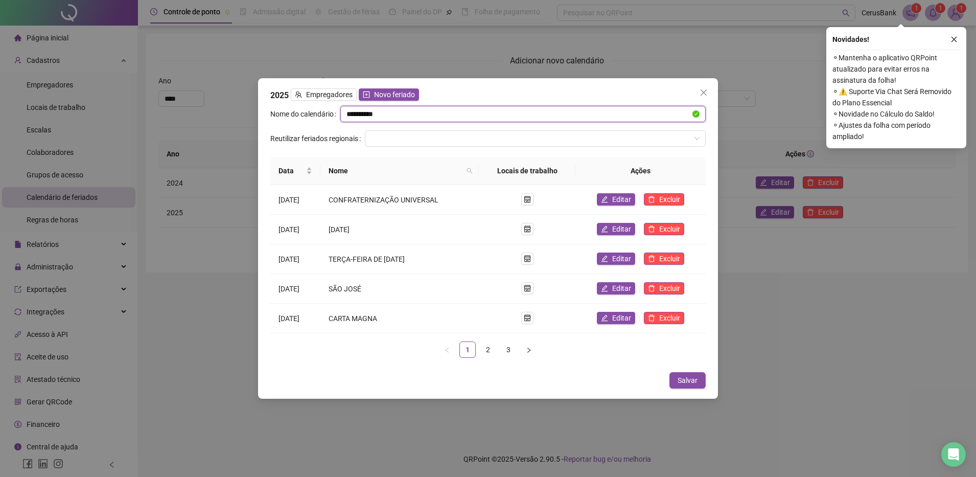
click at [400, 113] on input "*********" at bounding box center [519, 113] width 344 height 11
click at [398, 142] on input "search" at bounding box center [530, 138] width 319 height 15
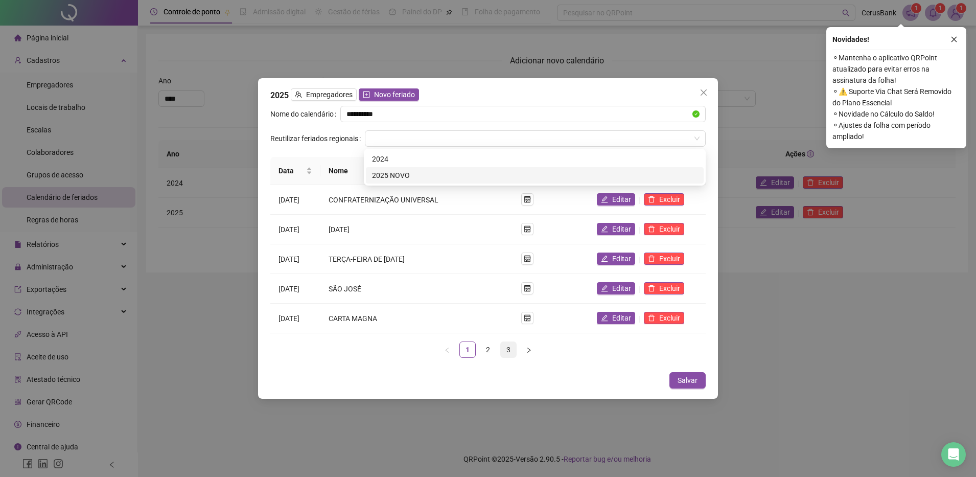
click at [509, 341] on li "3" at bounding box center [508, 349] width 16 height 16
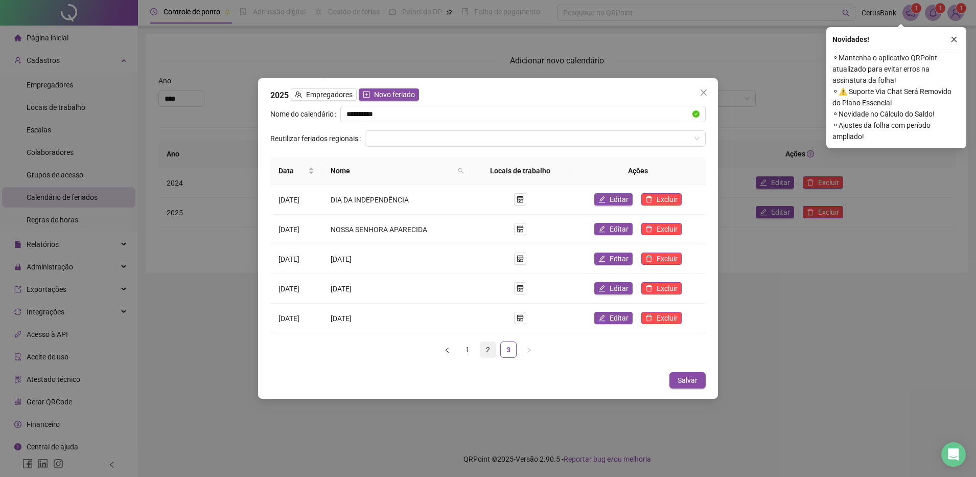
click at [489, 348] on link "2" at bounding box center [487, 349] width 15 height 15
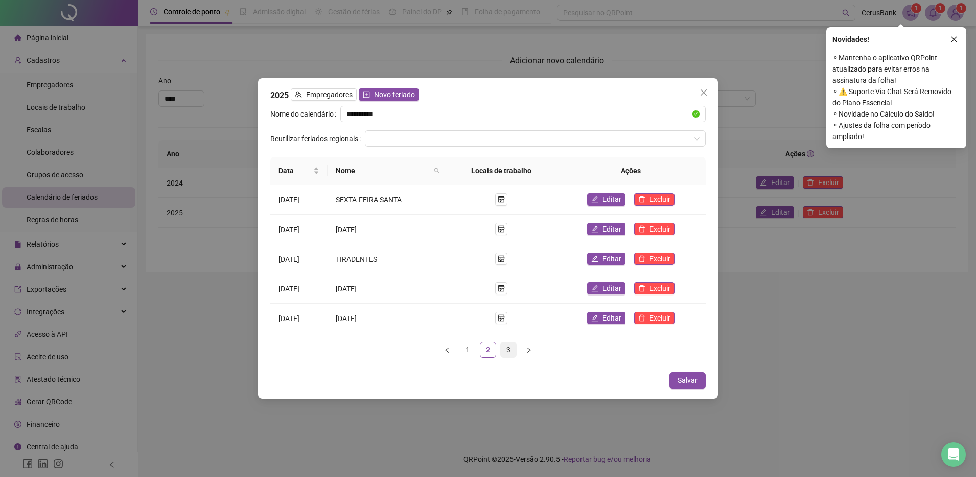
click at [509, 347] on link "3" at bounding box center [508, 349] width 15 height 15
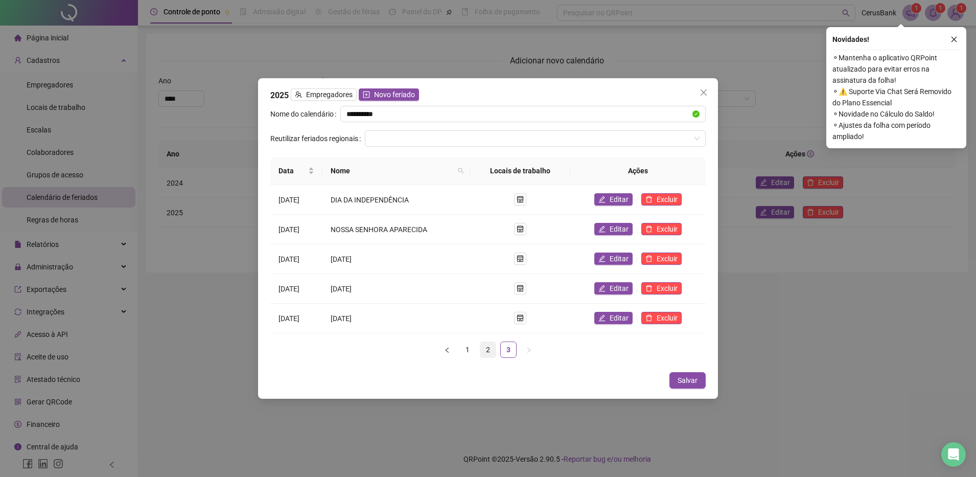
click at [487, 352] on link "2" at bounding box center [487, 349] width 15 height 15
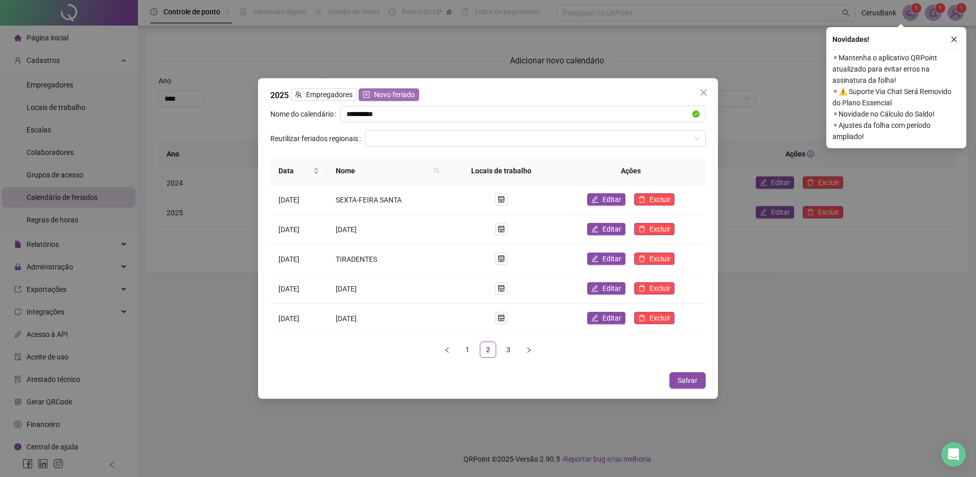
click at [383, 94] on span "Novo feriado" at bounding box center [394, 94] width 41 height 11
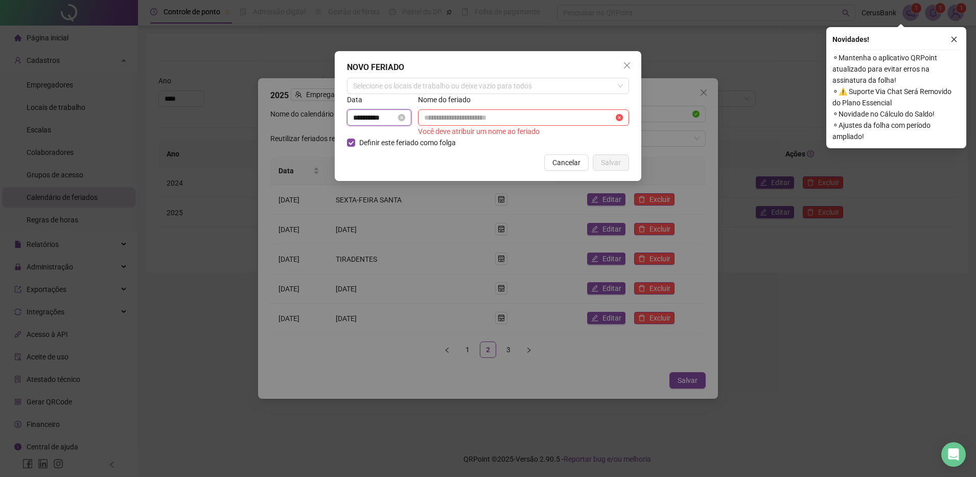
click at [386, 112] on input "**********" at bounding box center [374, 117] width 43 height 11
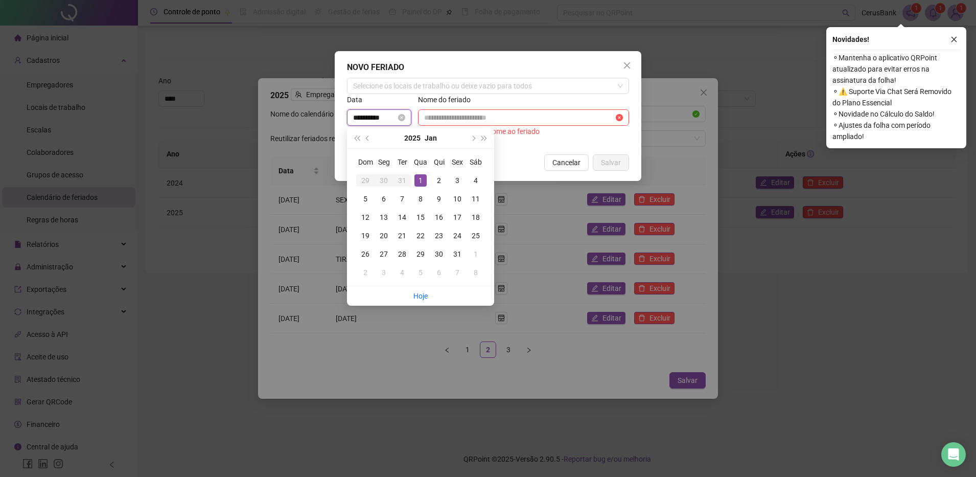
click at [355, 118] on input "**********" at bounding box center [374, 117] width 43 height 11
click at [469, 137] on button "next-year" at bounding box center [472, 138] width 11 height 20
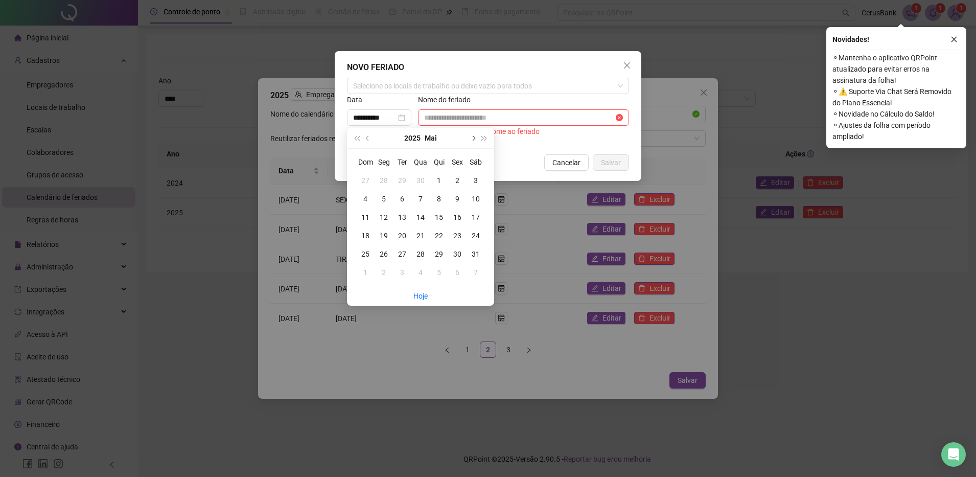
click at [469, 137] on button "next-year" at bounding box center [472, 138] width 11 height 20
click at [368, 139] on span "prev-year" at bounding box center [368, 137] width 5 height 5
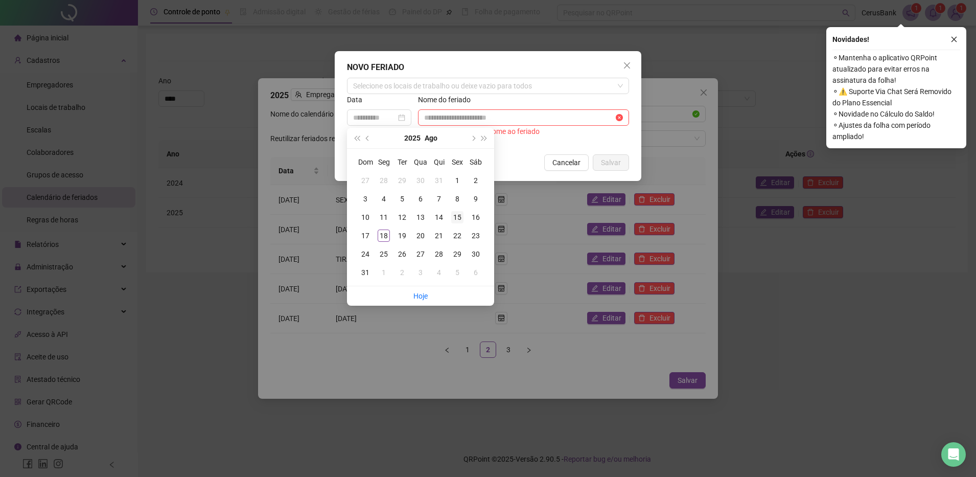
type input "**********"
click at [457, 215] on div "15" at bounding box center [457, 217] width 12 height 12
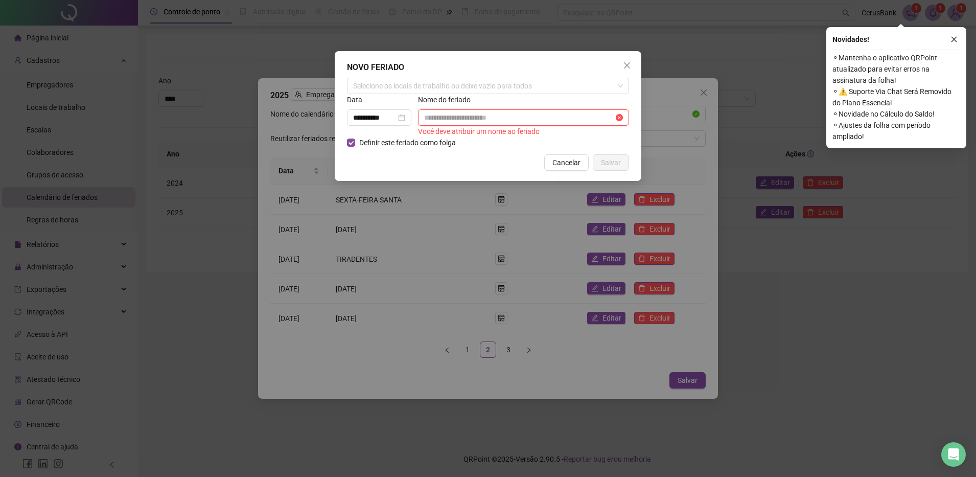
click at [464, 115] on input "text" at bounding box center [519, 117] width 190 height 11
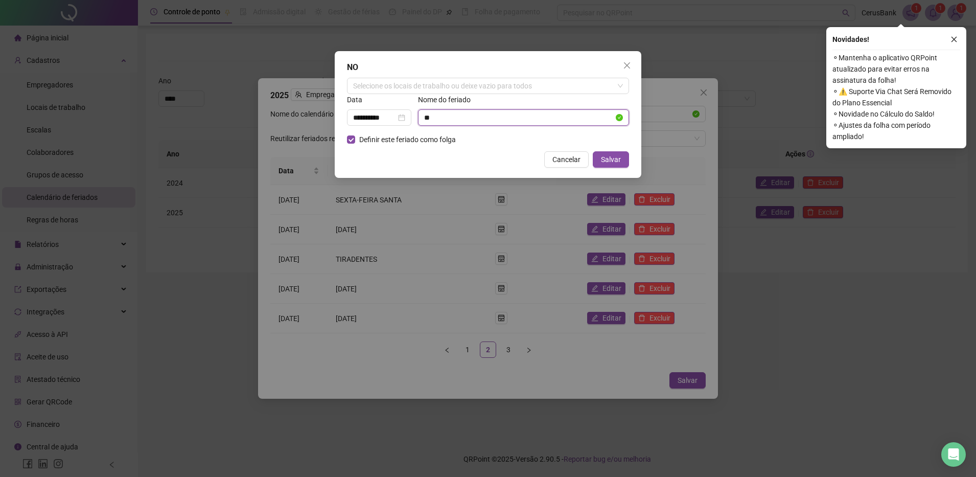
type input "*"
type input "**********"
click at [610, 153] on button "Salvar" at bounding box center [611, 159] width 36 height 16
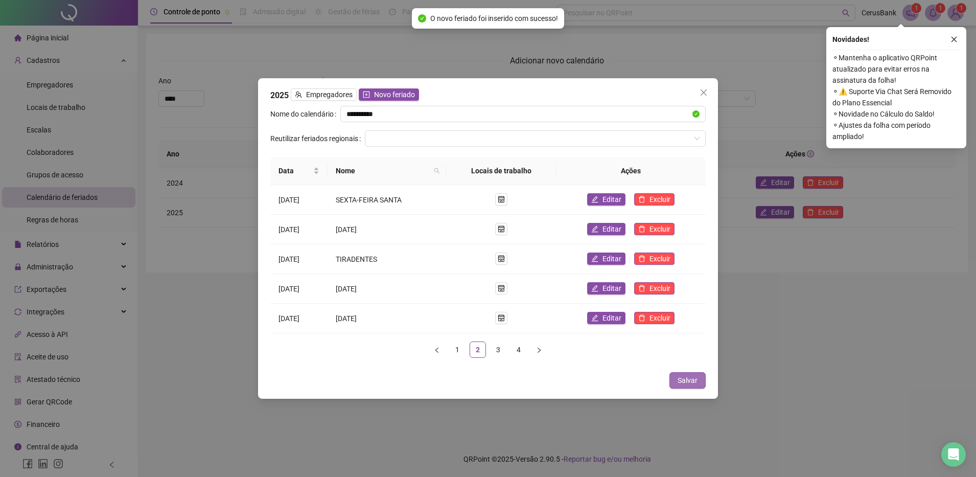
click at [691, 380] on span "Salvar" at bounding box center [688, 380] width 20 height 11
click at [681, 373] on button "Salvar" at bounding box center [688, 380] width 36 height 16
click at [708, 91] on span "Close" at bounding box center [704, 92] width 16 height 8
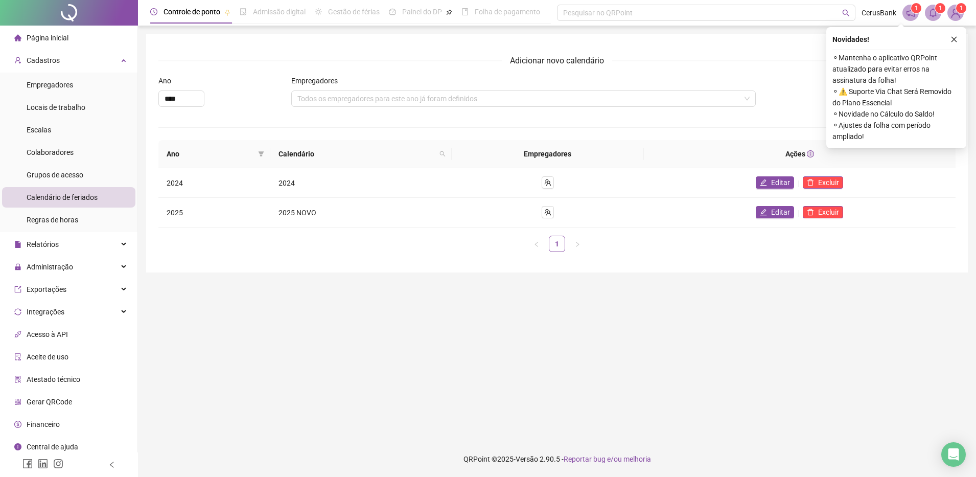
click at [83, 41] on li "Página inicial" at bounding box center [68, 38] width 133 height 20
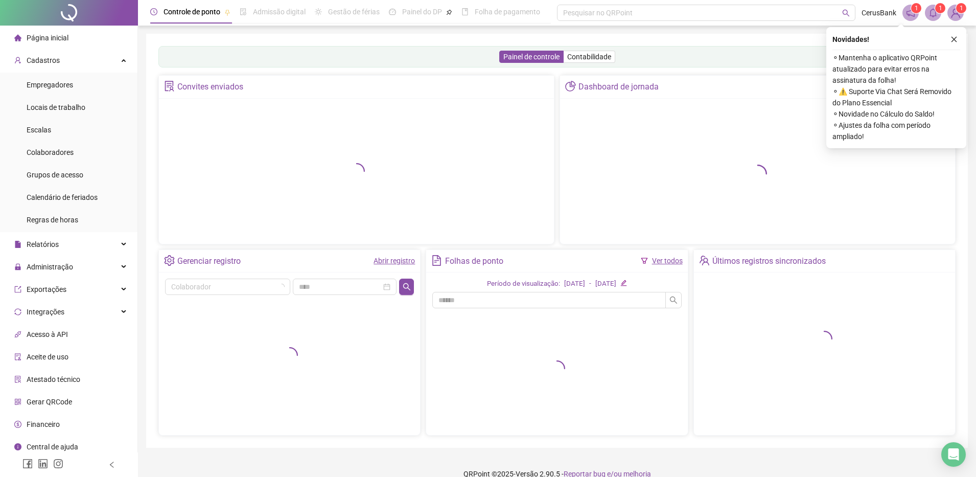
click at [83, 41] on li "Página inicial" at bounding box center [68, 38] width 133 height 20
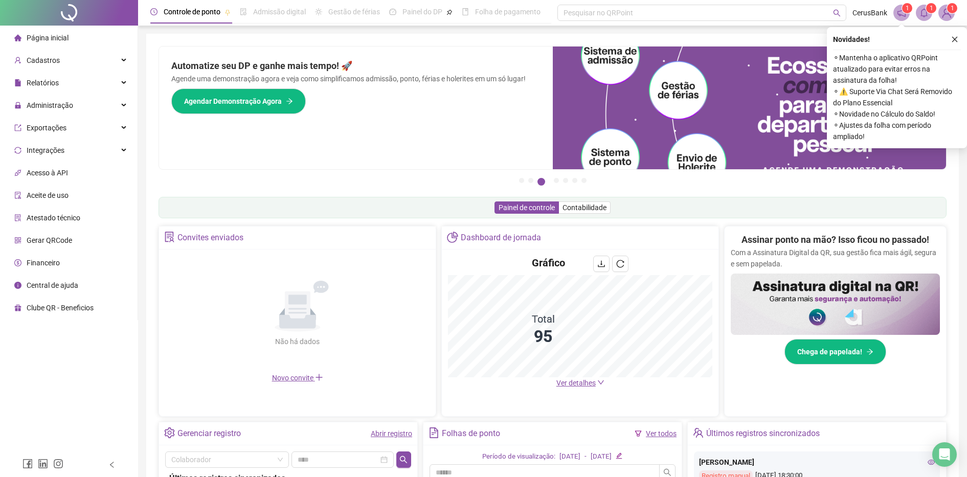
click at [90, 38] on li "Página inicial" at bounding box center [68, 38] width 133 height 20
click at [945, 11] on img at bounding box center [945, 12] width 15 height 15
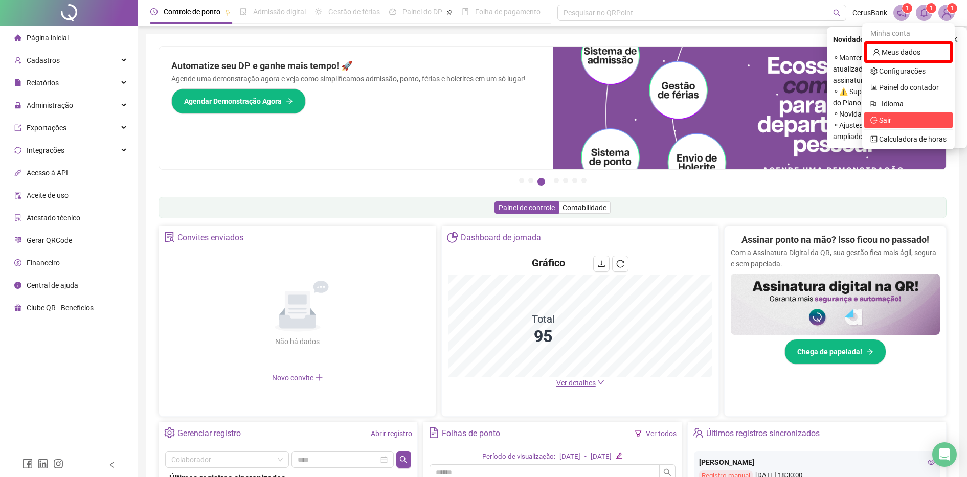
click at [889, 116] on span "Sair" at bounding box center [885, 120] width 12 height 8
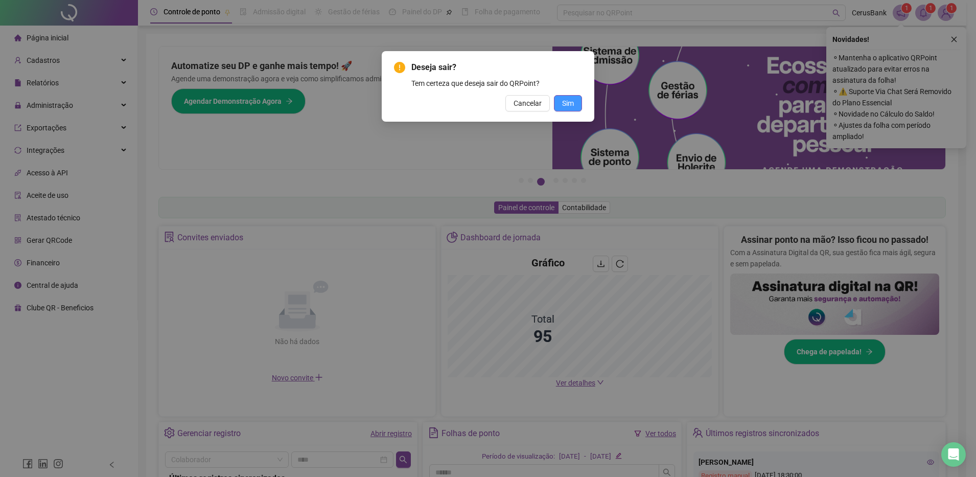
click at [563, 97] on button "Sim" at bounding box center [568, 103] width 28 height 16
